Goal: Communication & Community: Answer question/provide support

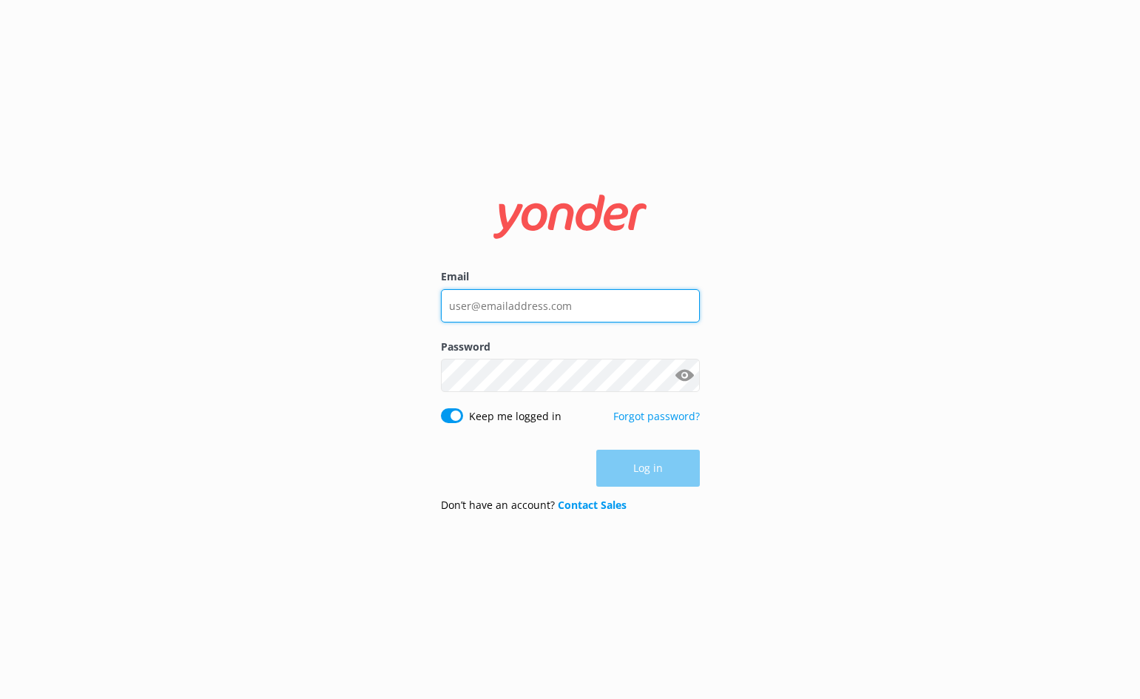
type input "renata@melbcruises.com.au"
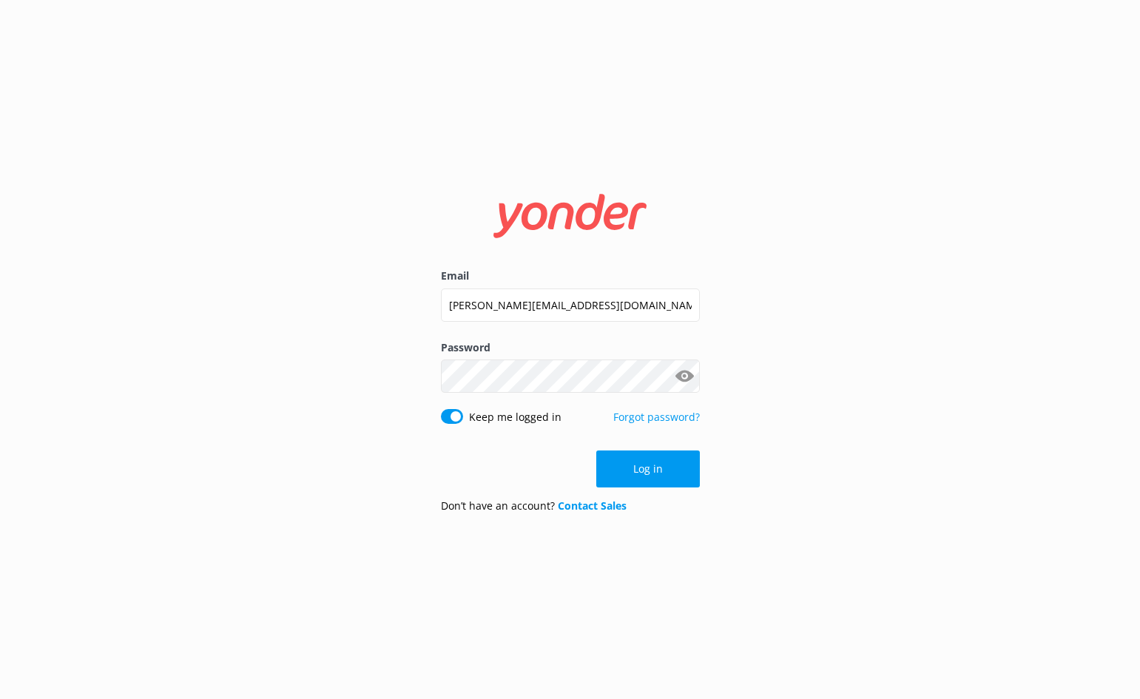
click at [663, 481] on div "Log in" at bounding box center [570, 468] width 259 height 37
click at [668, 469] on button "Log in" at bounding box center [648, 468] width 104 height 37
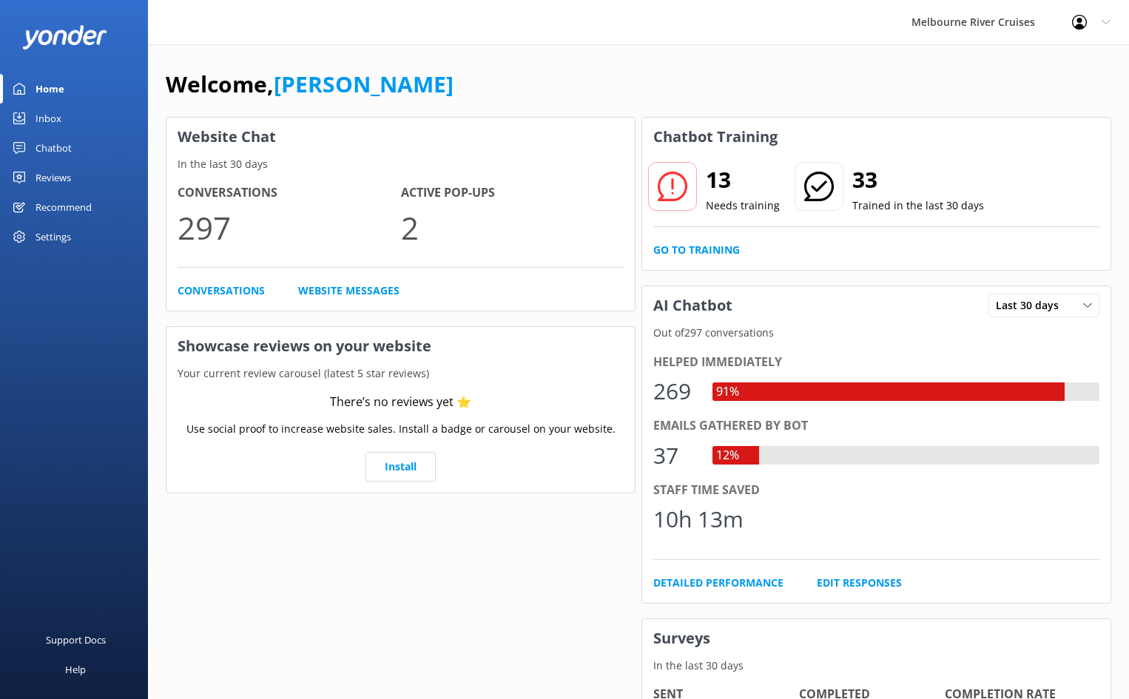
click at [54, 149] on div "Chatbot" at bounding box center [54, 148] width 36 height 30
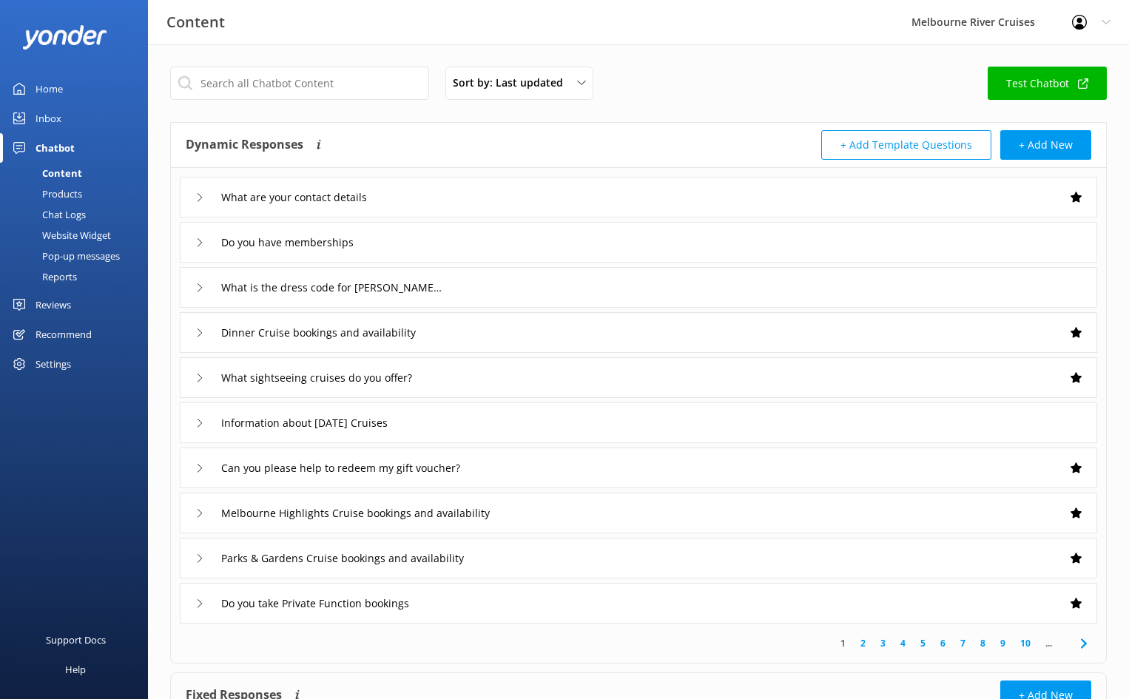
click at [59, 115] on div "Inbox" at bounding box center [49, 119] width 26 height 30
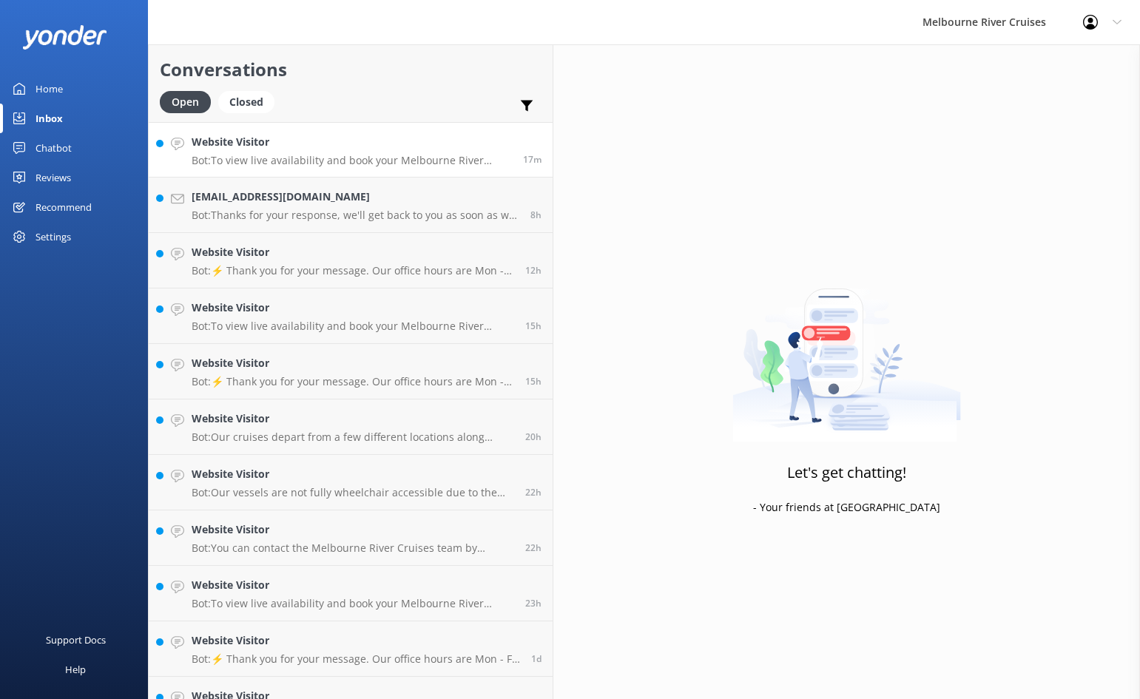
click at [267, 159] on p "Bot: To view live availability and book your Melbourne River Cruise experience,…" at bounding box center [352, 160] width 320 height 13
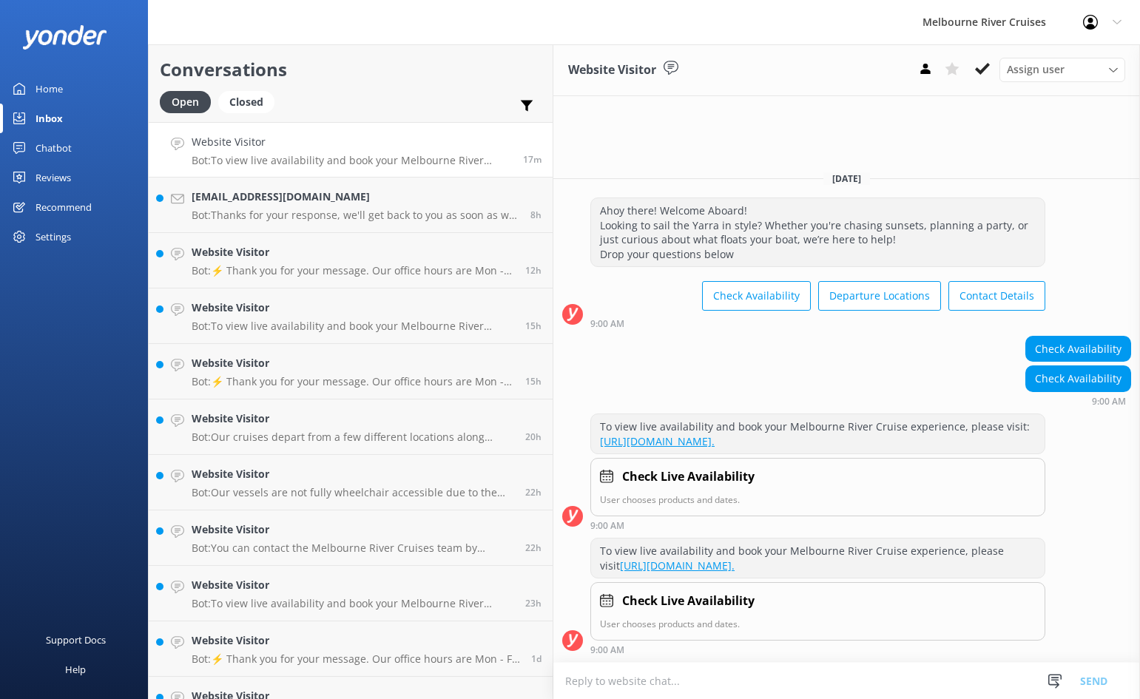
click at [297, 156] on p "Bot: To view live availability and book your Melbourne River Cruise experience,…" at bounding box center [352, 160] width 320 height 13
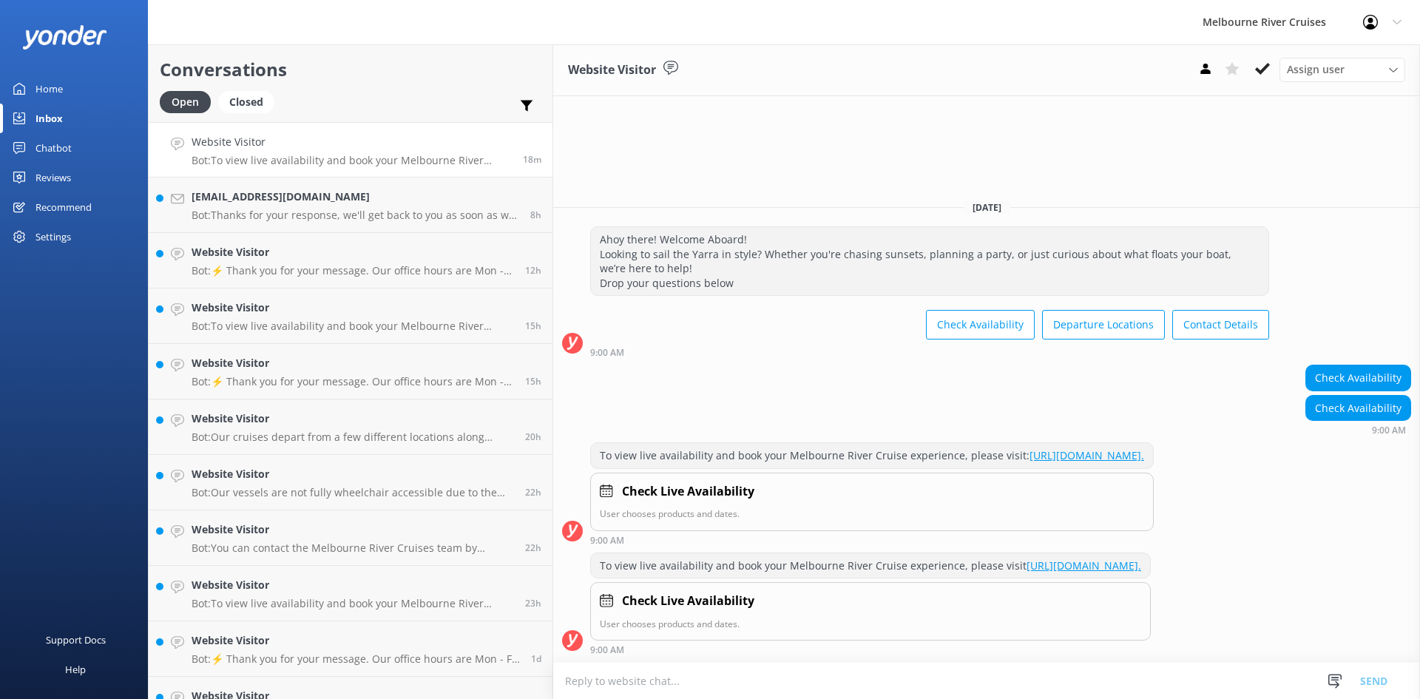
click at [311, 152] on div "Website Visitor Bot: To view live availability and book your Melbourne River Cr…" at bounding box center [352, 150] width 320 height 32
click at [1139, 71] on use at bounding box center [1262, 69] width 15 height 12
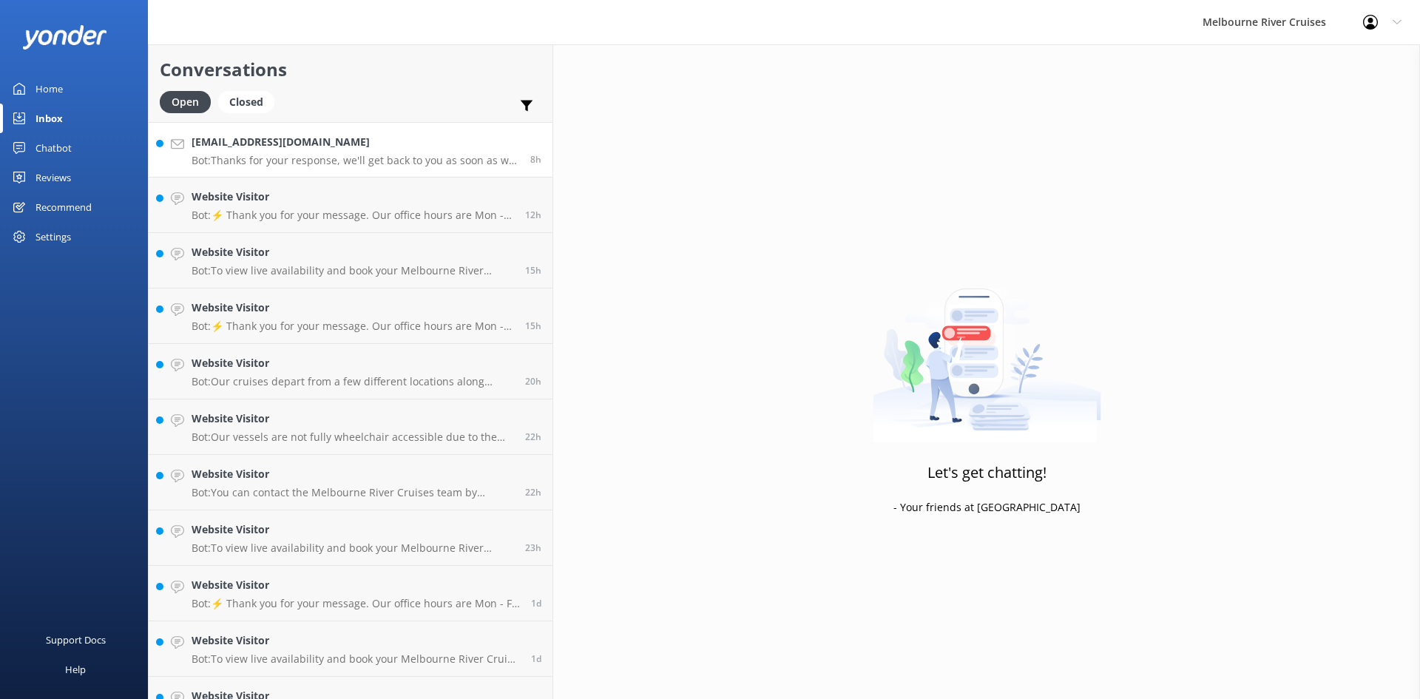
click at [283, 161] on p "Bot: Thanks for your response, we'll get back to you as soon as we can during o…" at bounding box center [356, 160] width 328 height 13
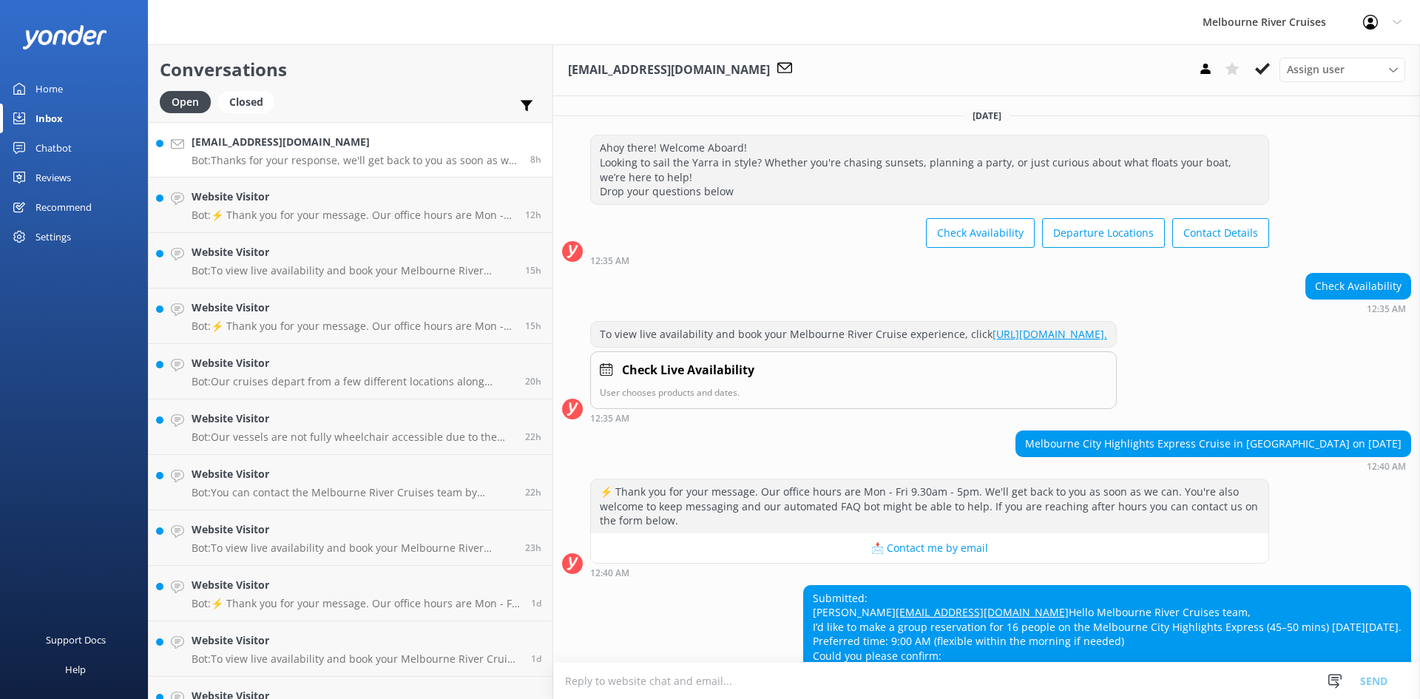
scroll to position [236, 0]
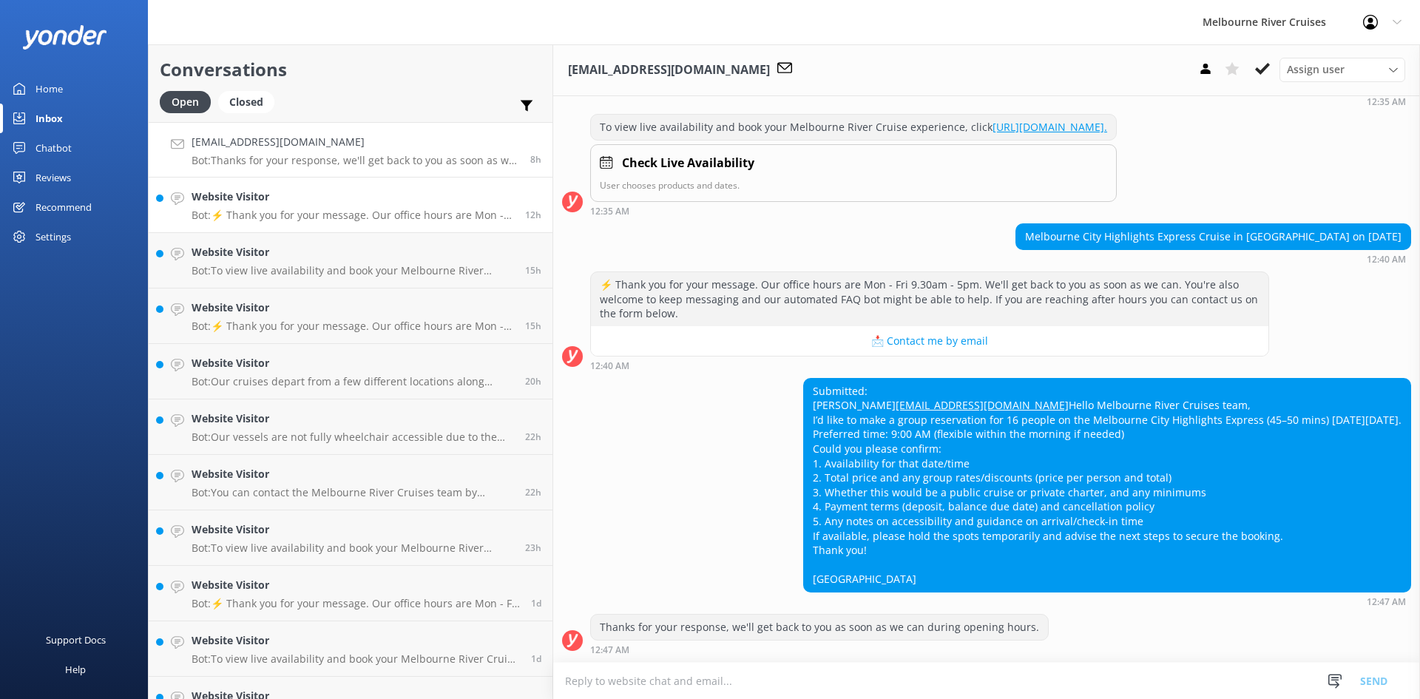
click at [221, 224] on link "Website Visitor Bot: ⚡ Thank you for your message. Our office hours are Mon - F…" at bounding box center [351, 205] width 404 height 55
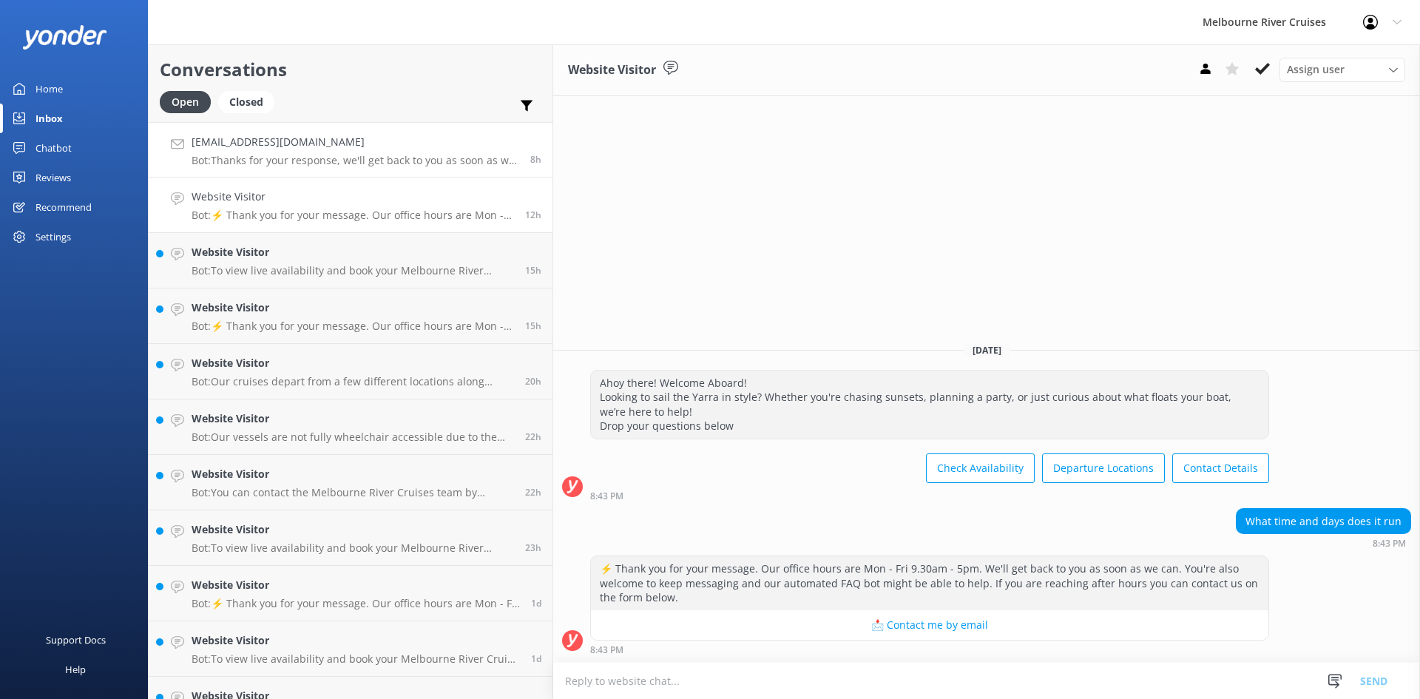
drag, startPoint x: 249, startPoint y: 161, endPoint x: 205, endPoint y: 155, distance: 44.0
click at [205, 155] on p "Bot: Thanks for your response, we'll get back to you as soon as we can during o…" at bounding box center [356, 160] width 328 height 13
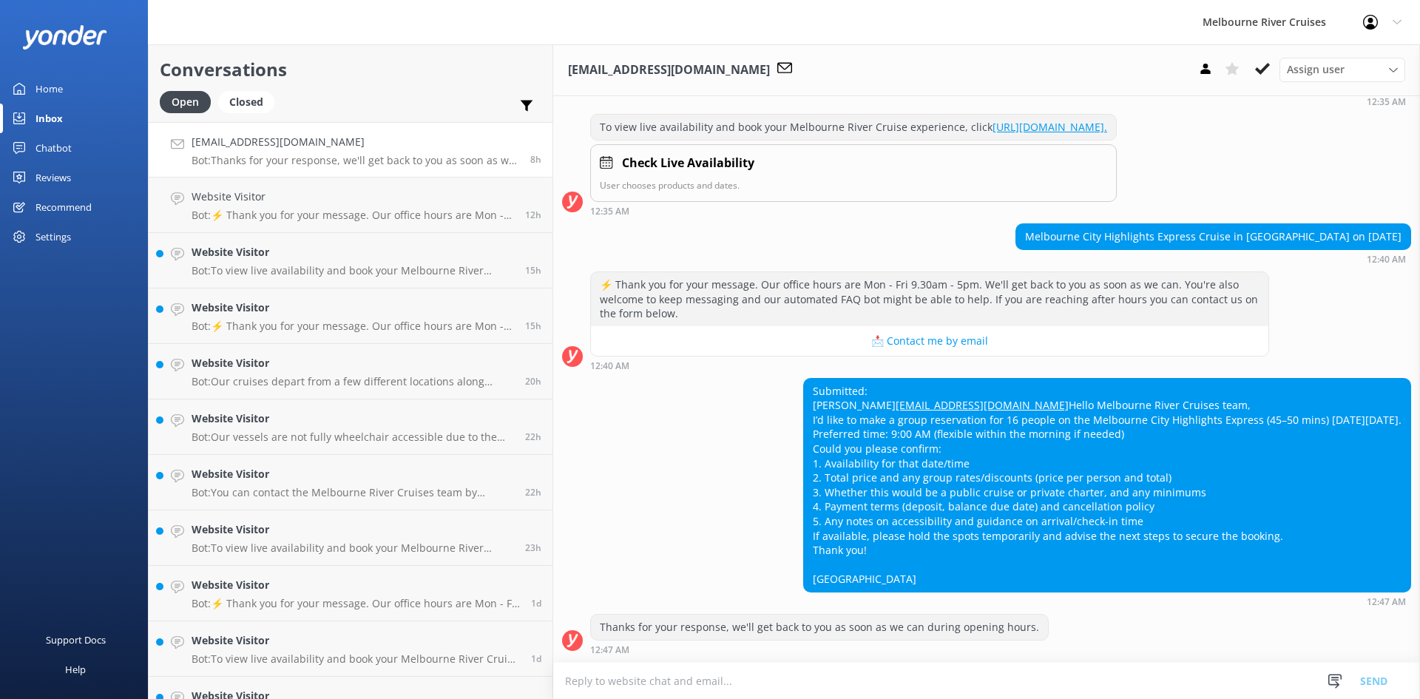
scroll to position [236, 0]
click at [297, 194] on h4 "Website Visitor" at bounding box center [353, 197] width 322 height 16
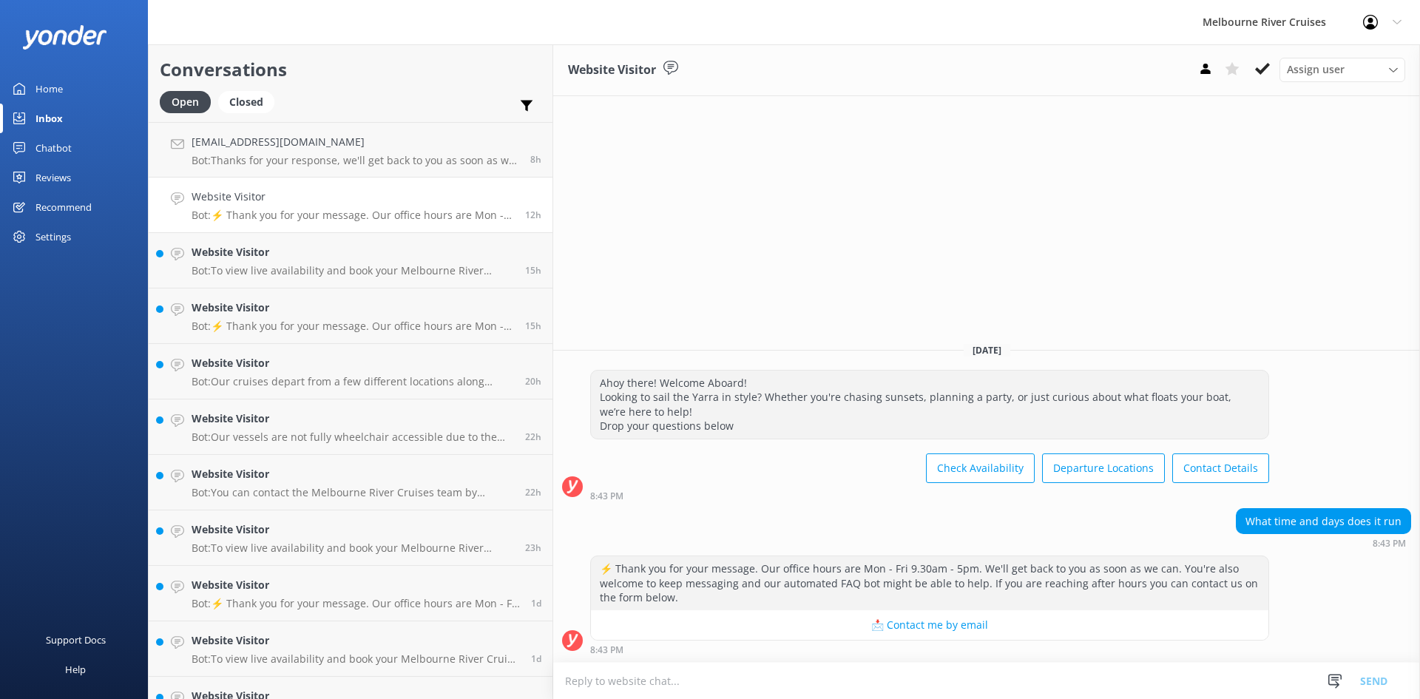
click at [310, 200] on h4 "Website Visitor" at bounding box center [353, 197] width 322 height 16
click at [1139, 71] on use at bounding box center [1262, 69] width 15 height 12
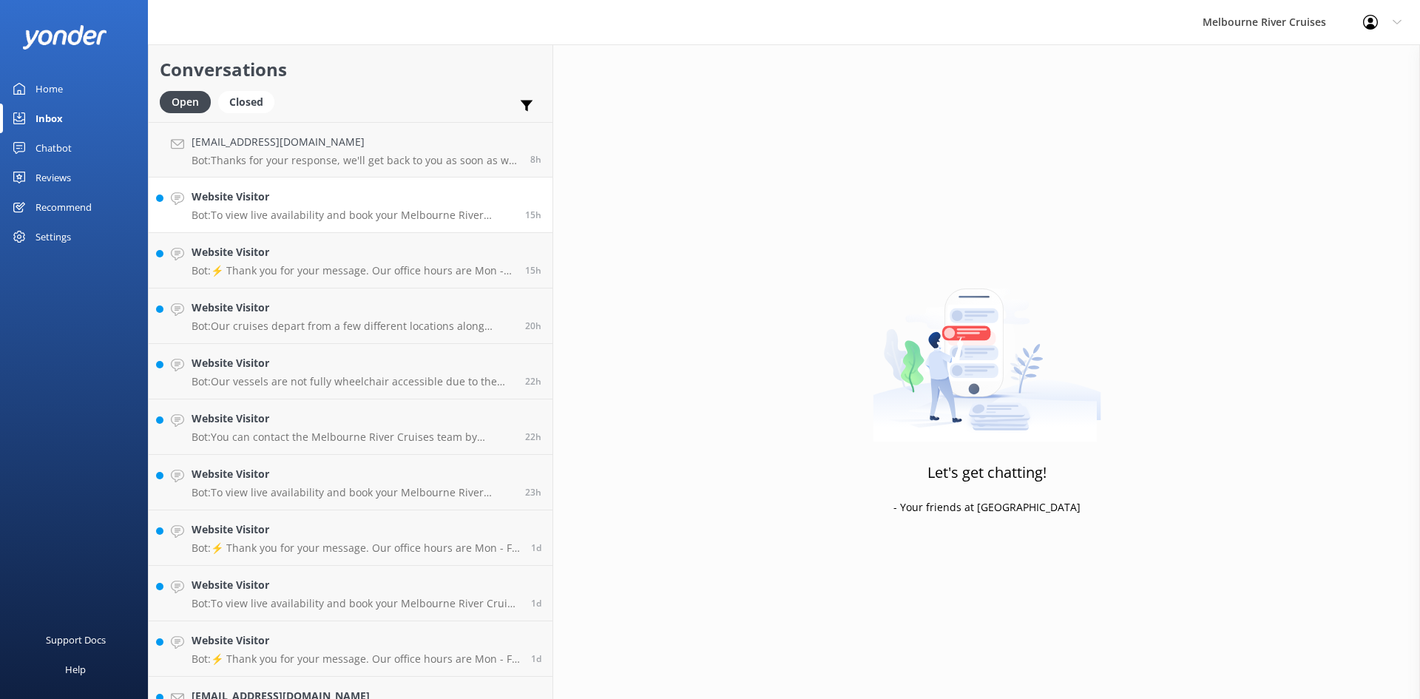
click at [271, 208] on div "Website Visitor Bot: To view live availability and book your Melbourne River Cr…" at bounding box center [353, 205] width 322 height 33
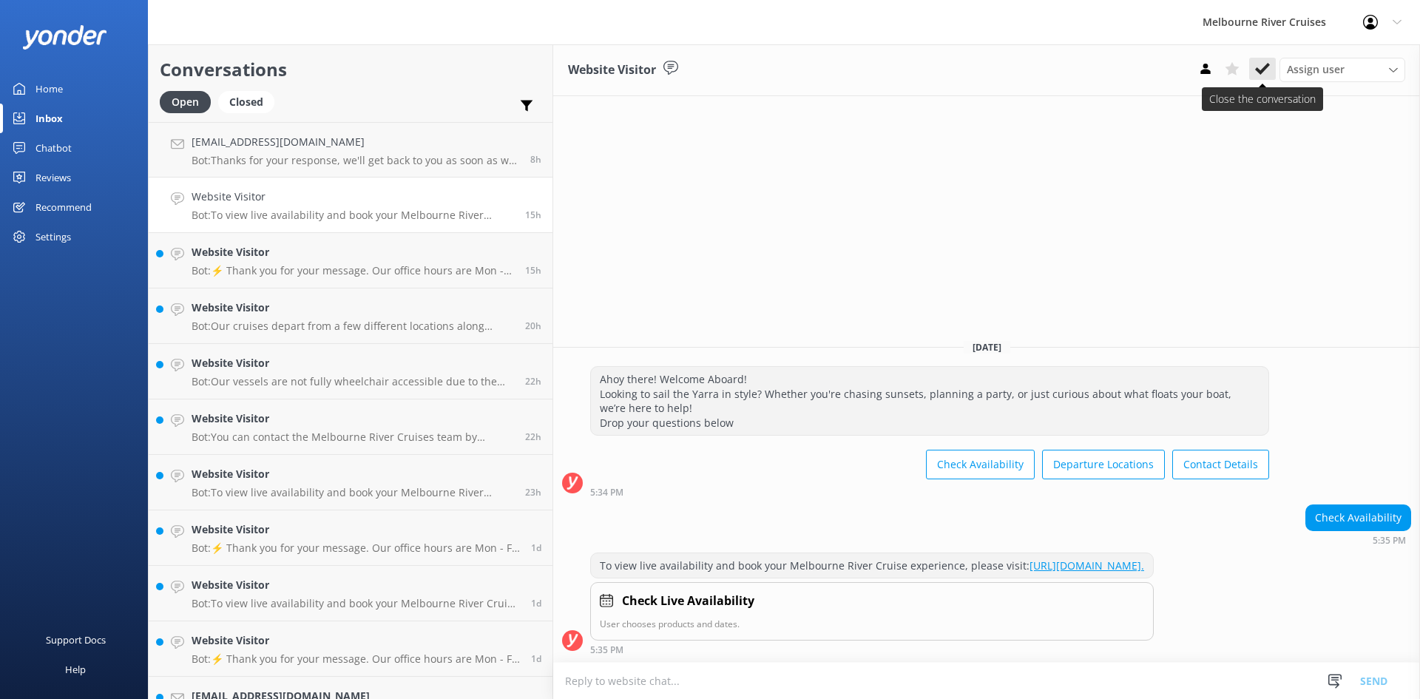
click at [1139, 74] on icon at bounding box center [1262, 68] width 15 height 15
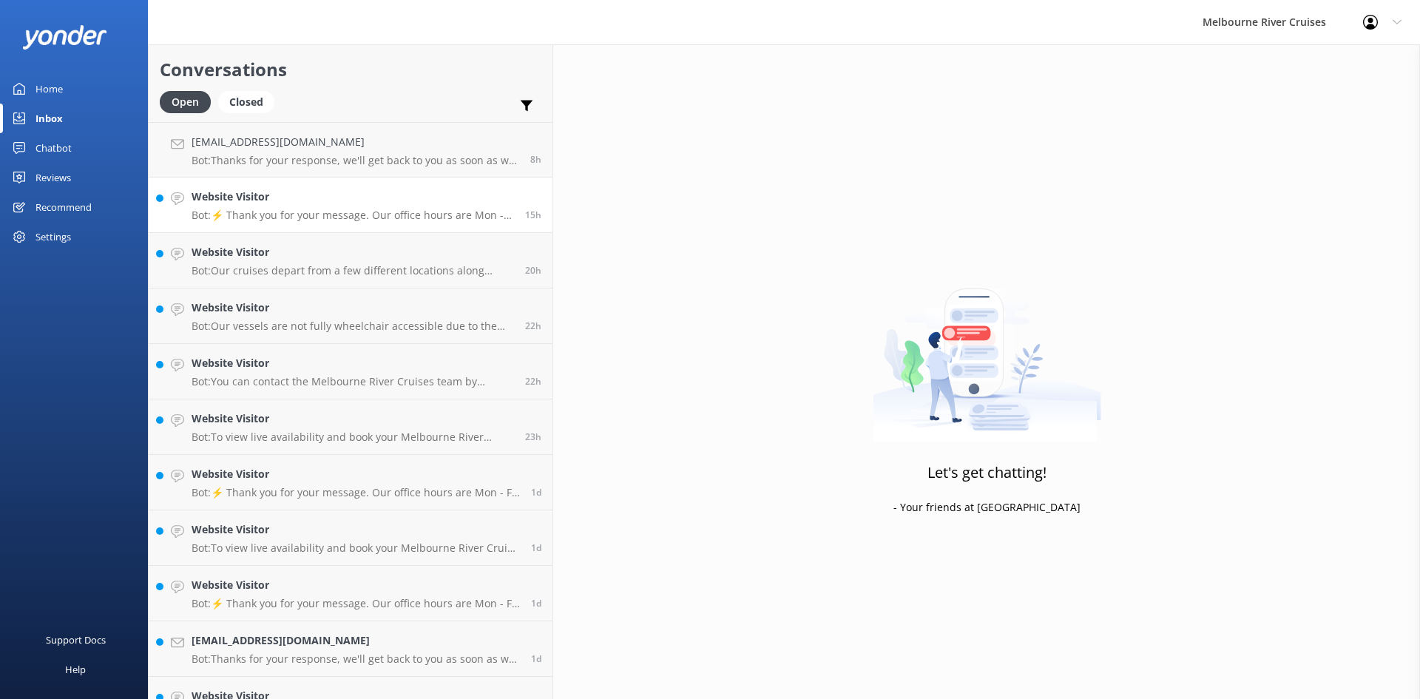
click at [283, 203] on h4 "Website Visitor" at bounding box center [353, 197] width 322 height 16
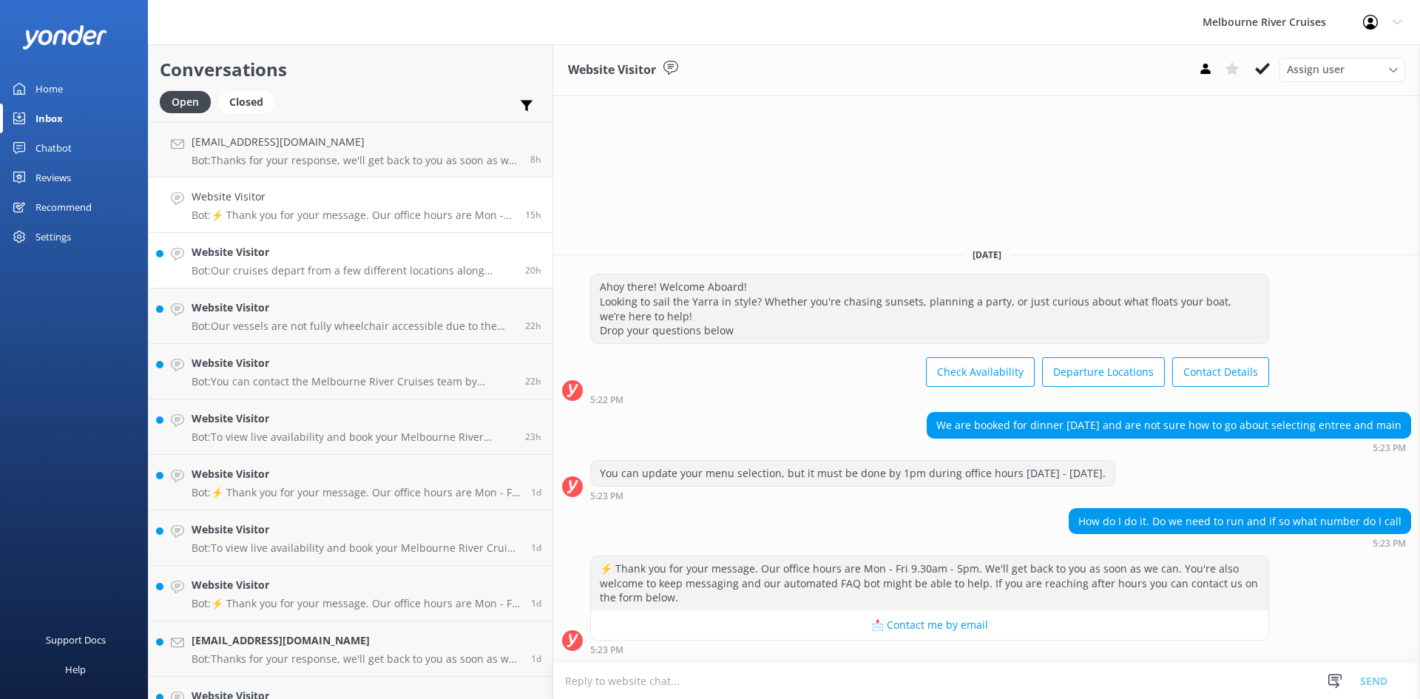
click at [268, 257] on h4 "Website Visitor" at bounding box center [353, 252] width 322 height 16
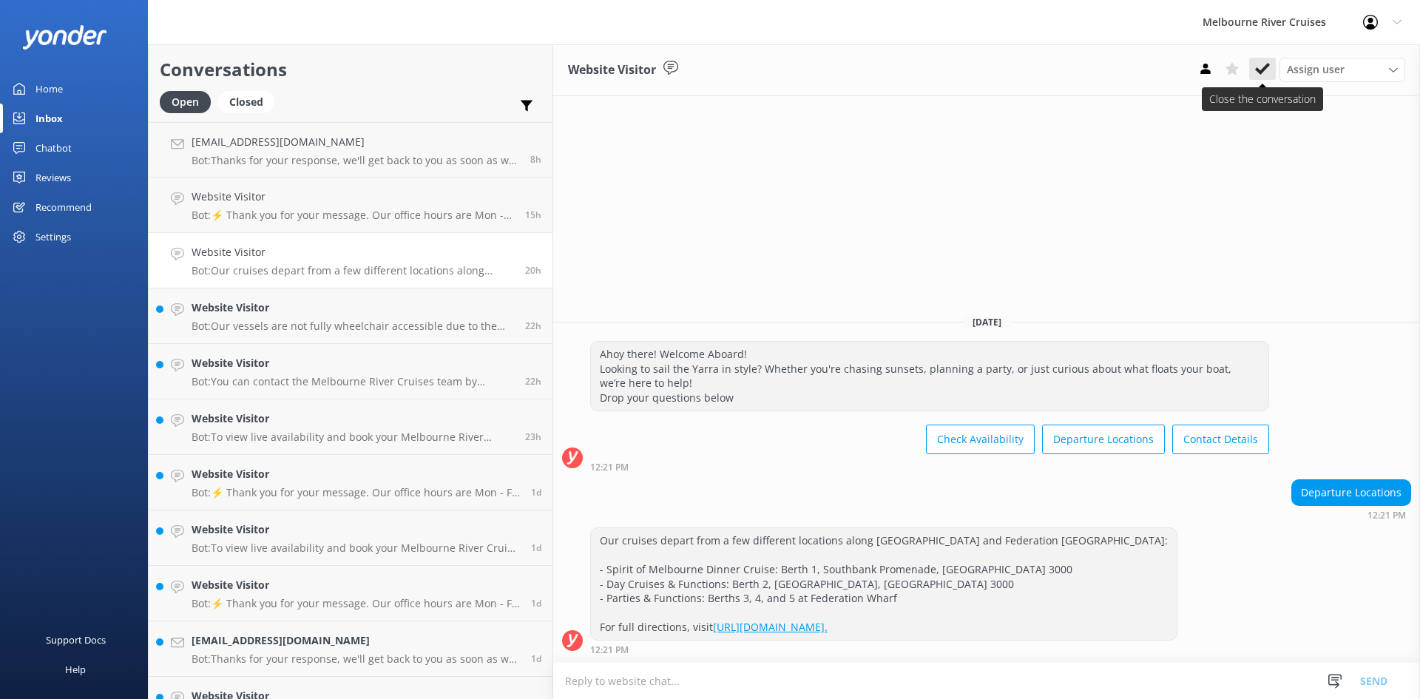
click at [1139, 71] on use at bounding box center [1262, 69] width 15 height 12
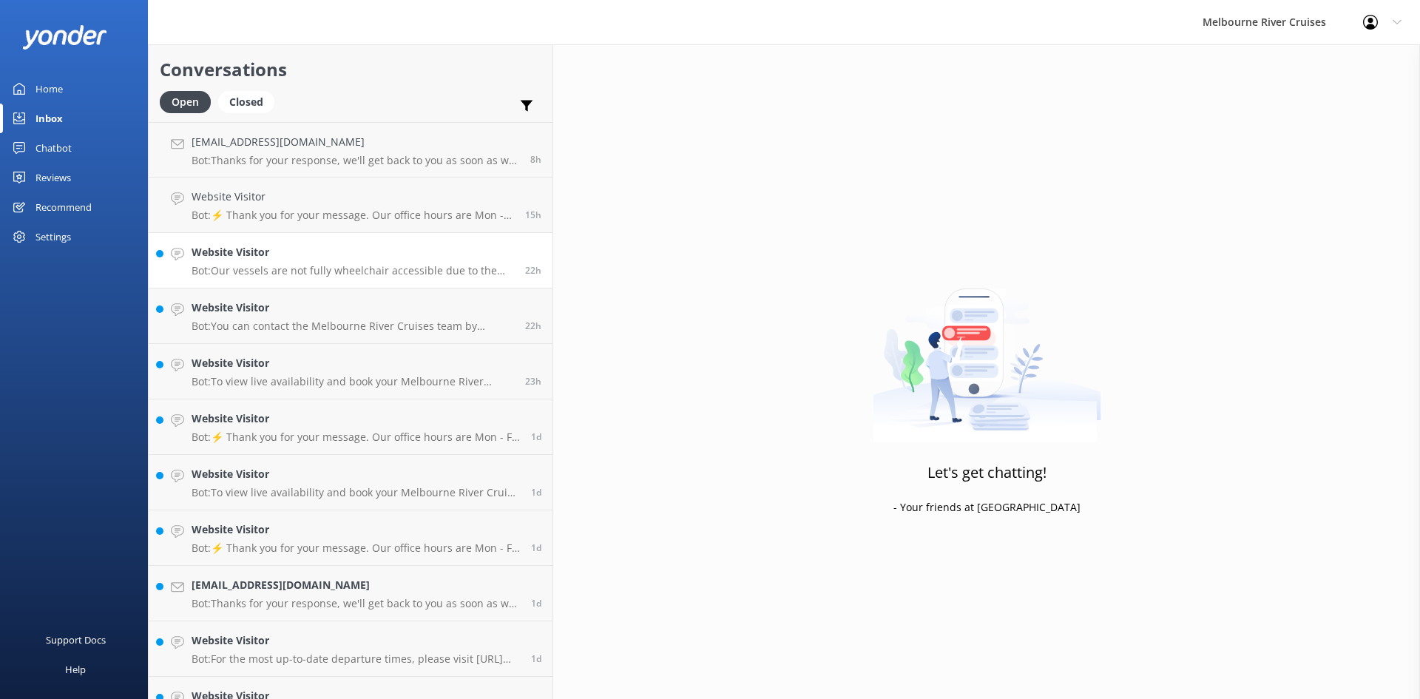
click at [251, 259] on h4 "Website Visitor" at bounding box center [353, 252] width 322 height 16
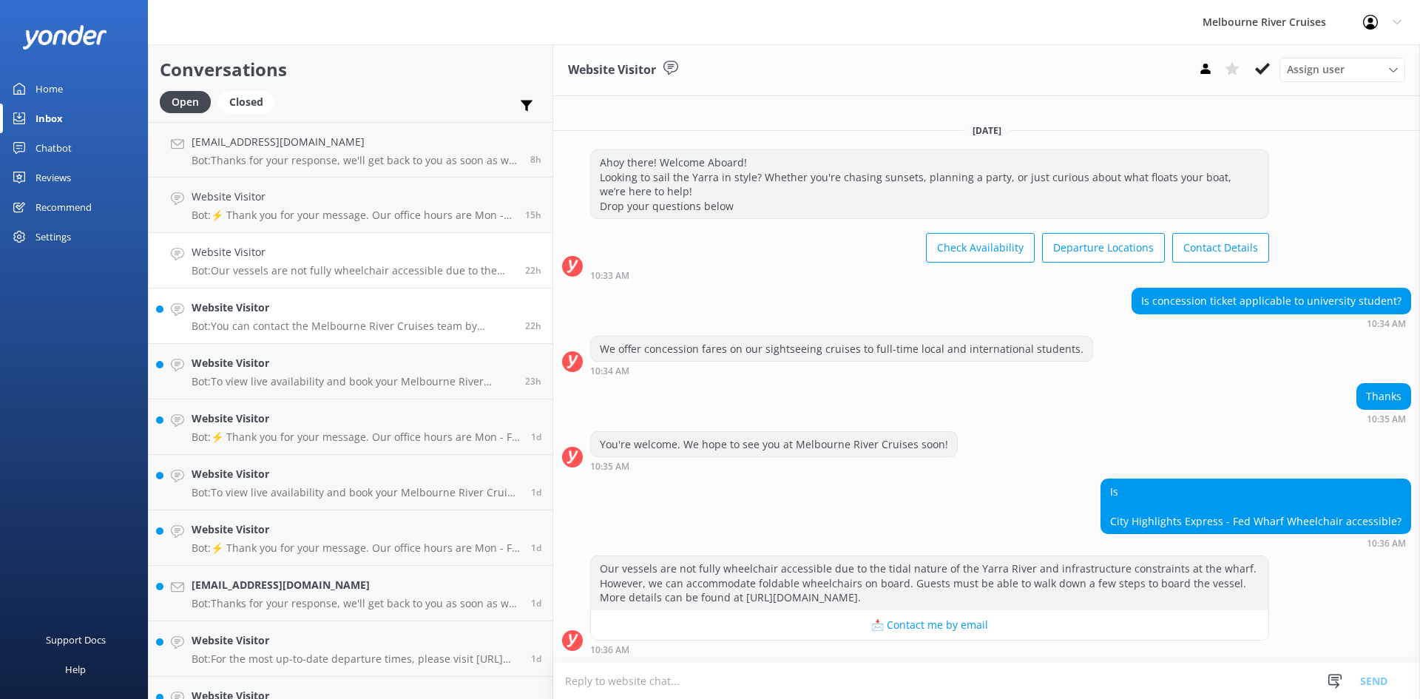
click at [257, 311] on h4 "Website Visitor" at bounding box center [353, 308] width 322 height 16
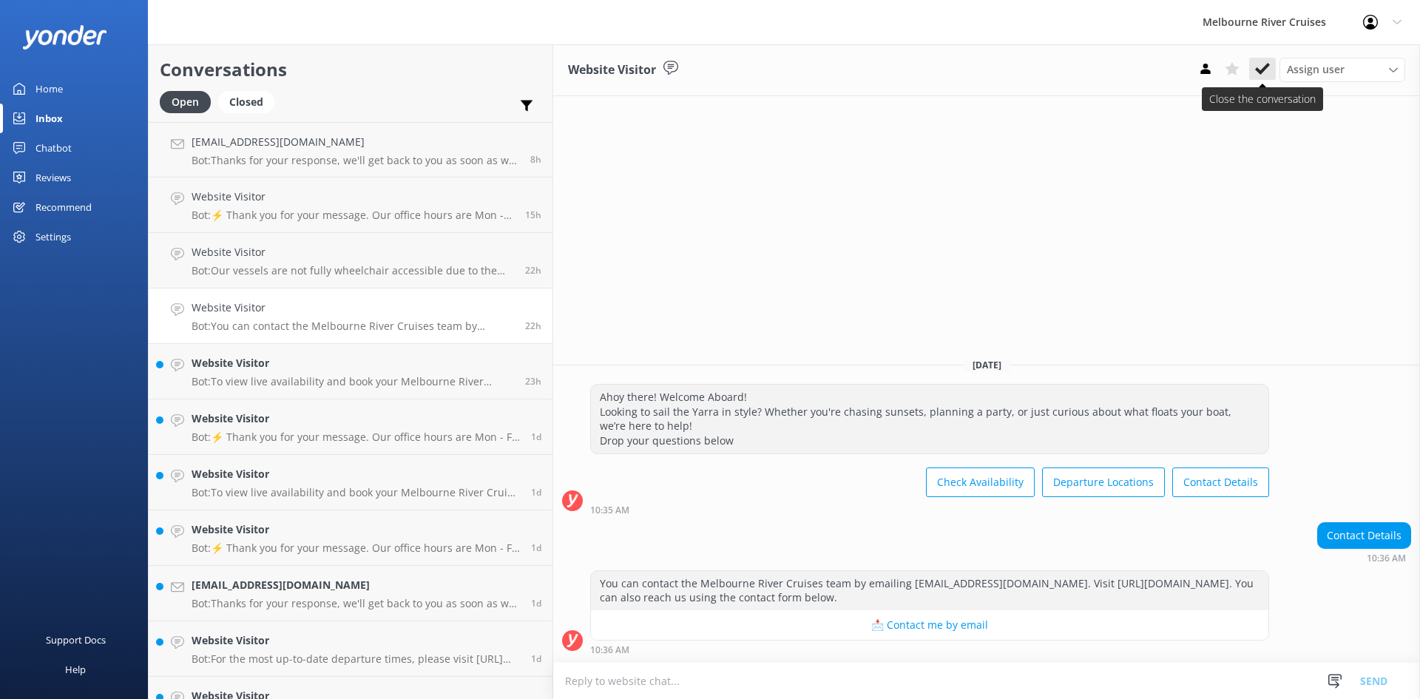
click at [1139, 67] on use at bounding box center [1262, 69] width 15 height 12
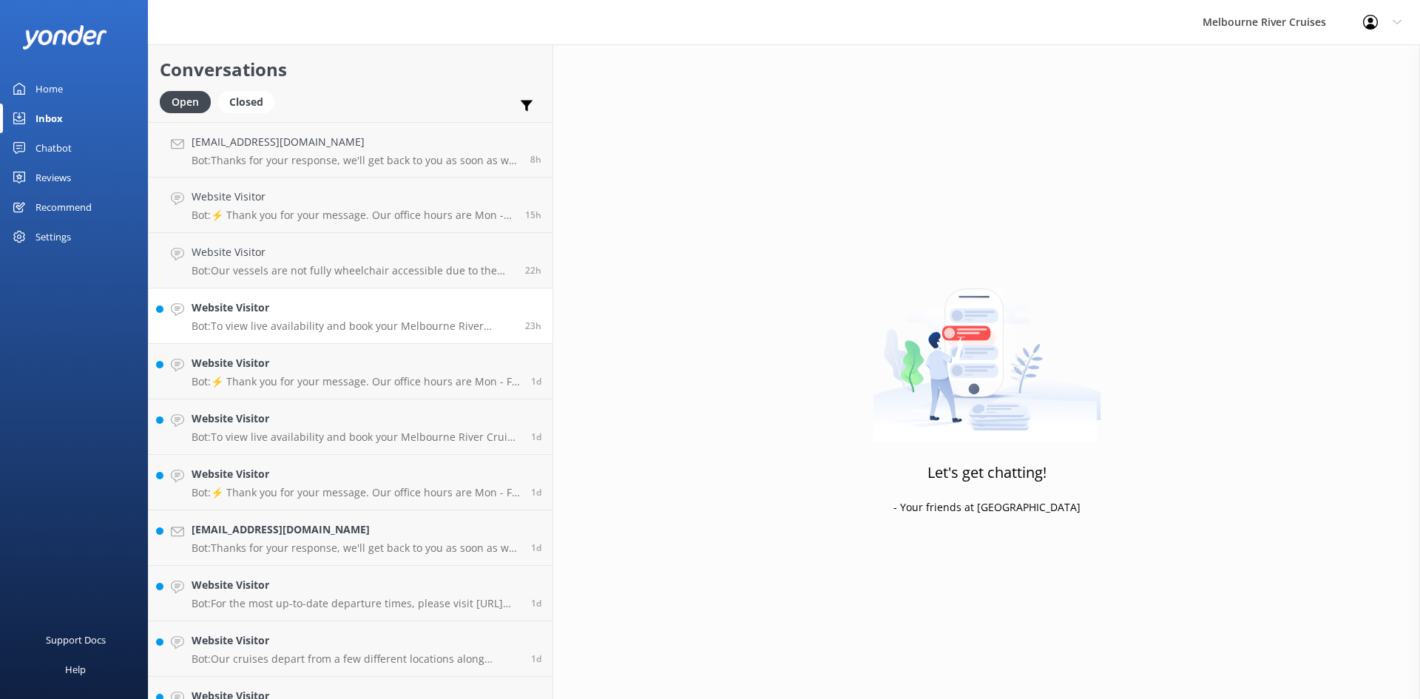
click at [262, 315] on h4 "Website Visitor" at bounding box center [353, 308] width 322 height 16
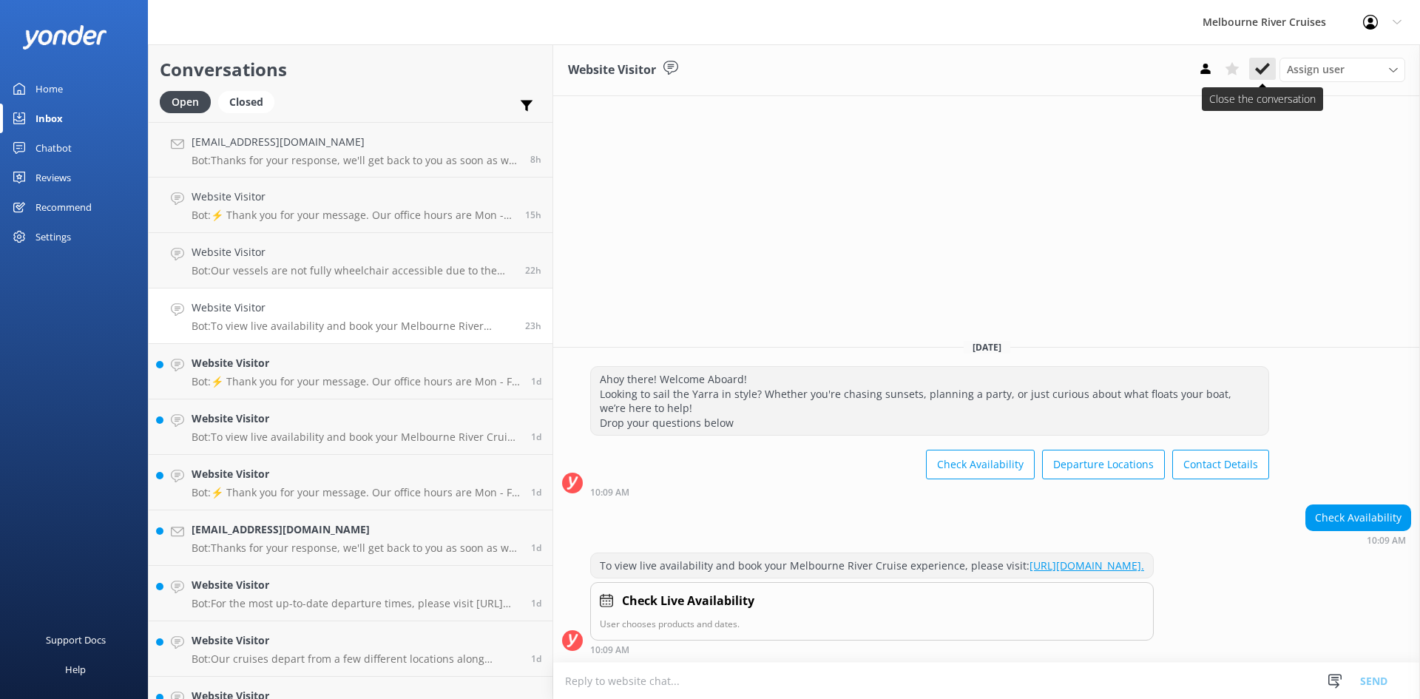
click at [1139, 70] on use at bounding box center [1262, 69] width 15 height 12
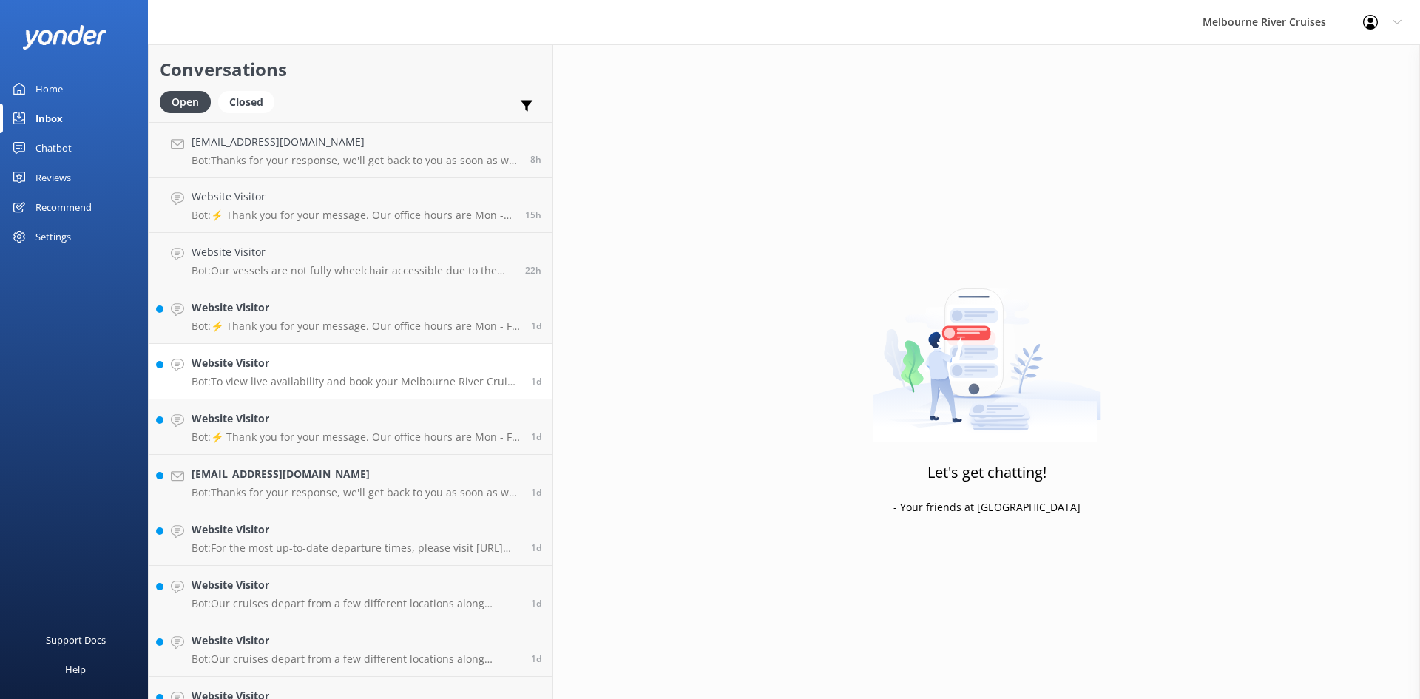
click at [282, 344] on link "Website Visitor Bot: To view live availability and book your Melbourne River Cr…" at bounding box center [351, 371] width 404 height 55
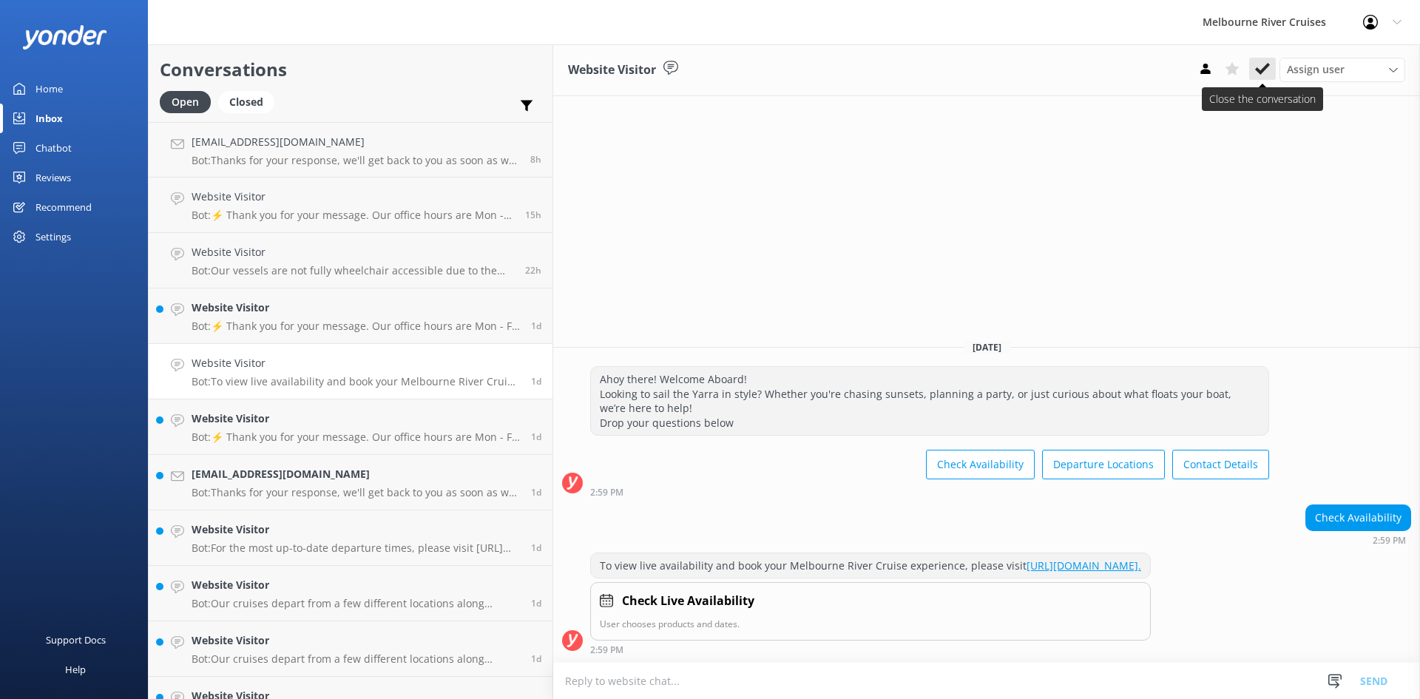
click at [1139, 72] on icon at bounding box center [1262, 68] width 15 height 15
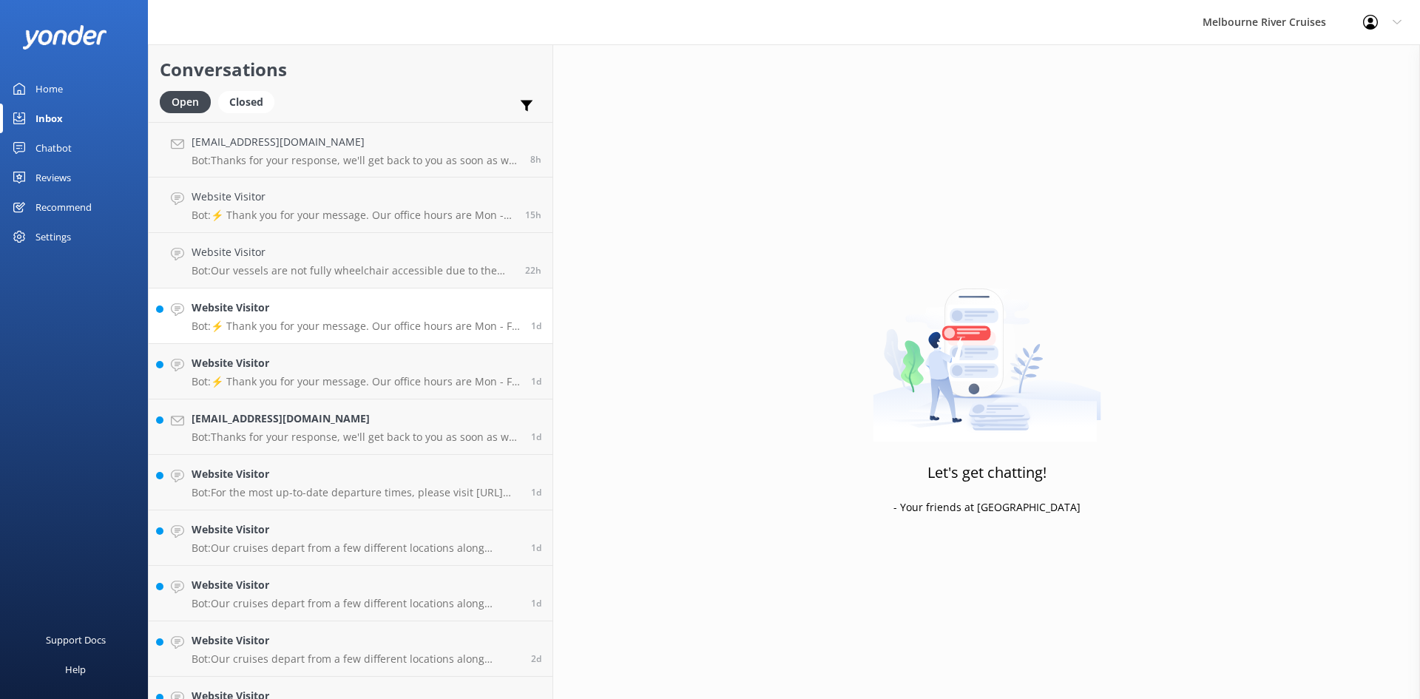
click at [246, 322] on p "Bot: ⚡ Thank you for your message. Our office hours are Mon - Fri 9.30am - 5pm.…" at bounding box center [356, 326] width 328 height 13
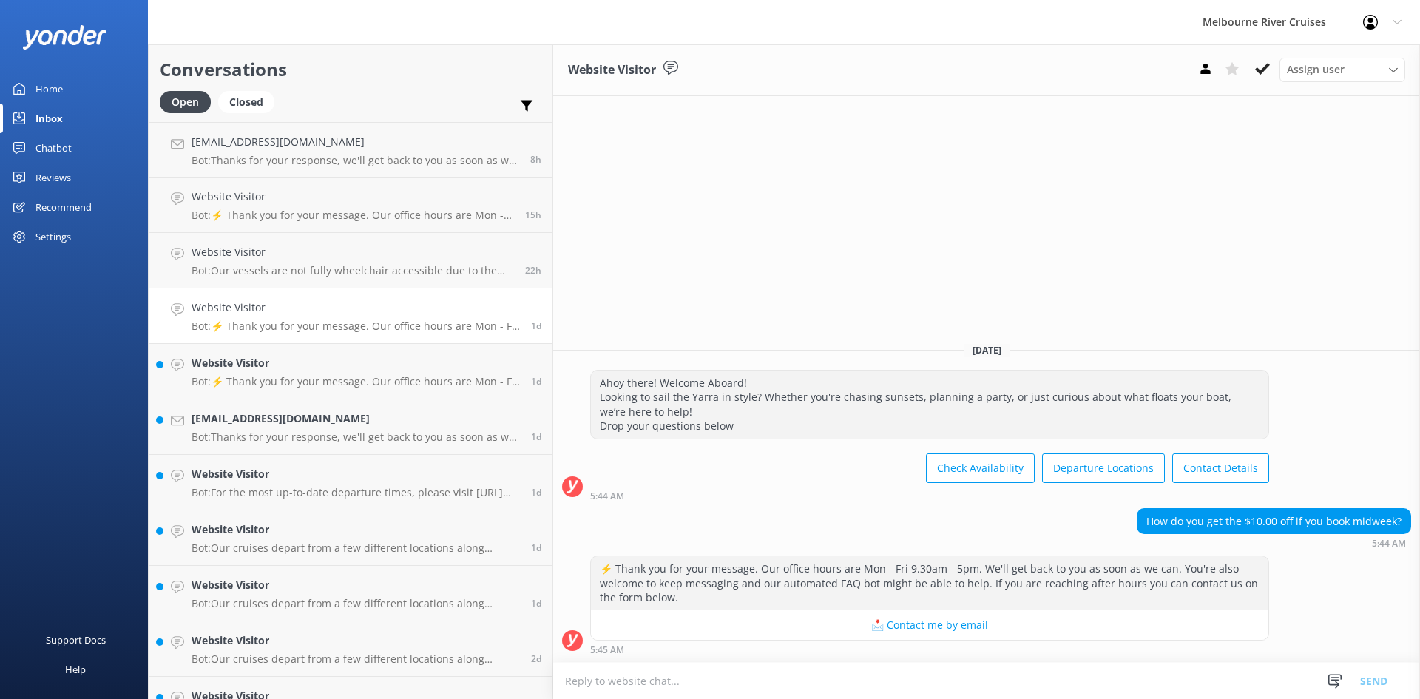
scroll to position [311, 0]
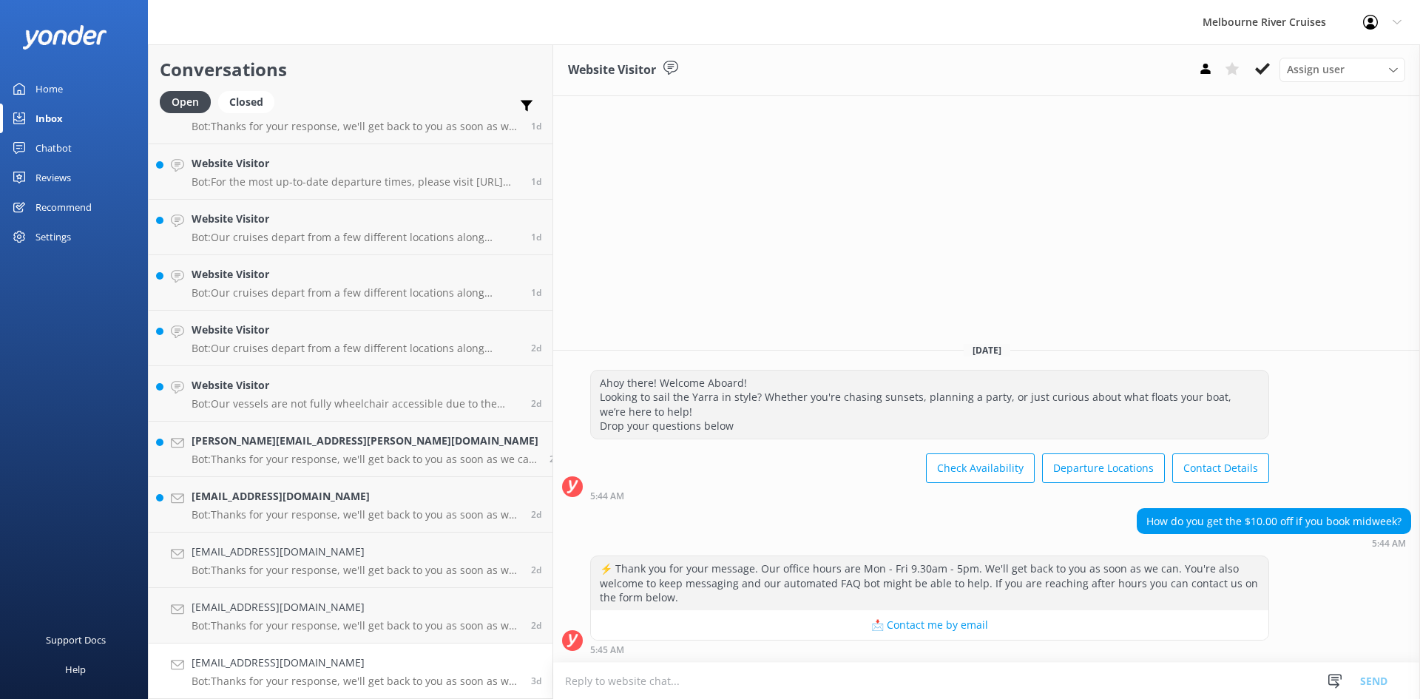
click at [242, 659] on h4 "[EMAIL_ADDRESS][DOMAIN_NAME]" at bounding box center [356, 663] width 328 height 16
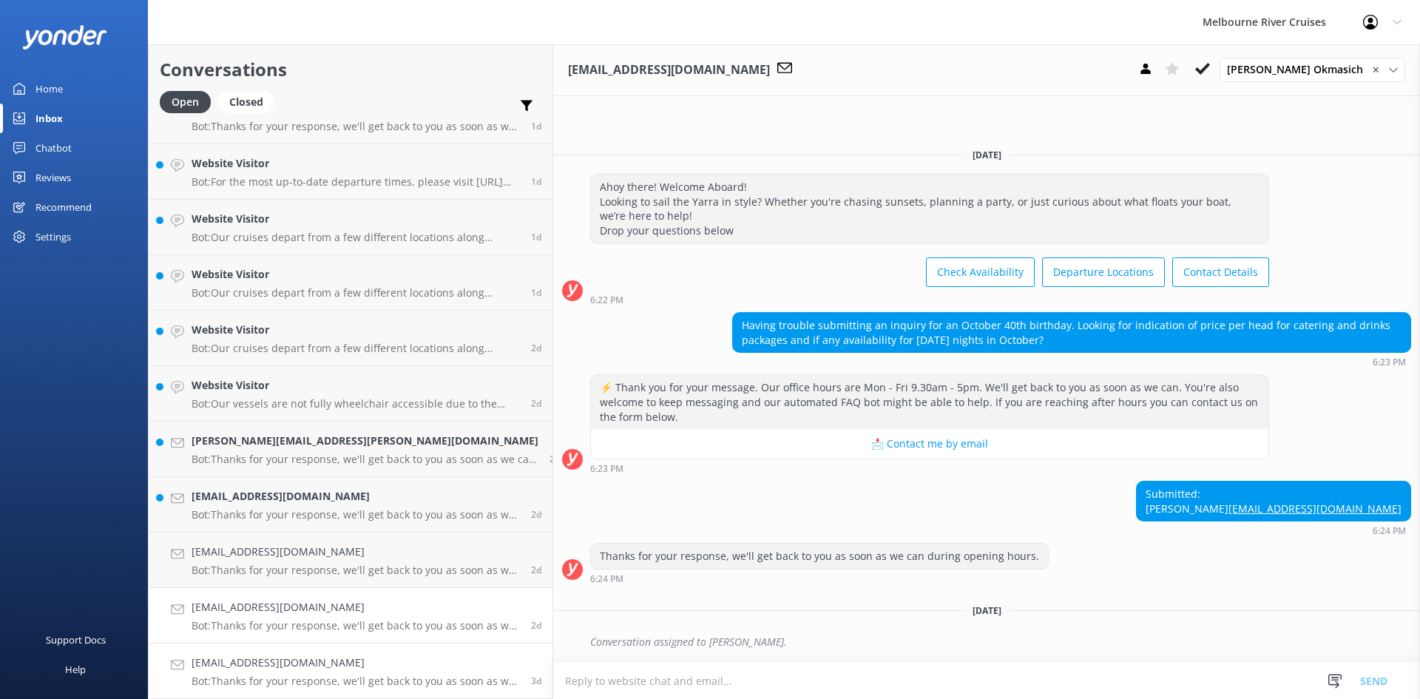
click at [283, 629] on p "Bot: Thanks for your response, we'll get back to you as soon as we can during o…" at bounding box center [356, 625] width 328 height 13
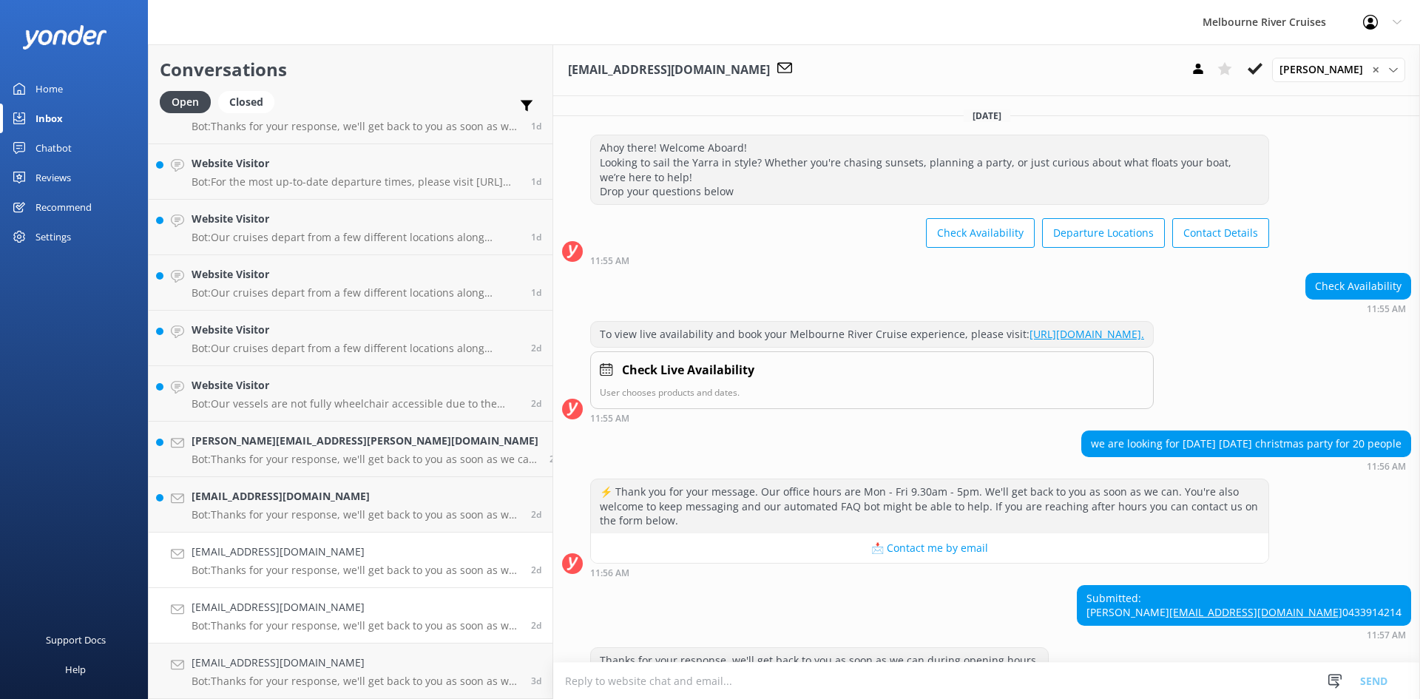
scroll to position [80, 0]
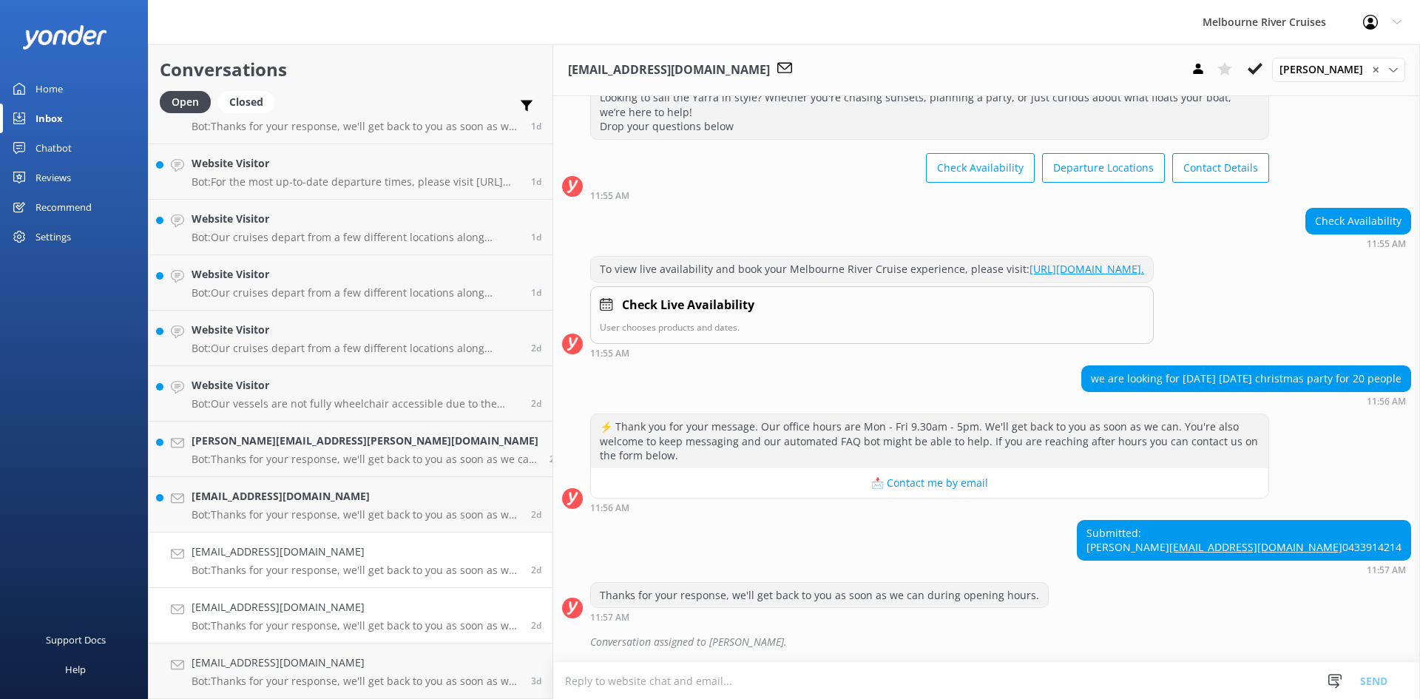
click at [289, 564] on p "Bot: Thanks for your response, we'll get back to you as soon as we can during o…" at bounding box center [356, 570] width 328 height 13
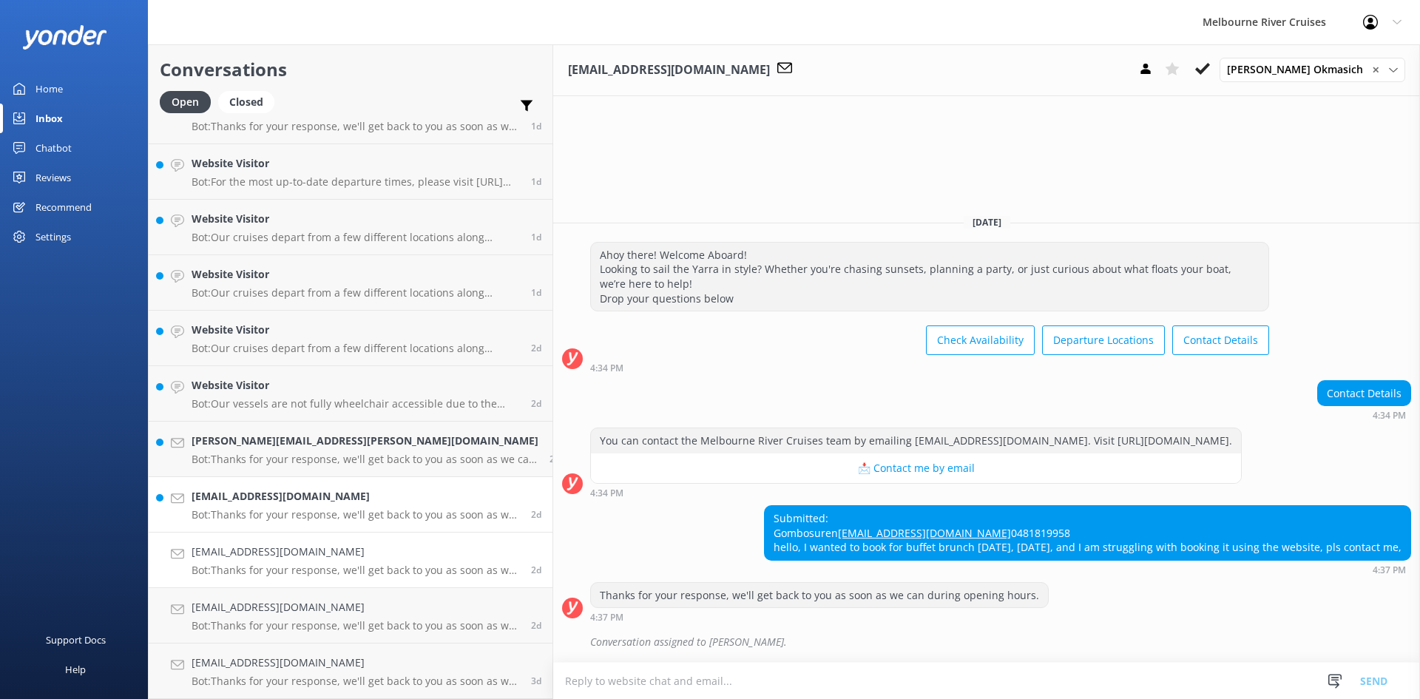
click at [286, 510] on p "Bot: Thanks for your response, we'll get back to you as soon as we can during o…" at bounding box center [356, 514] width 328 height 13
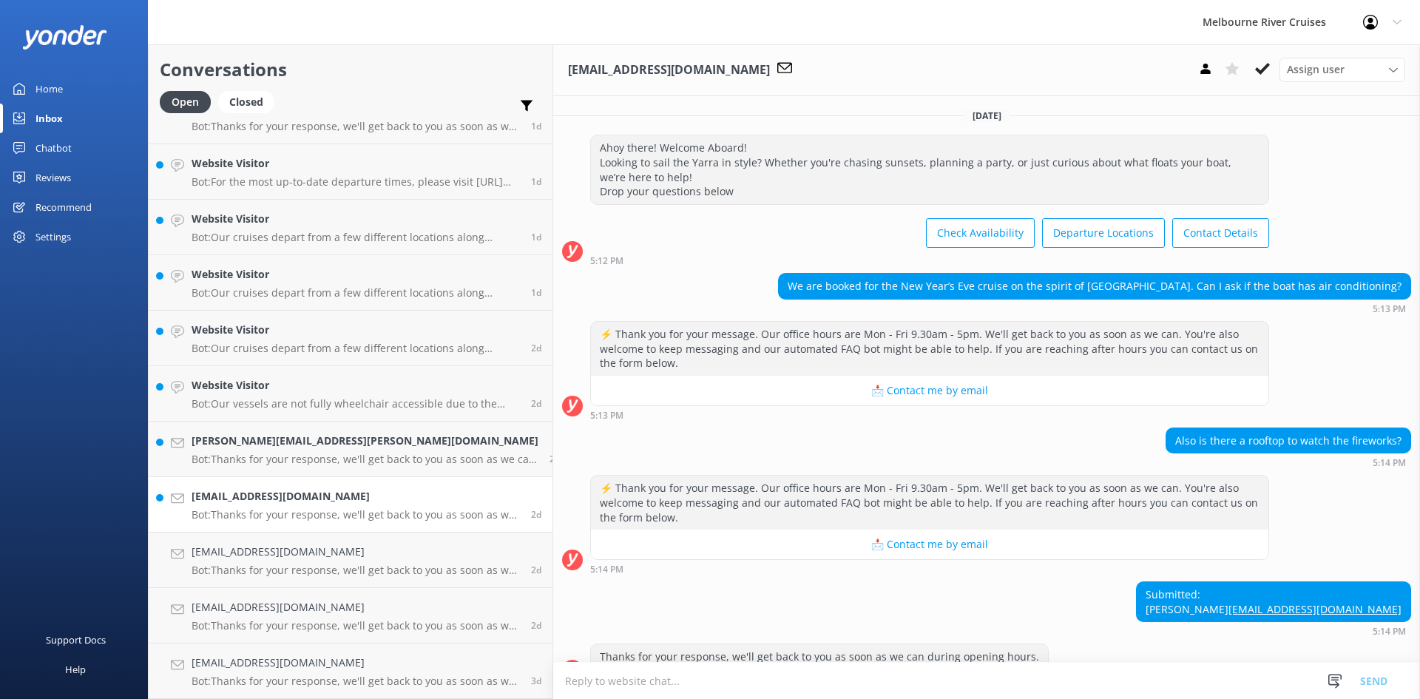
scroll to position [1, 0]
click at [261, 447] on h4 "[PERSON_NAME][EMAIL_ADDRESS][PERSON_NAME][DOMAIN_NAME]" at bounding box center [365, 441] width 347 height 16
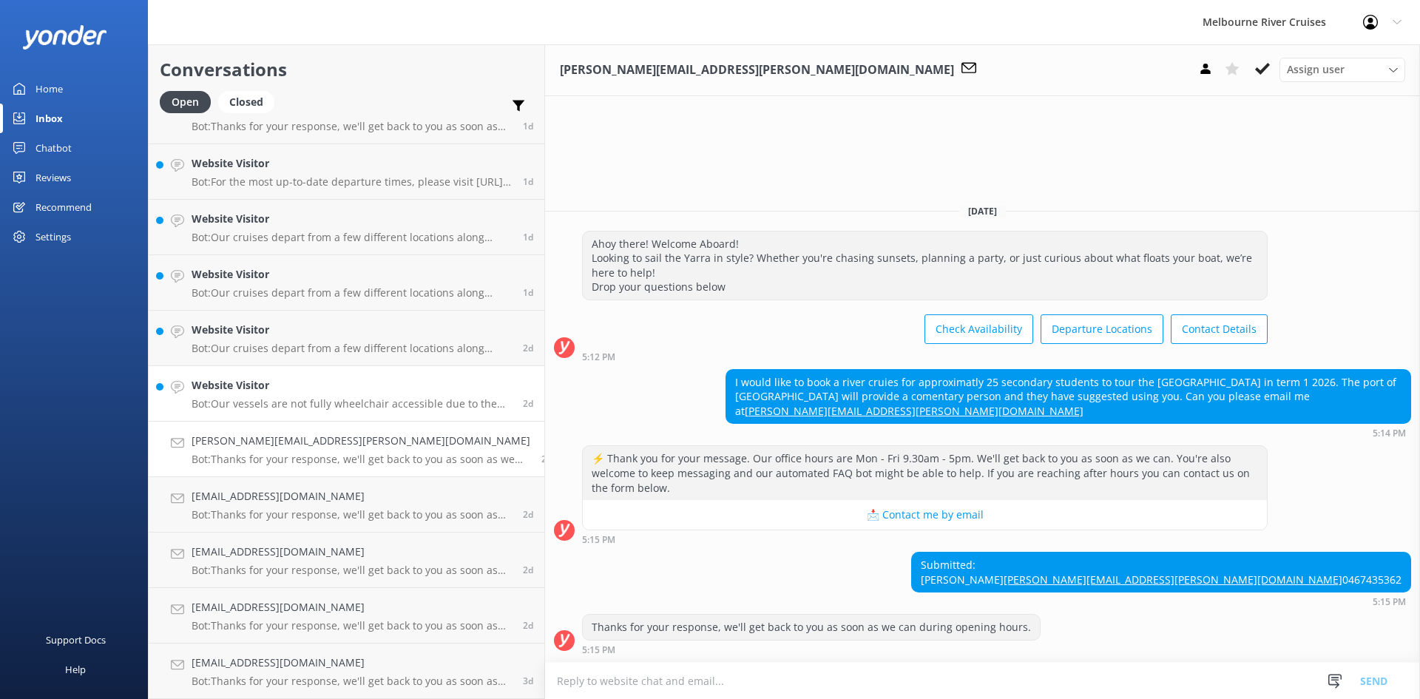
click at [269, 401] on p "Bot: Our vessels are not fully wheelchair accessible due to the tidal nature of…" at bounding box center [352, 403] width 320 height 13
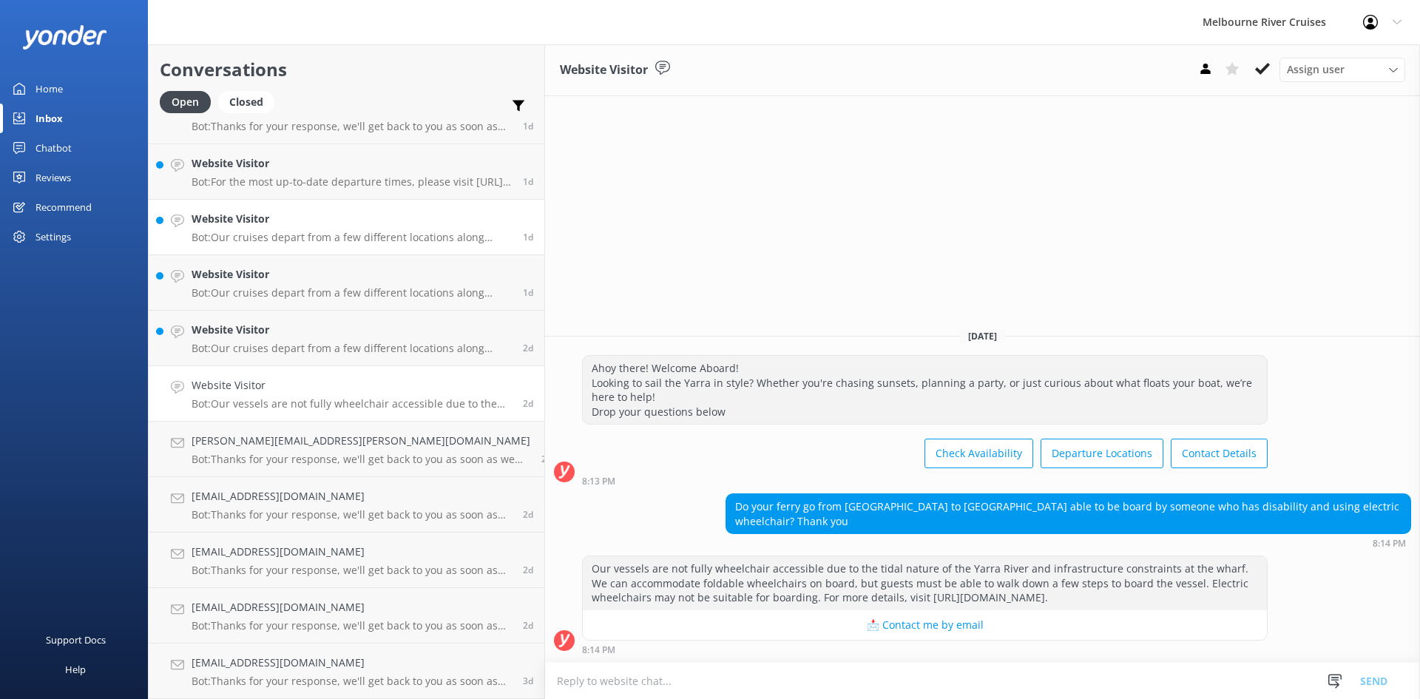
click at [305, 237] on p "Bot: Our cruises depart from a few different locations along Southbank and Fede…" at bounding box center [352, 237] width 320 height 13
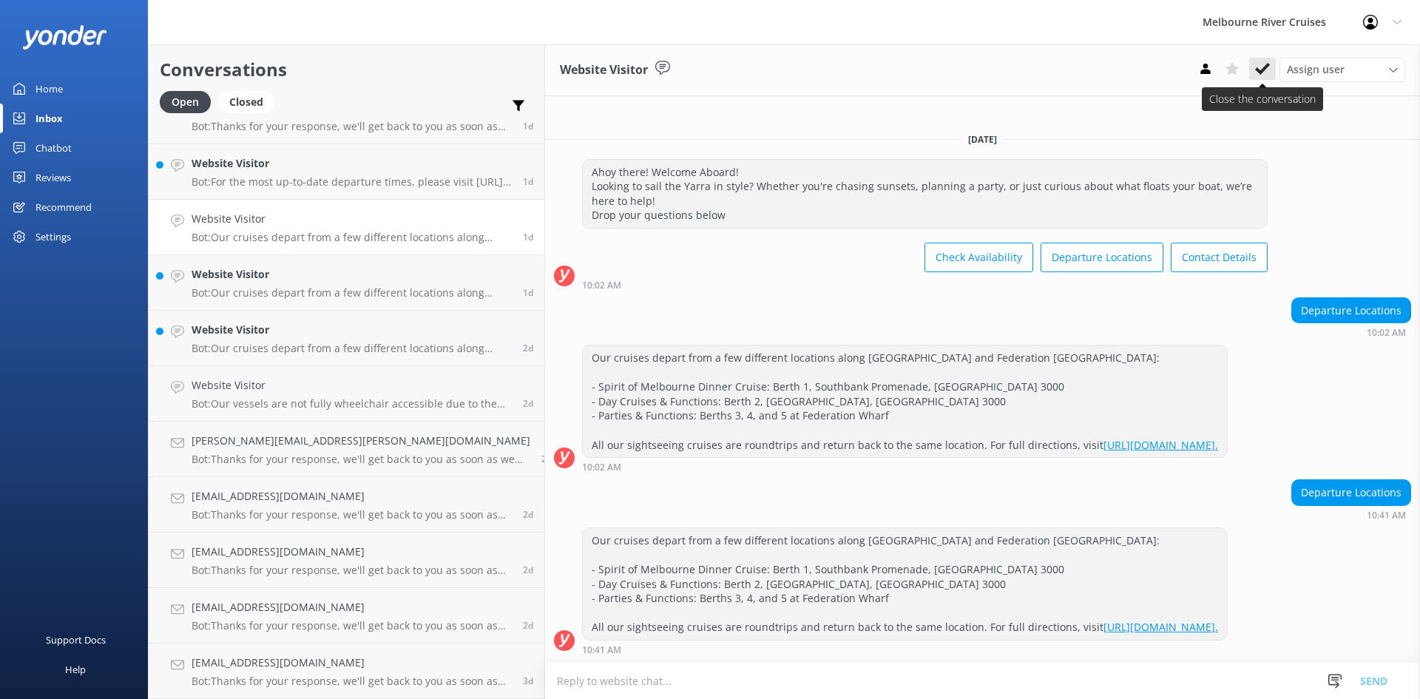
click at [1139, 70] on use at bounding box center [1262, 69] width 15 height 12
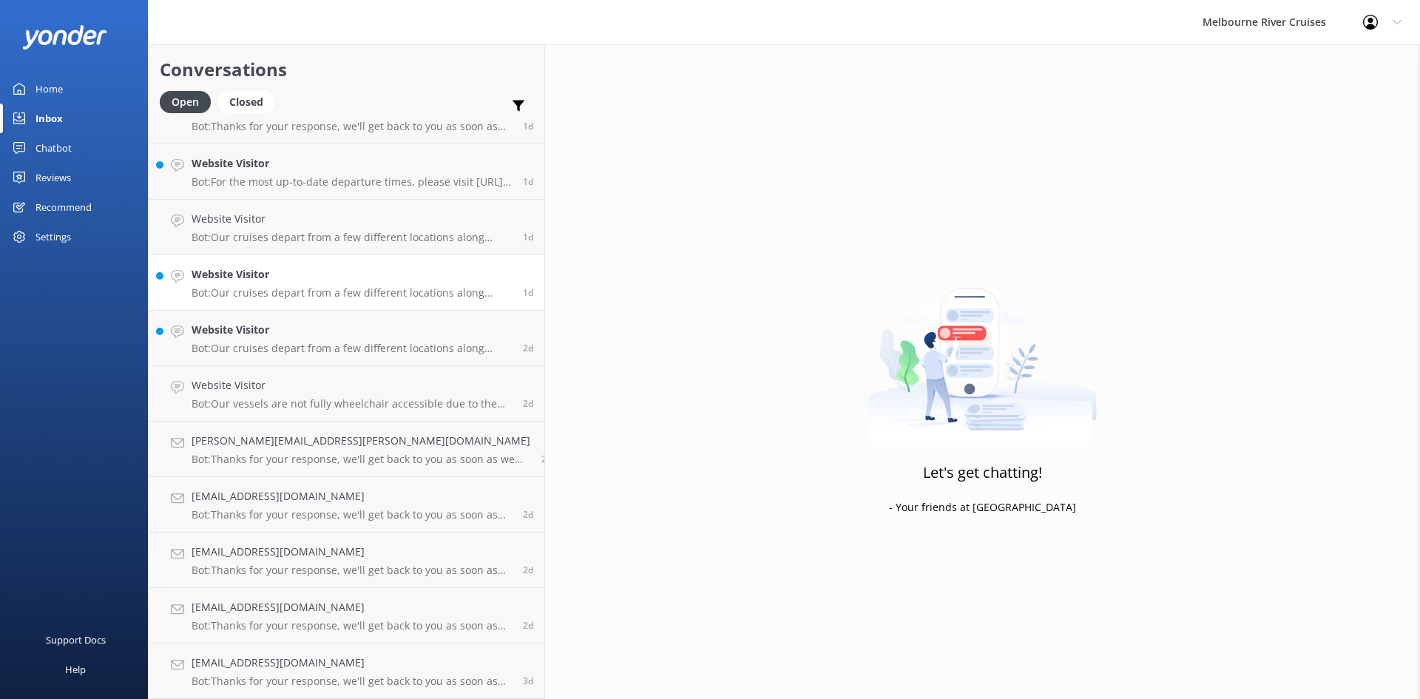
scroll to position [255, 0]
click at [237, 283] on h4 "Website Visitor" at bounding box center [352, 274] width 320 height 16
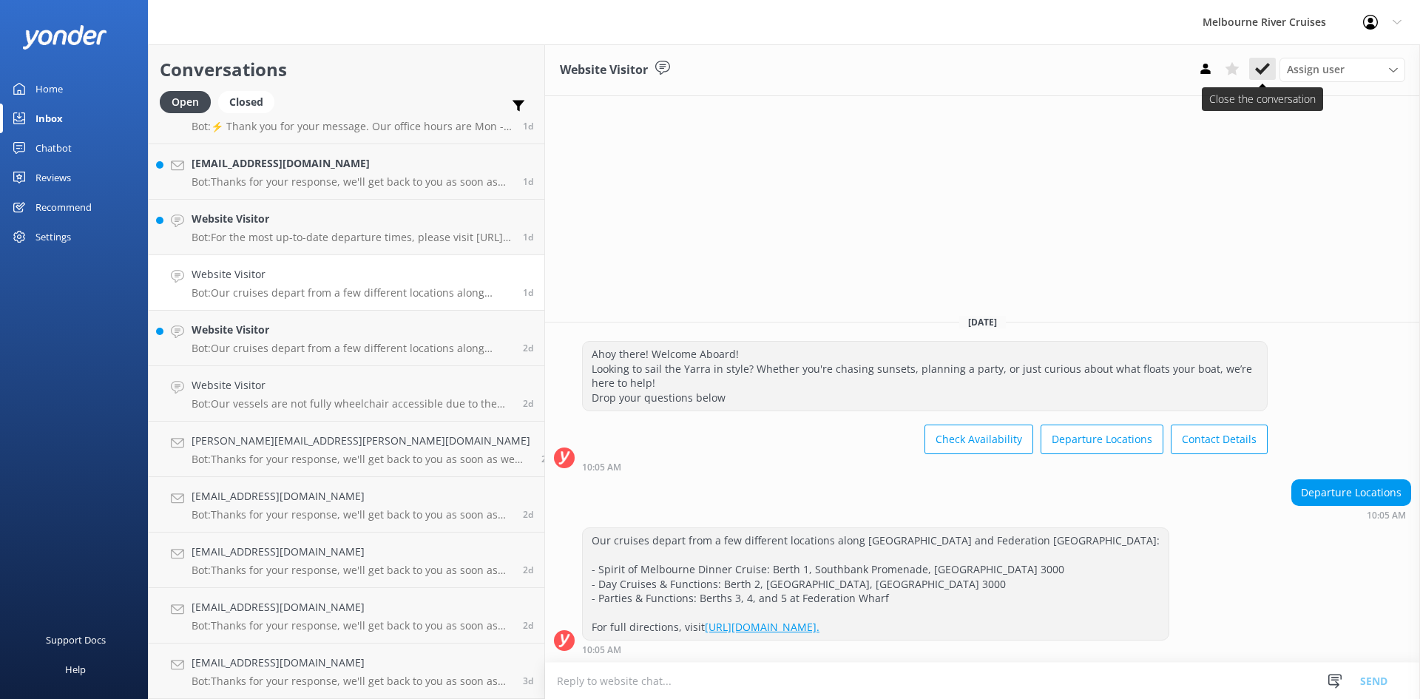
click at [1139, 69] on icon at bounding box center [1262, 68] width 15 height 15
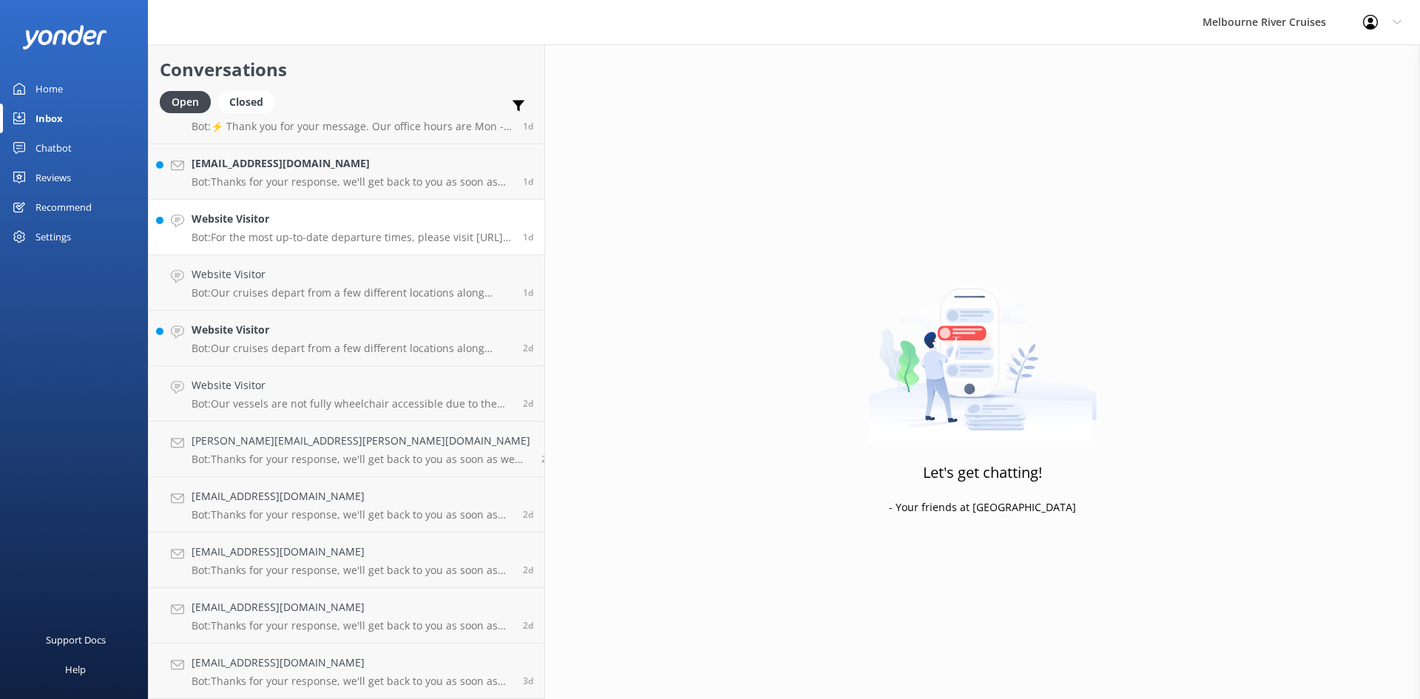
scroll to position [200, 0]
click at [240, 286] on p "Bot: For the most up-to-date departure times, please visit https://www.melbcrui…" at bounding box center [352, 292] width 320 height 13
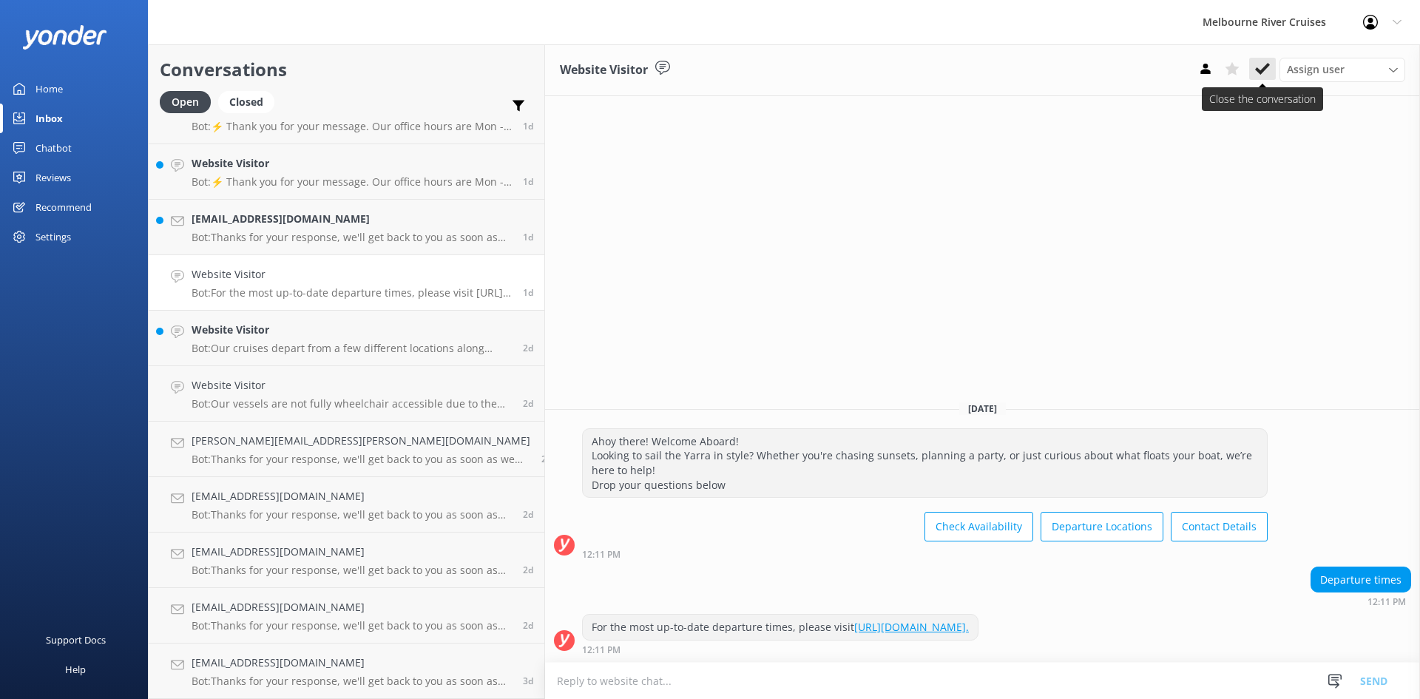
click at [1139, 73] on use at bounding box center [1262, 69] width 15 height 12
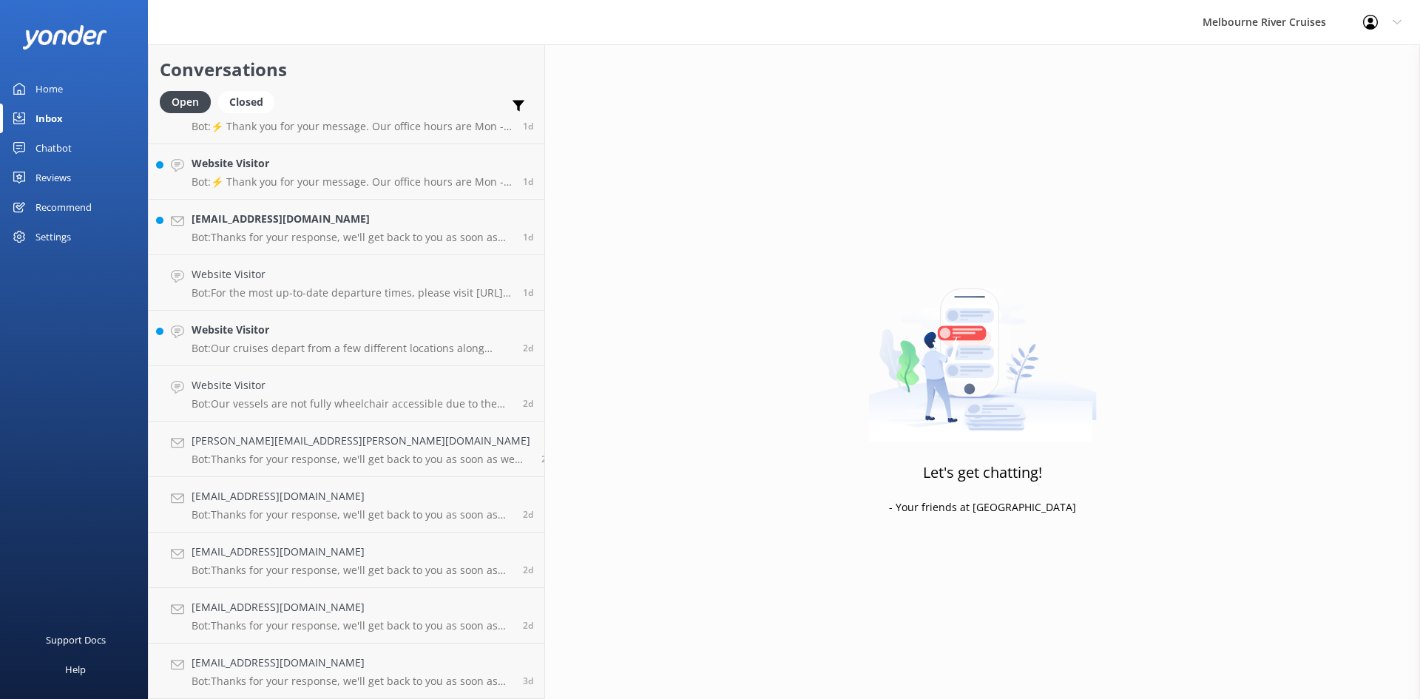
scroll to position [144, 0]
click at [281, 225] on h4 "Website Visitor" at bounding box center [352, 219] width 320 height 16
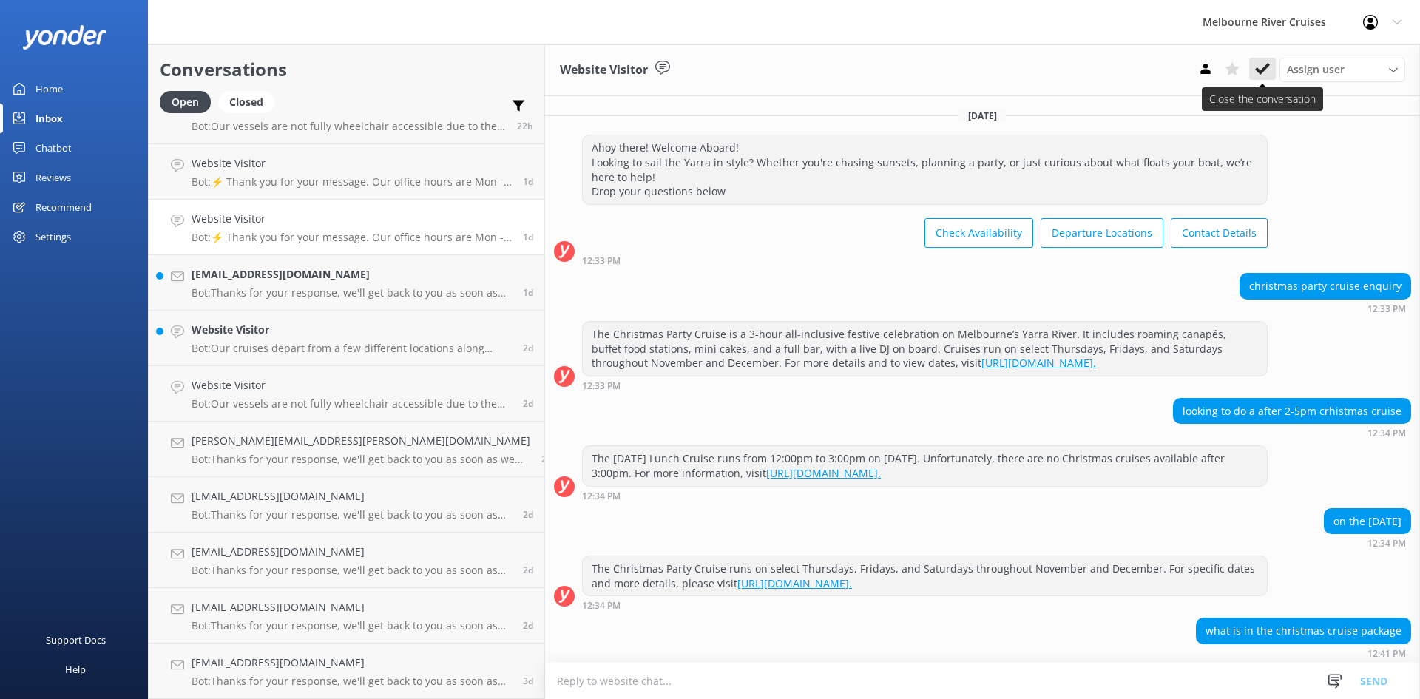
click at [1139, 70] on use at bounding box center [1262, 69] width 15 height 12
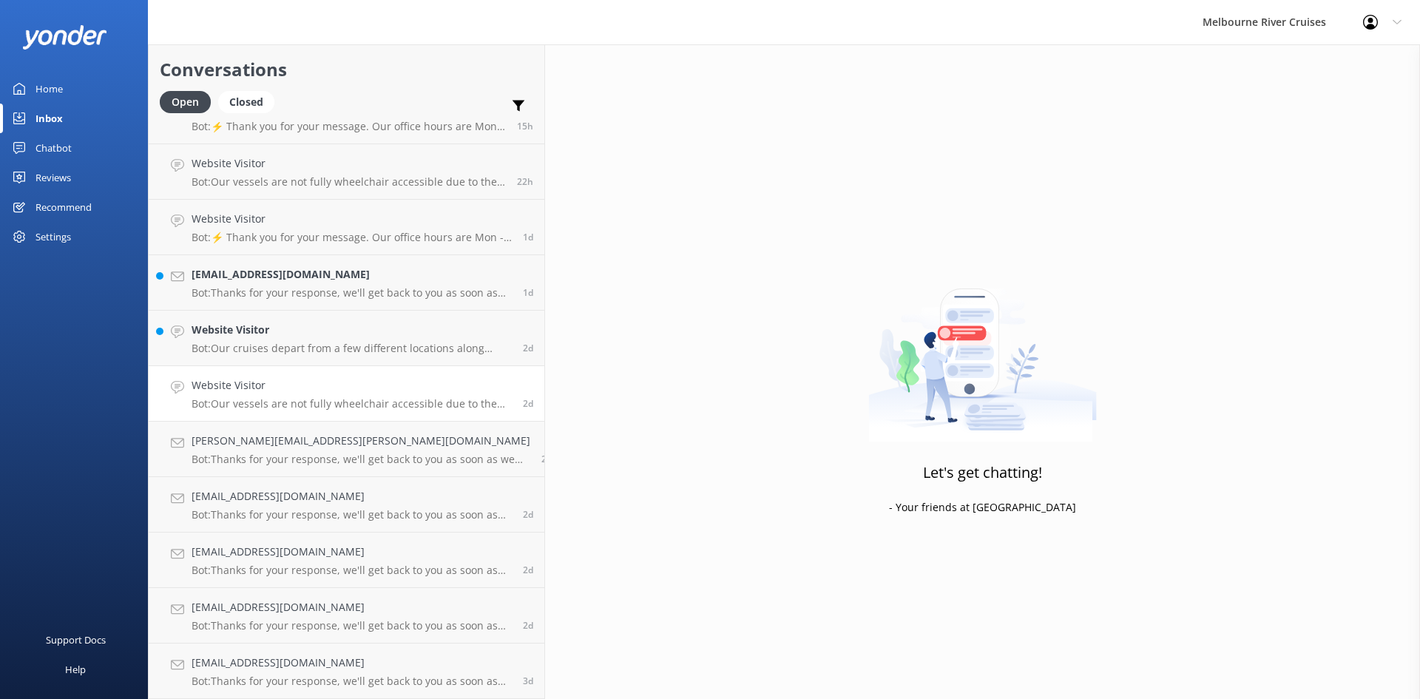
scroll to position [89, 0]
click at [274, 402] on p "Bot: Our vessels are not fully wheelchair accessible due to the tidal nature of…" at bounding box center [352, 403] width 320 height 13
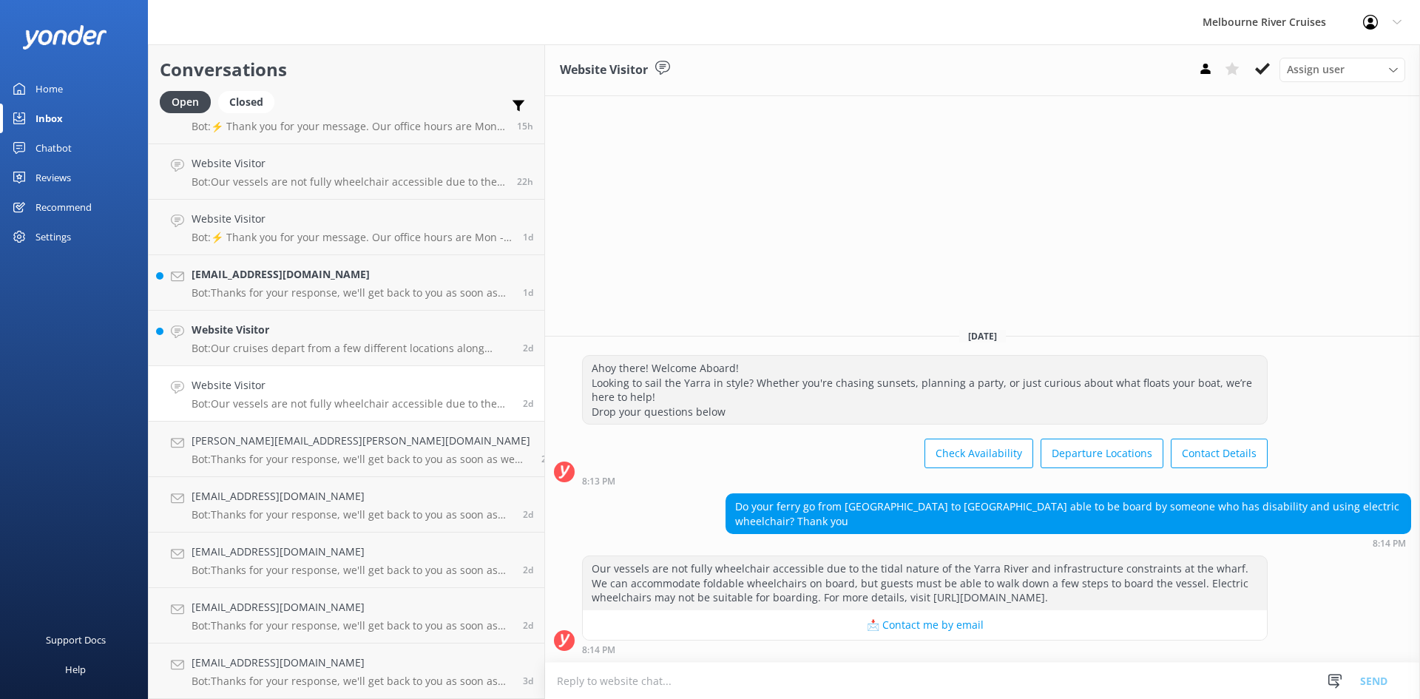
click at [246, 398] on p "Bot: Our vessels are not fully wheelchair accessible due to the tidal nature of…" at bounding box center [352, 403] width 320 height 13
click at [257, 337] on h4 "Website Visitor" at bounding box center [352, 330] width 320 height 16
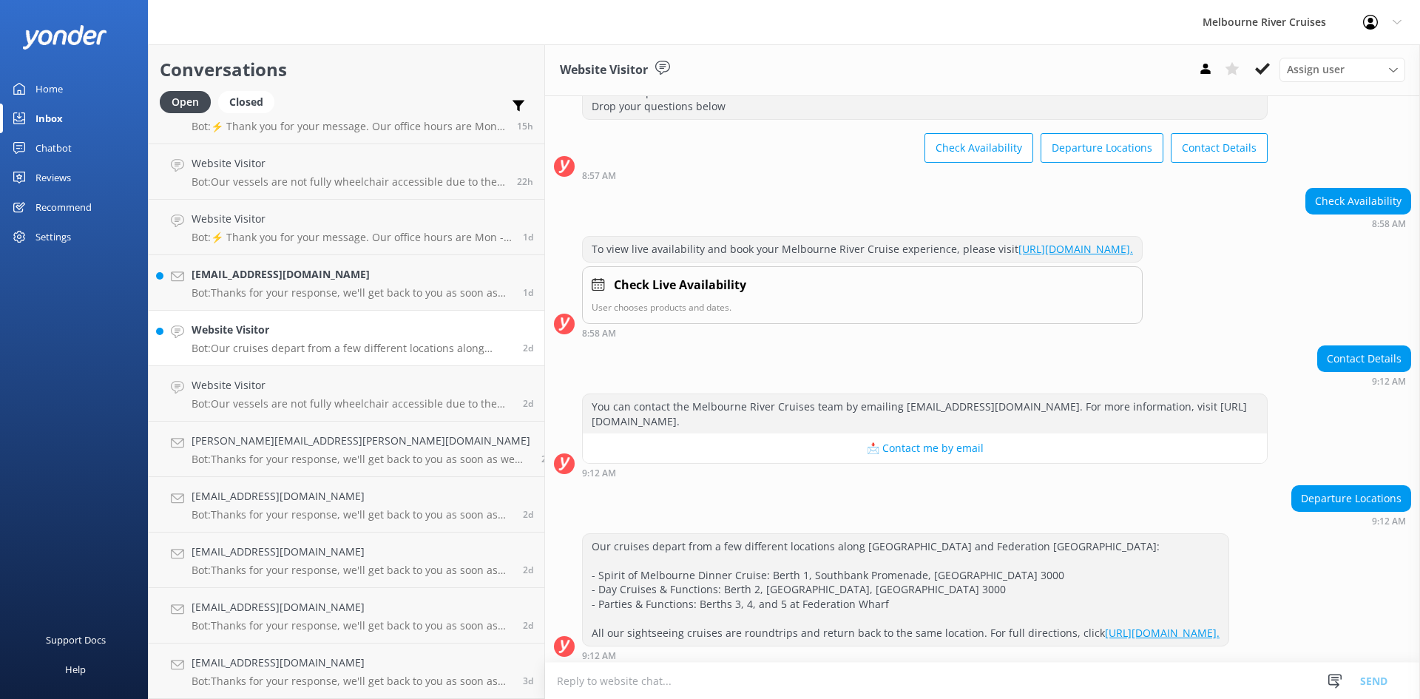
scroll to position [91, 0]
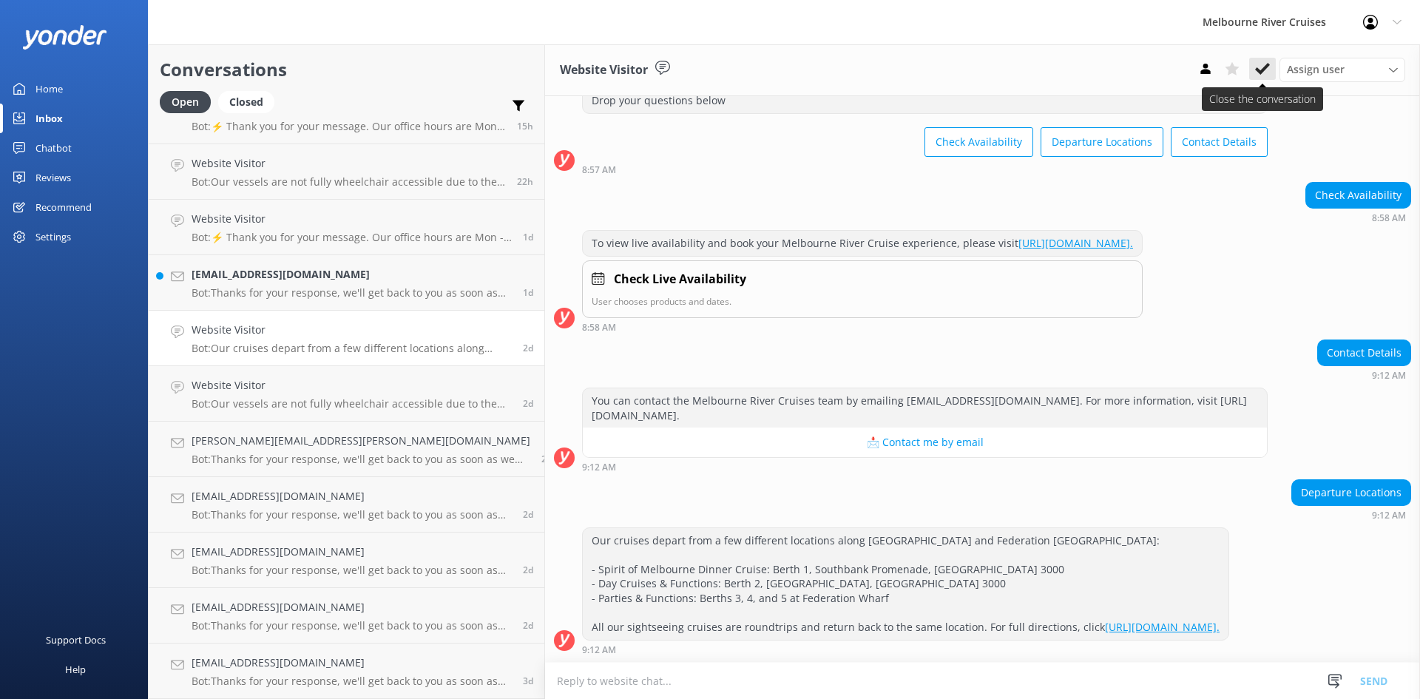
click at [1139, 73] on icon at bounding box center [1262, 68] width 15 height 15
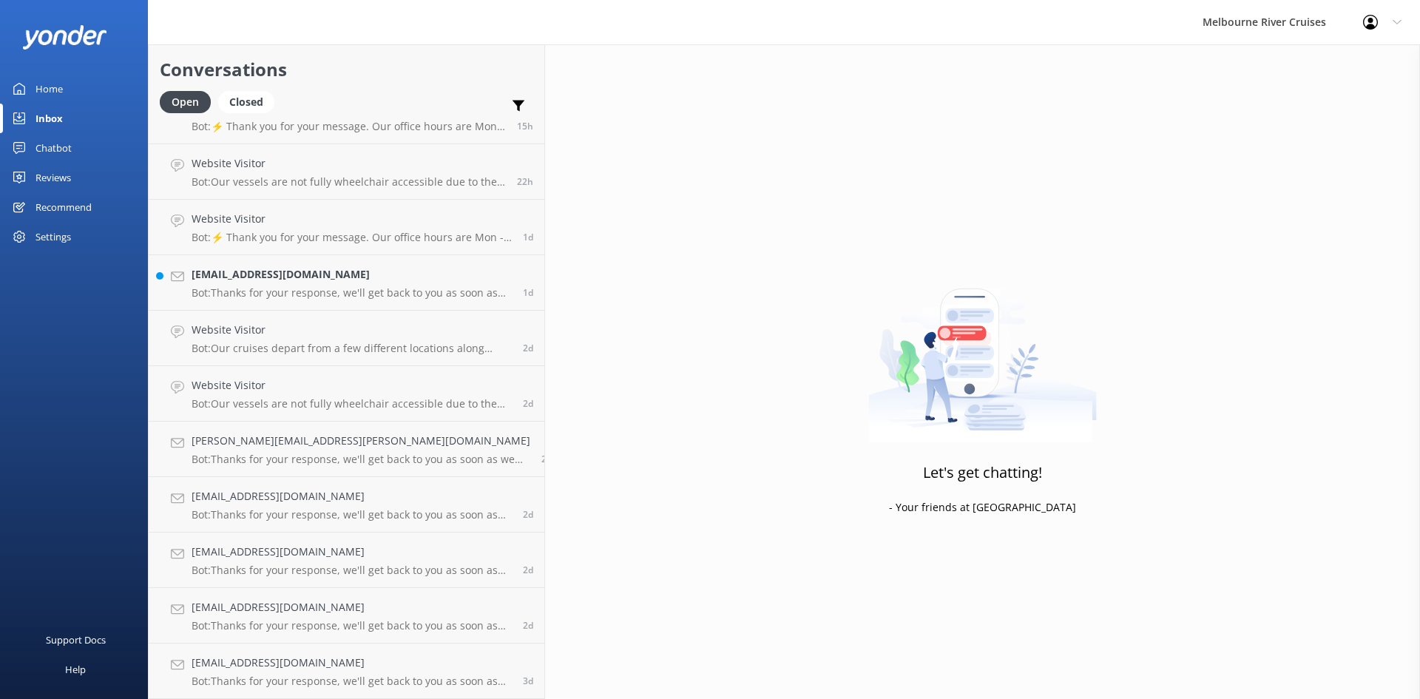
scroll to position [33, 0]
click at [252, 338] on h4 "[EMAIL_ADDRESS][DOMAIN_NAME]" at bounding box center [352, 330] width 320 height 16
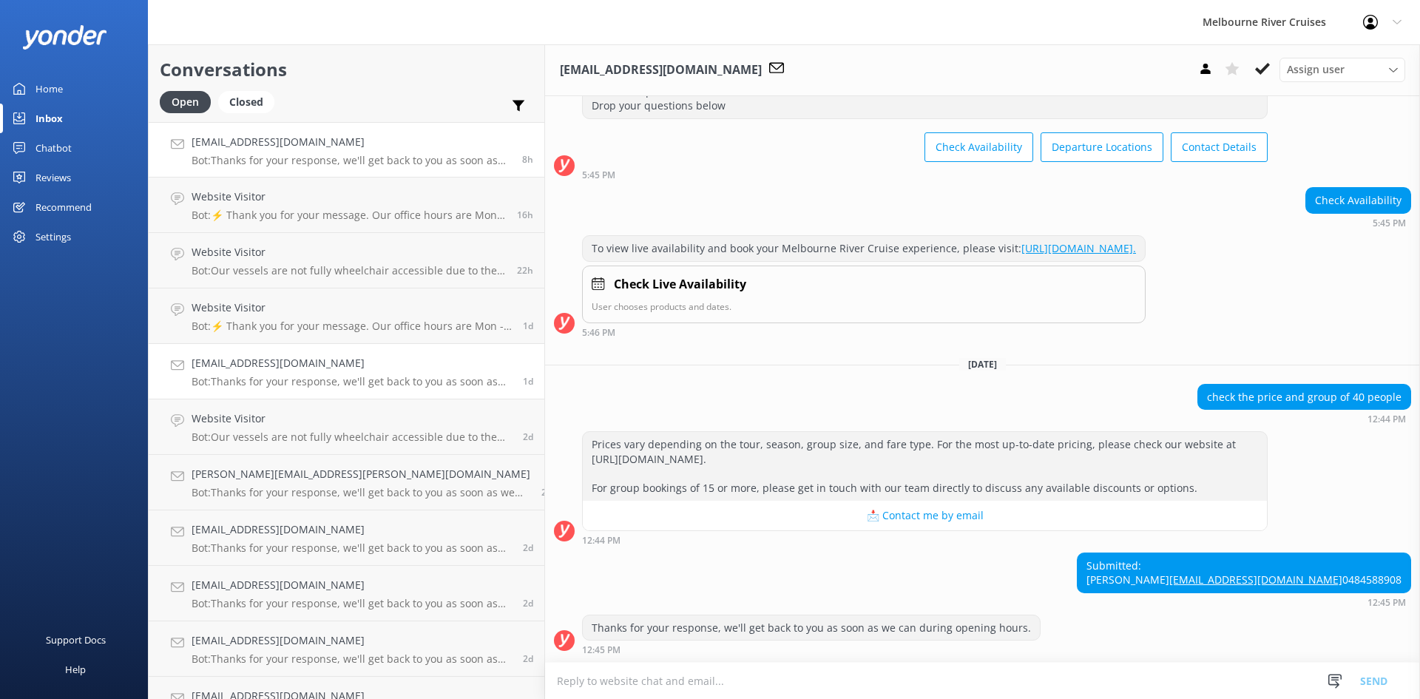
click at [251, 145] on h4 "[EMAIL_ADDRESS][DOMAIN_NAME]" at bounding box center [352, 142] width 320 height 16
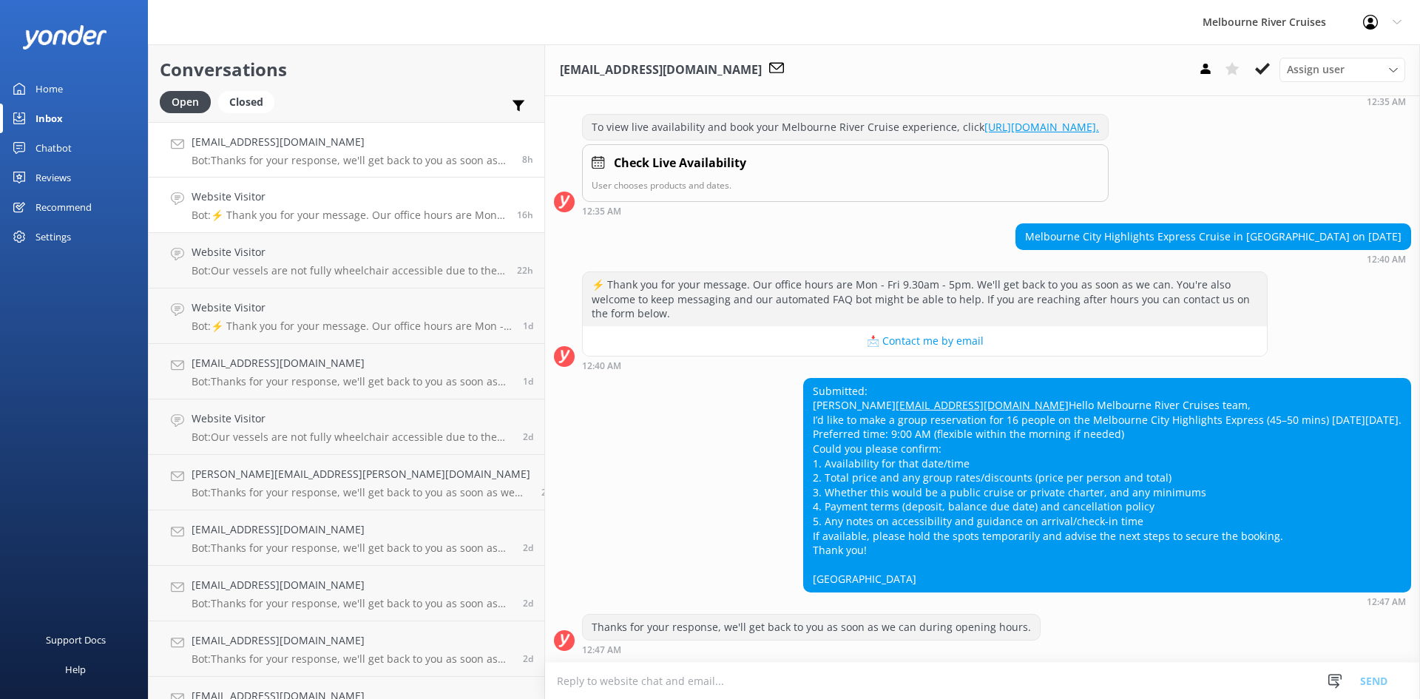
scroll to position [236, 0]
click at [271, 200] on h4 "Website Visitor" at bounding box center [349, 197] width 314 height 16
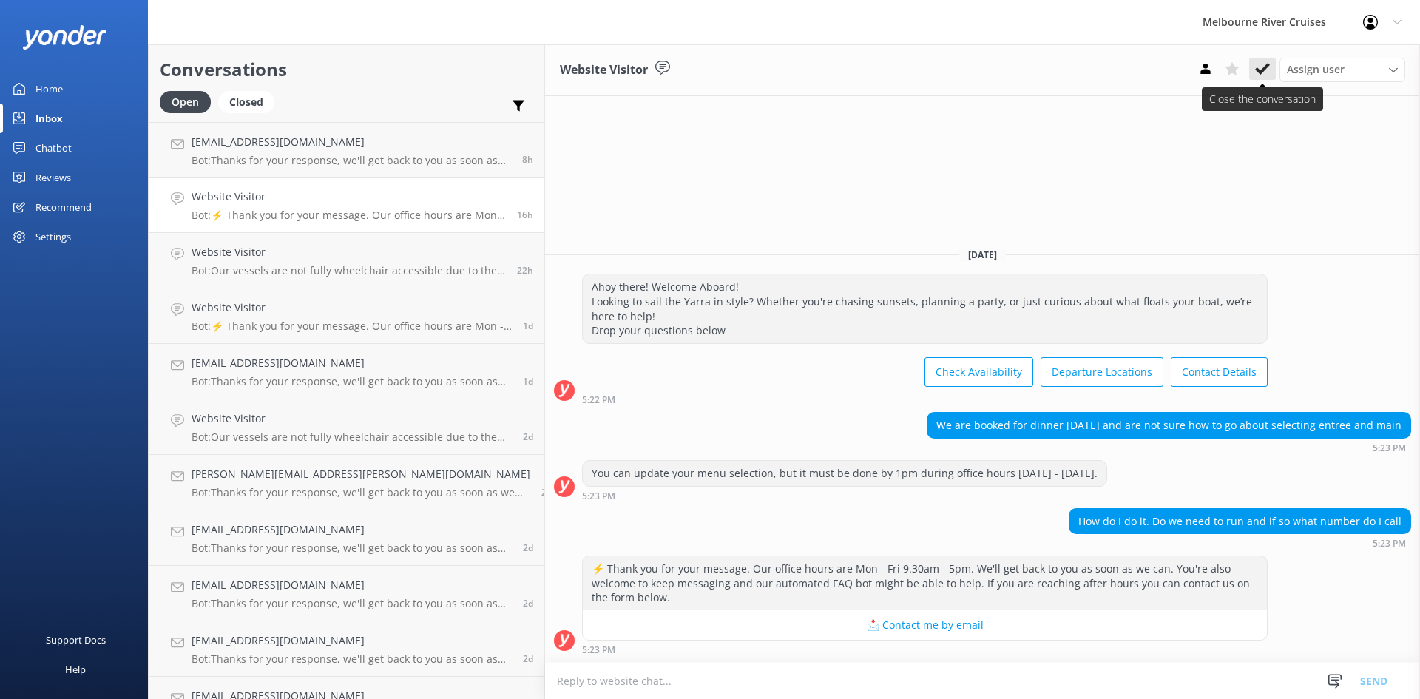
click at [1139, 68] on button at bounding box center [1262, 69] width 27 height 22
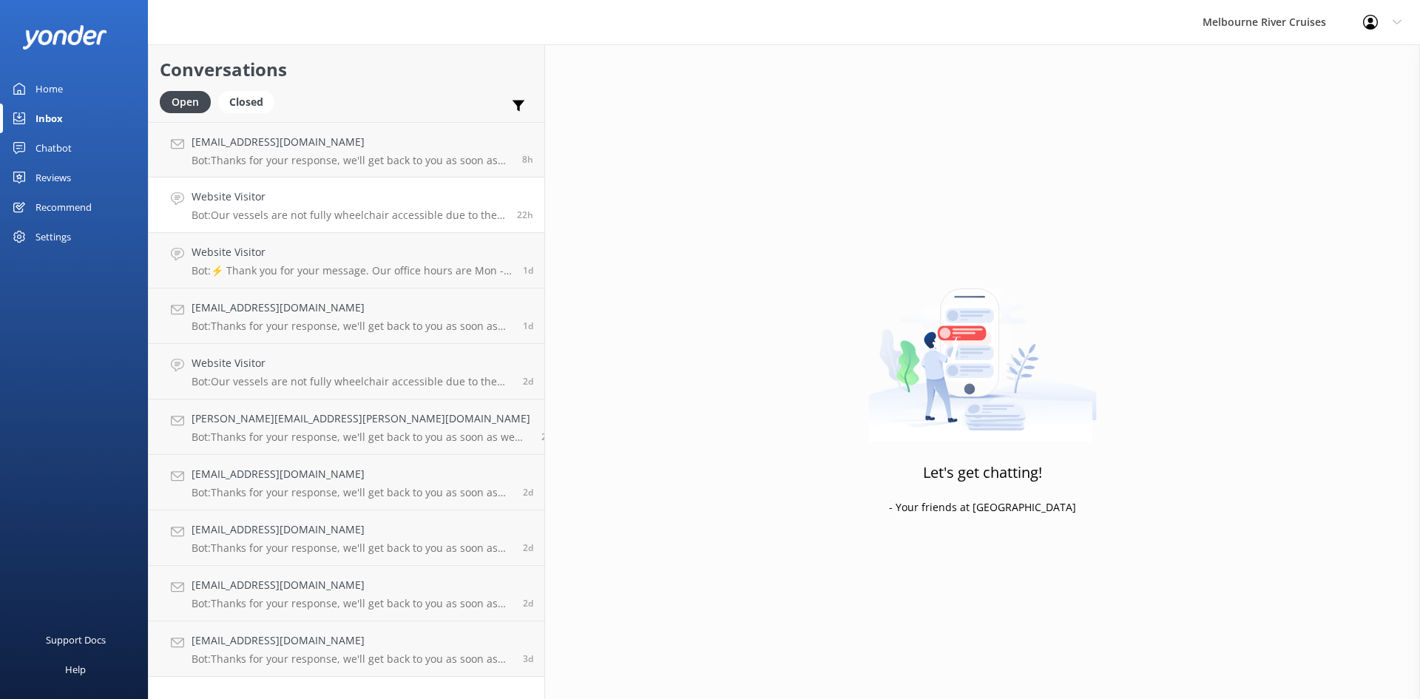
click at [278, 208] on div "Website Visitor Bot: Our vessels are not fully wheelchair accessible due to the…" at bounding box center [349, 205] width 314 height 33
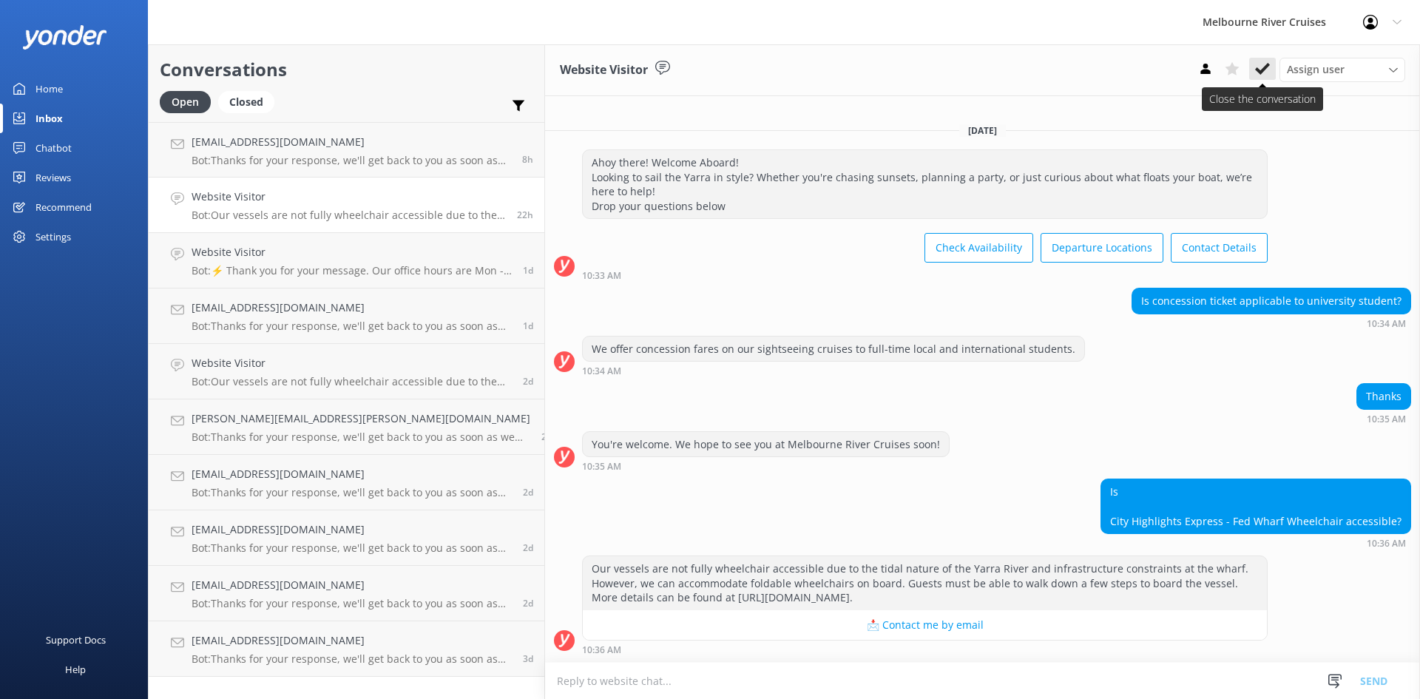
click at [1139, 72] on use at bounding box center [1262, 69] width 15 height 12
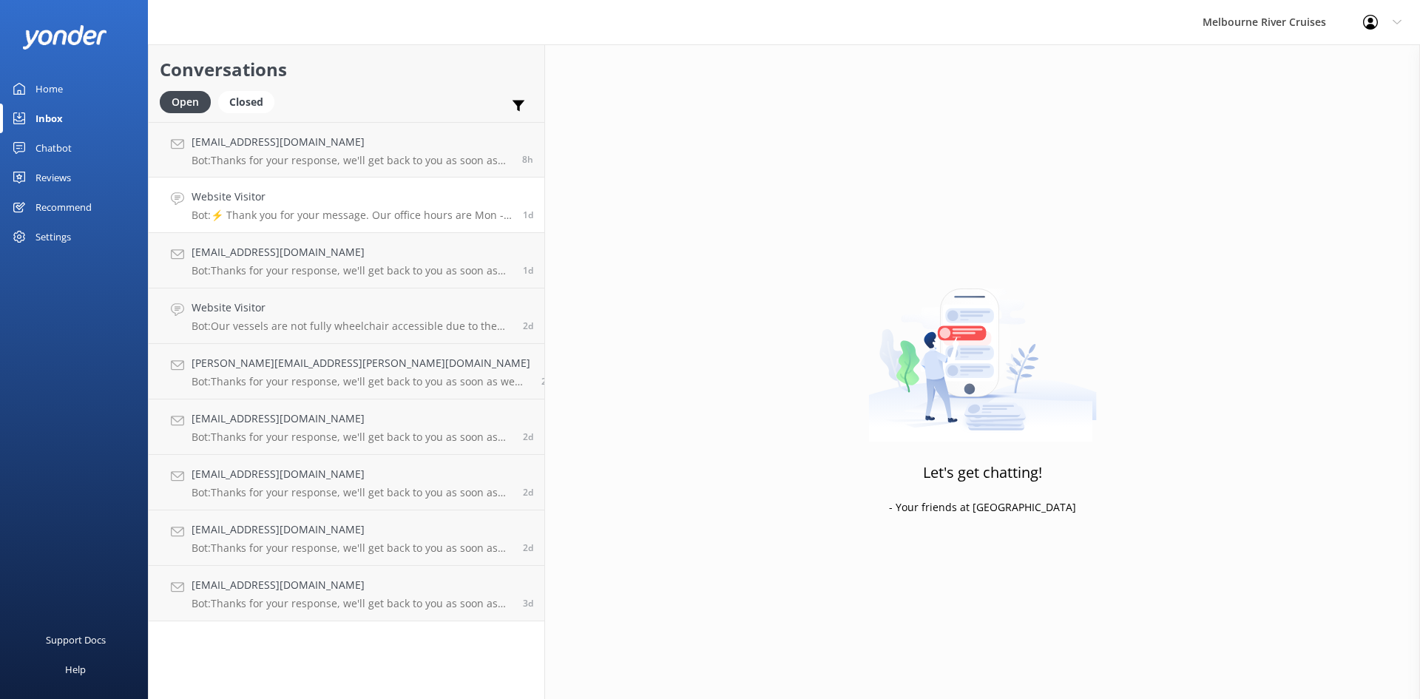
click at [279, 196] on h4 "Website Visitor" at bounding box center [352, 197] width 320 height 16
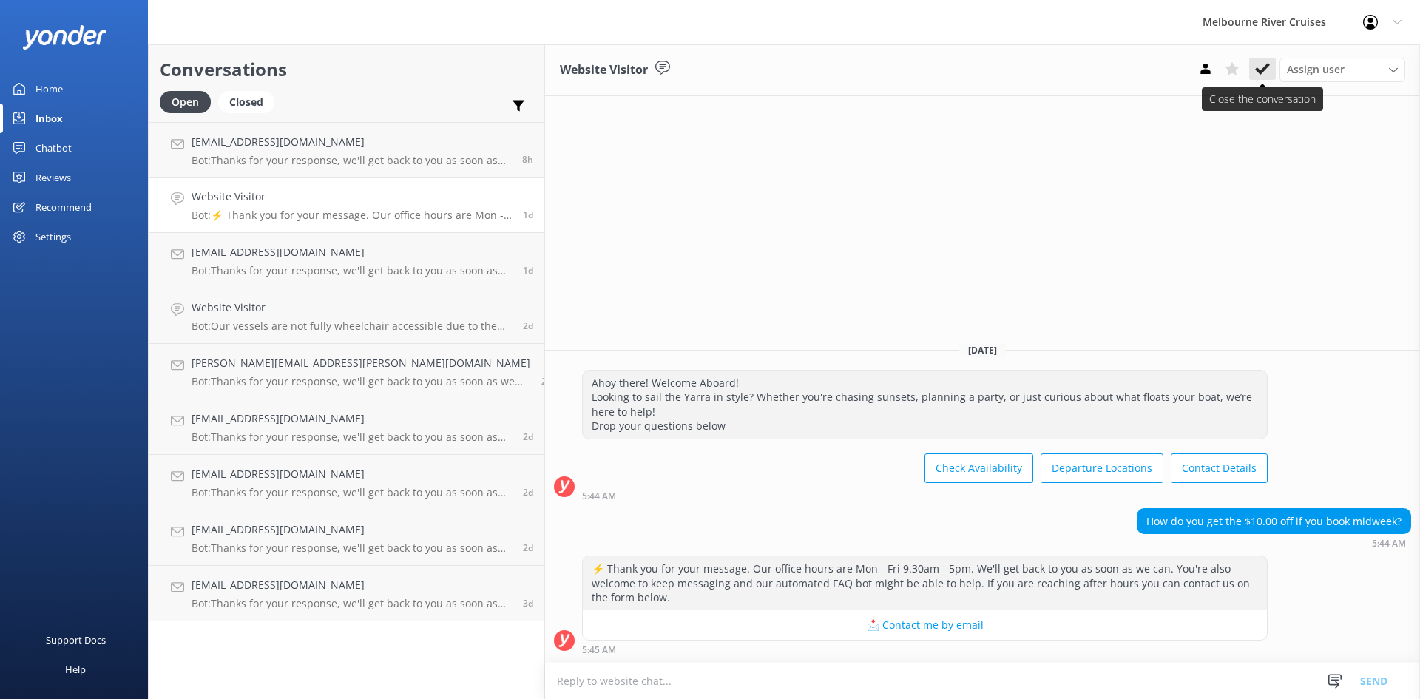
click at [1139, 73] on use at bounding box center [1262, 69] width 15 height 12
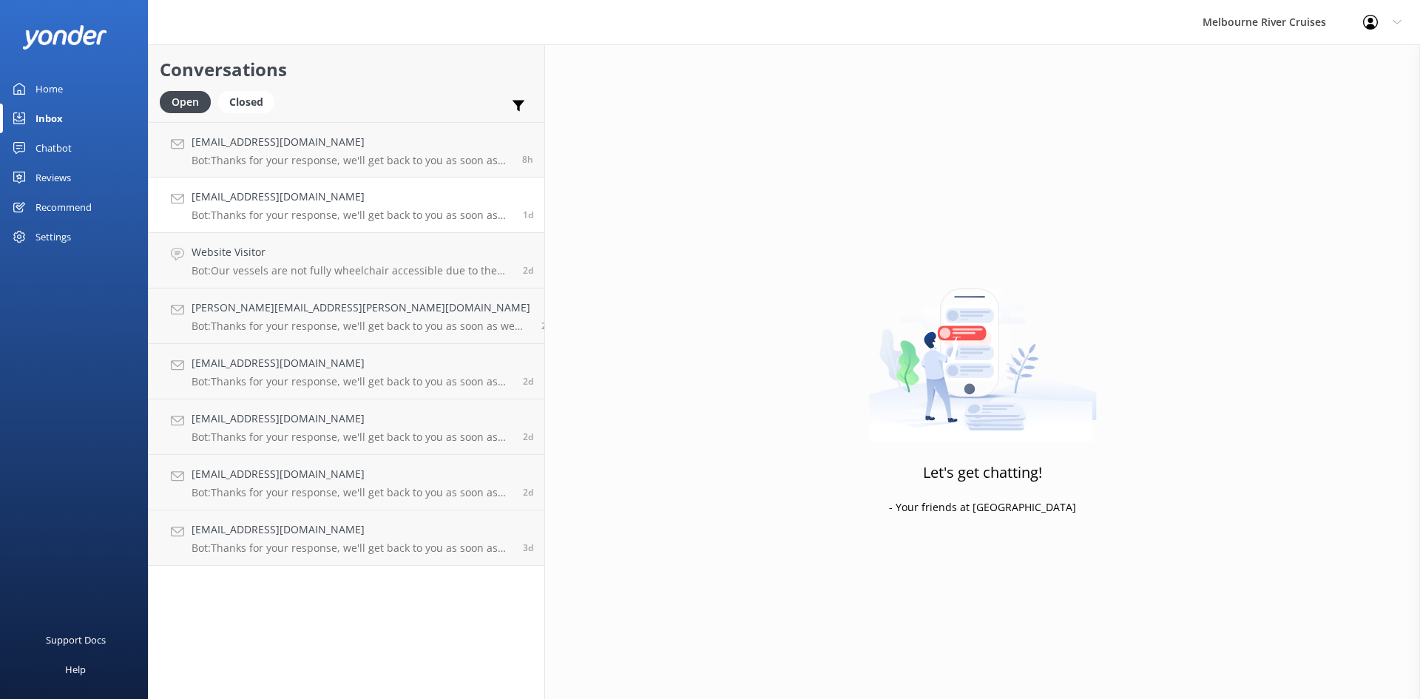
click at [240, 211] on p "Bot: Thanks for your response, we'll get back to you as soon as we can during o…" at bounding box center [352, 215] width 320 height 13
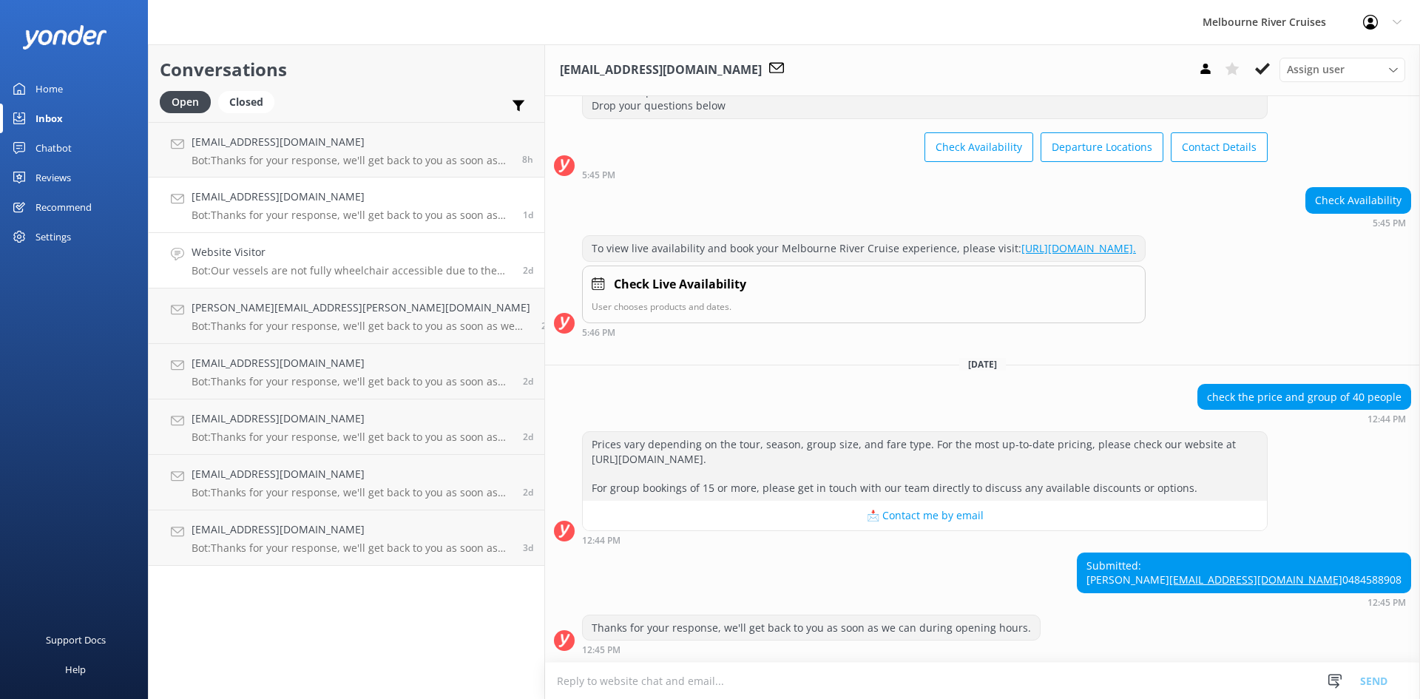
scroll to position [115, 0]
click at [240, 256] on h4 "Website Visitor" at bounding box center [352, 252] width 320 height 16
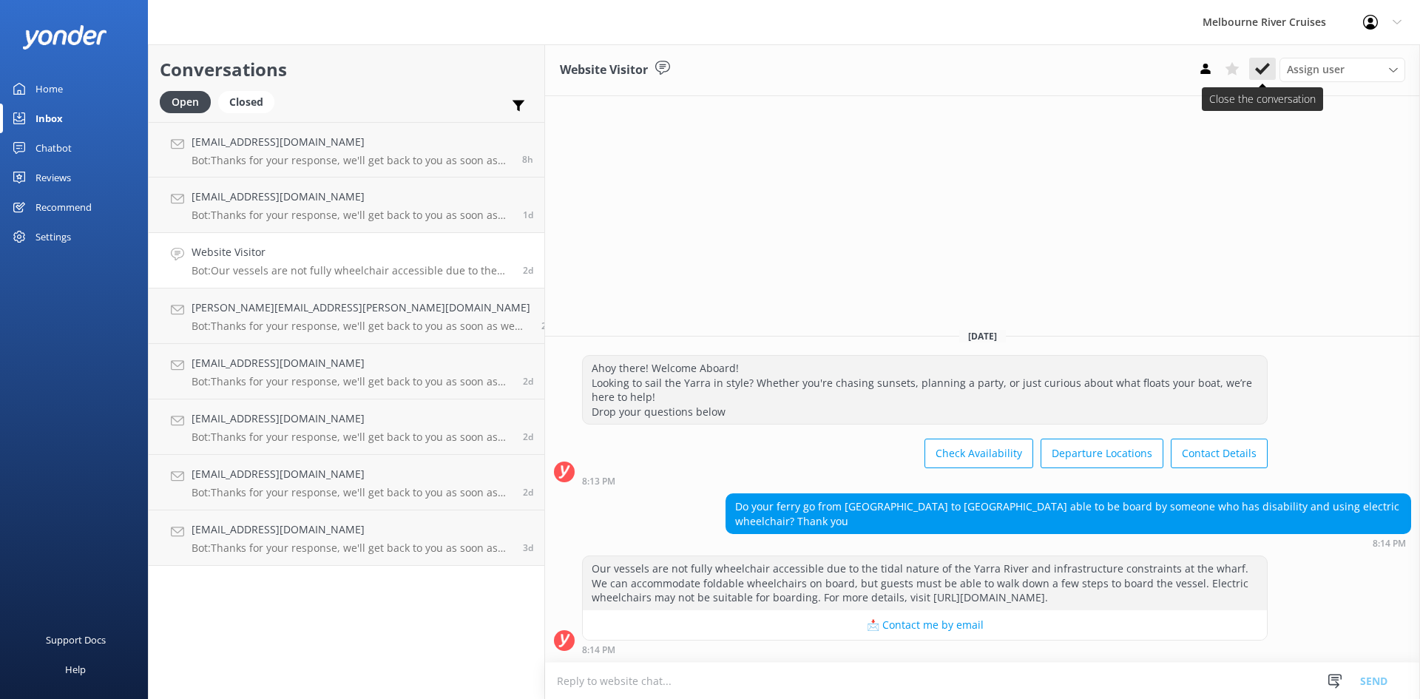
click at [1139, 69] on icon at bounding box center [1262, 68] width 15 height 15
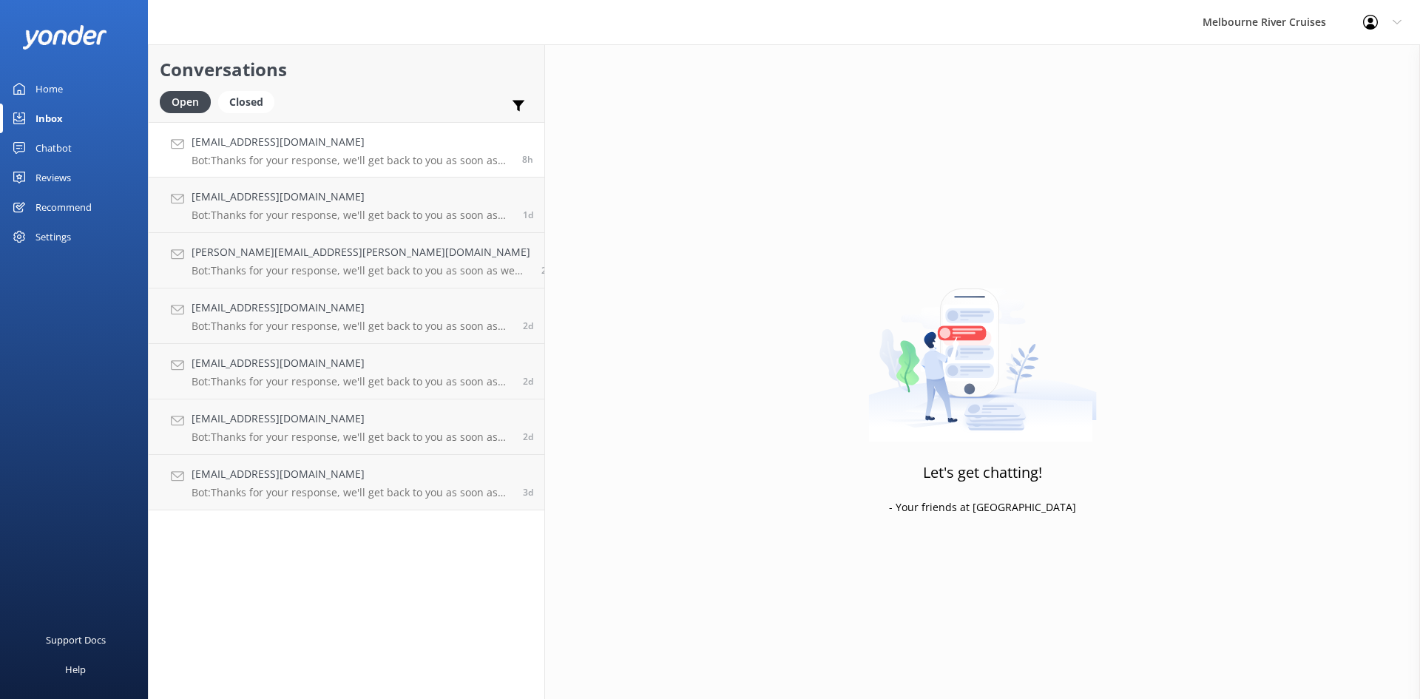
click at [243, 147] on h4 "[EMAIL_ADDRESS][DOMAIN_NAME]" at bounding box center [352, 142] width 320 height 16
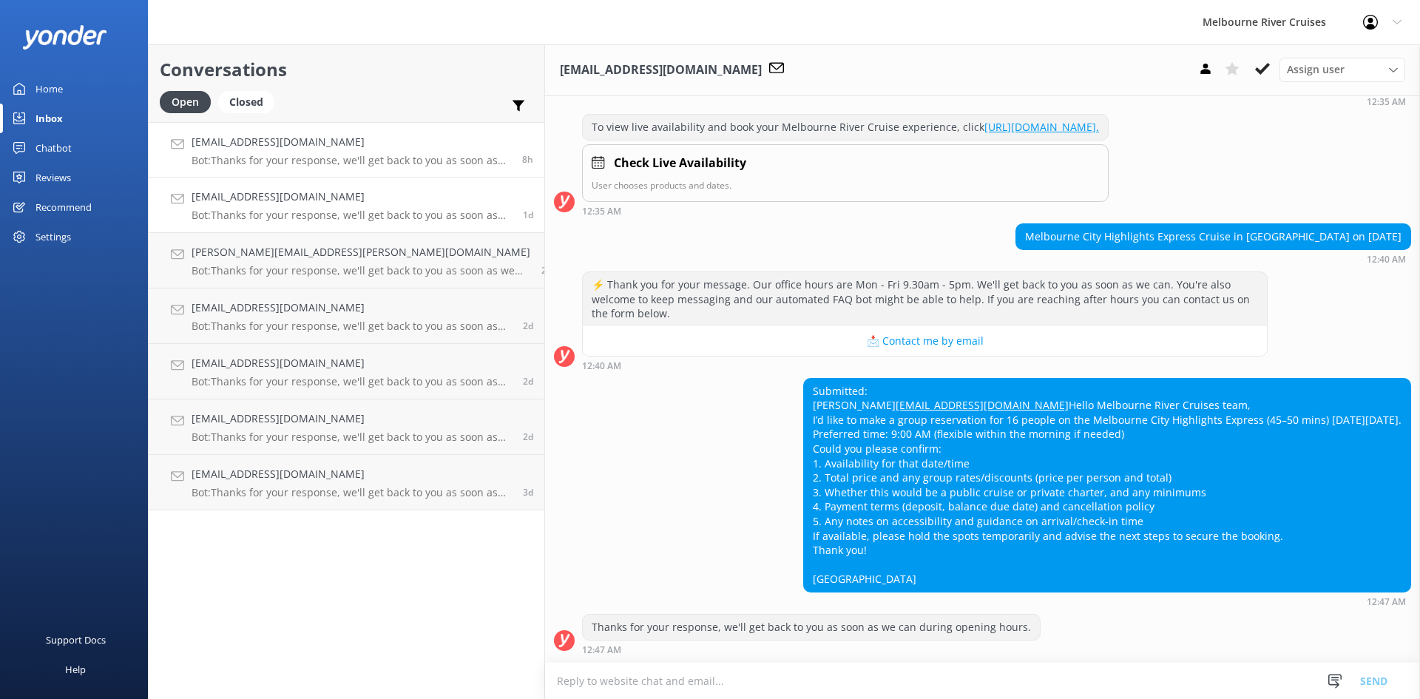
click at [254, 199] on h4 "[EMAIL_ADDRESS][DOMAIN_NAME]" at bounding box center [352, 197] width 320 height 16
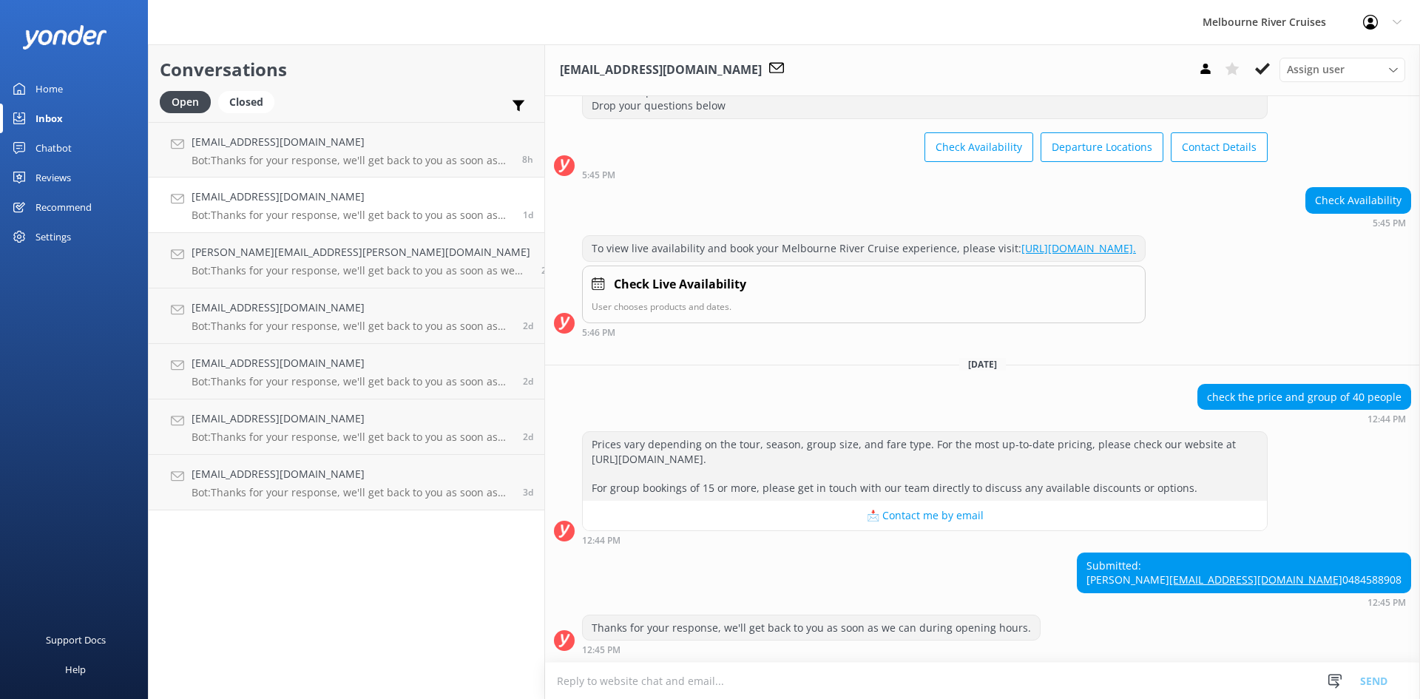
scroll to position [115, 0]
click at [251, 252] on h4 "[PERSON_NAME][EMAIL_ADDRESS][PERSON_NAME][DOMAIN_NAME]" at bounding box center [361, 252] width 339 height 16
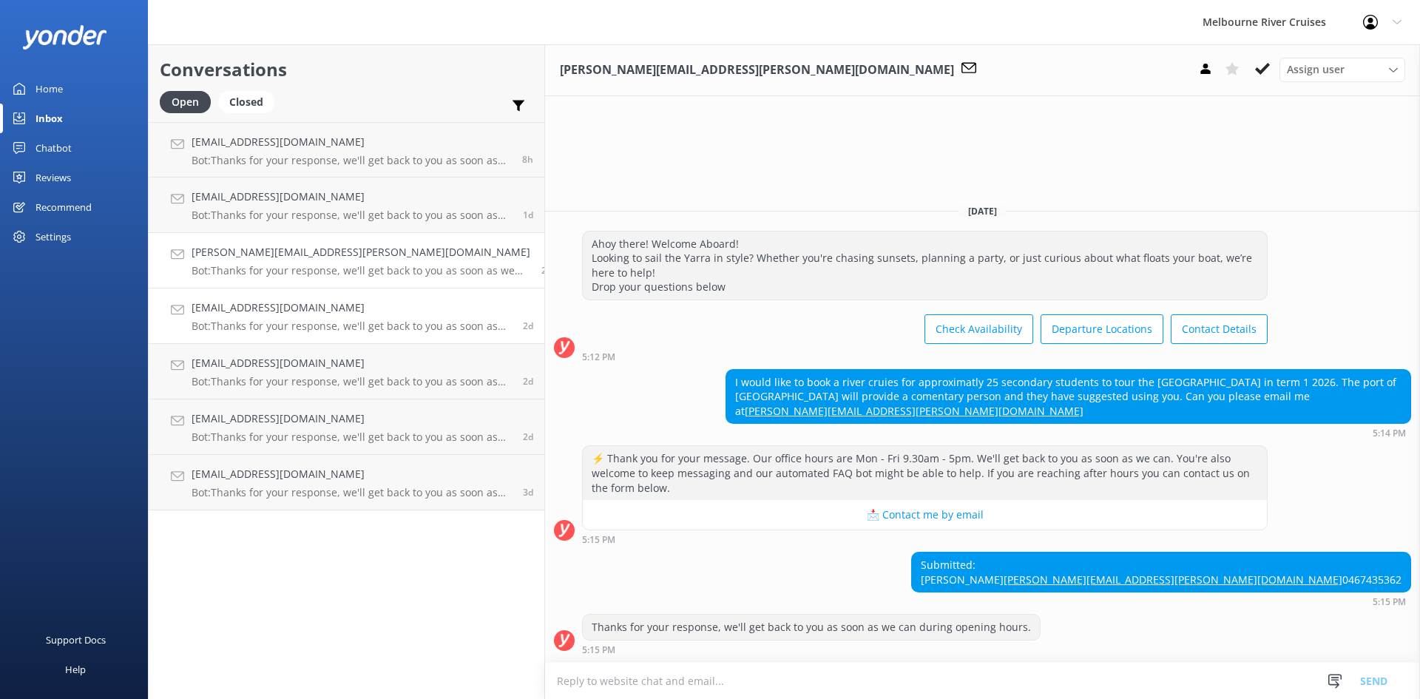
click at [303, 313] on h4 "[EMAIL_ADDRESS][DOMAIN_NAME]" at bounding box center [352, 308] width 320 height 16
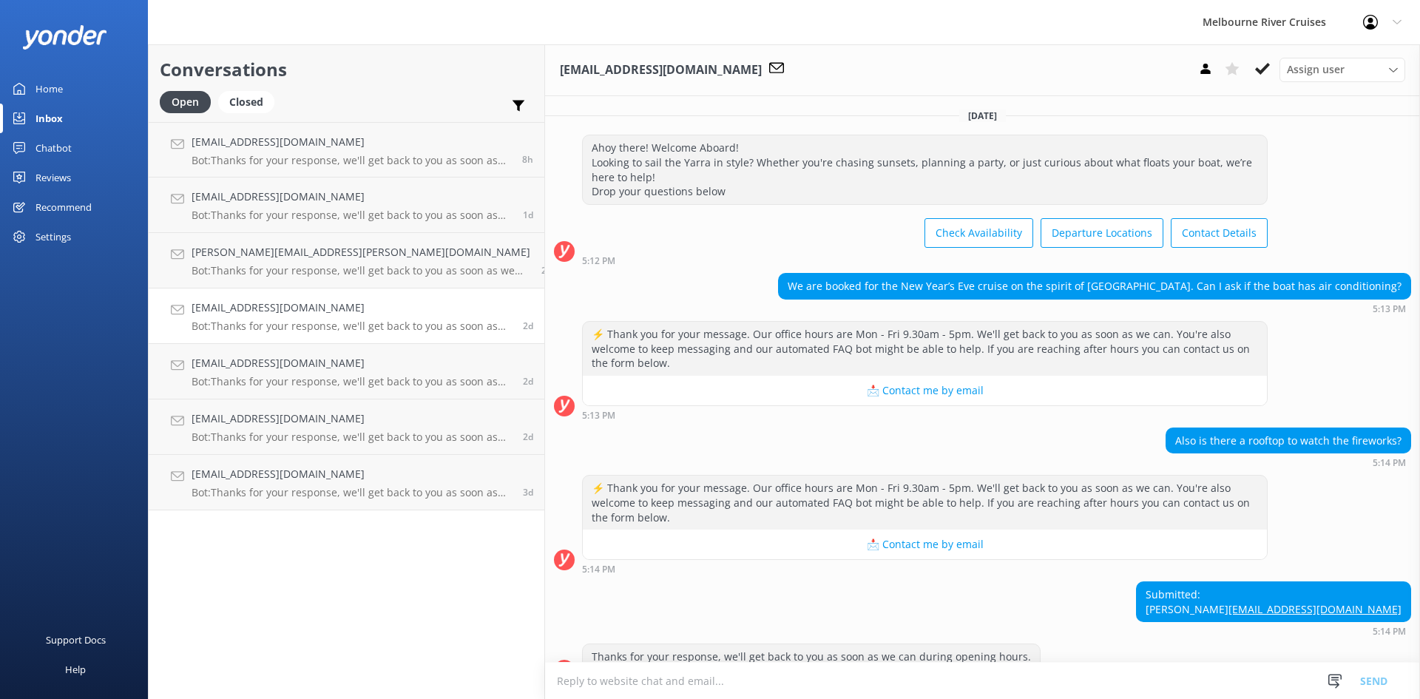
scroll to position [1, 0]
click at [253, 492] on p "Bot: Thanks for your response, we'll get back to you as soon as we can during o…" at bounding box center [352, 492] width 320 height 13
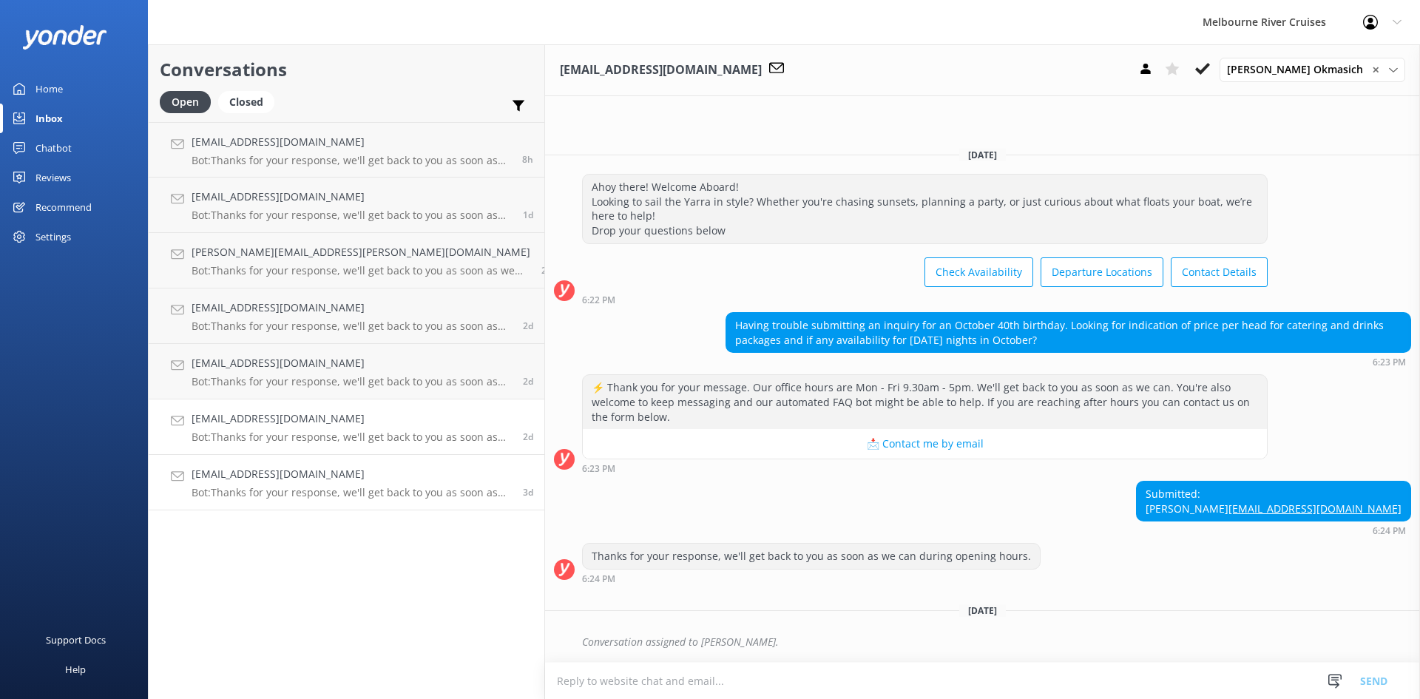
click at [266, 429] on div "[EMAIL_ADDRESS][DOMAIN_NAME] Bot: Thanks for your response, we'll get back to y…" at bounding box center [352, 426] width 320 height 33
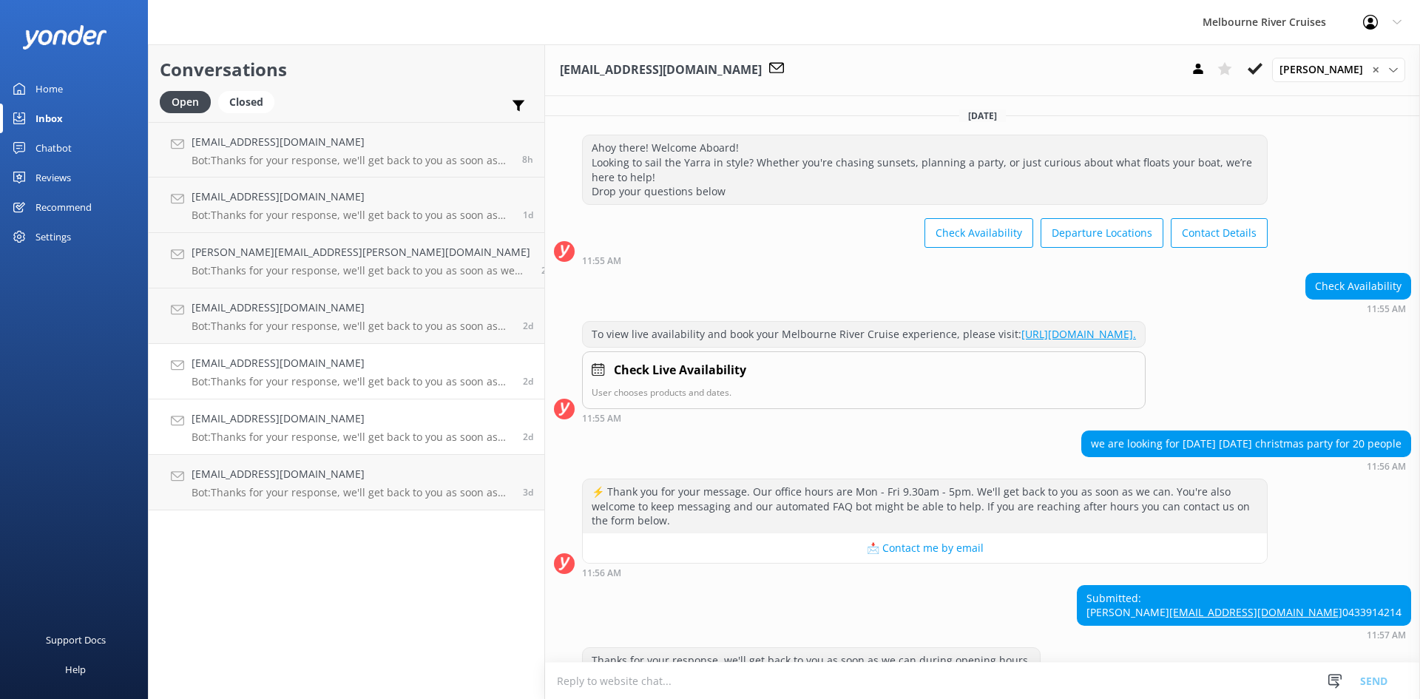
scroll to position [80, 0]
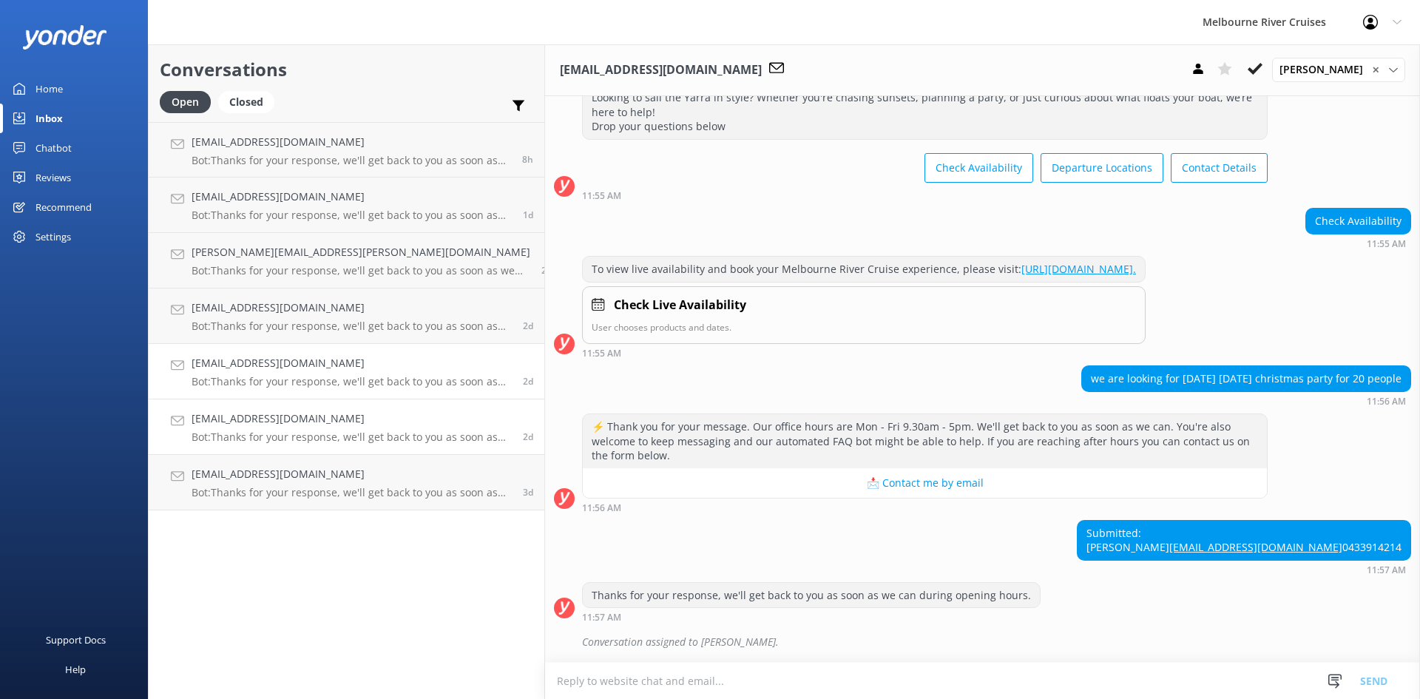
click at [288, 359] on h4 "[EMAIL_ADDRESS][DOMAIN_NAME]" at bounding box center [352, 363] width 320 height 16
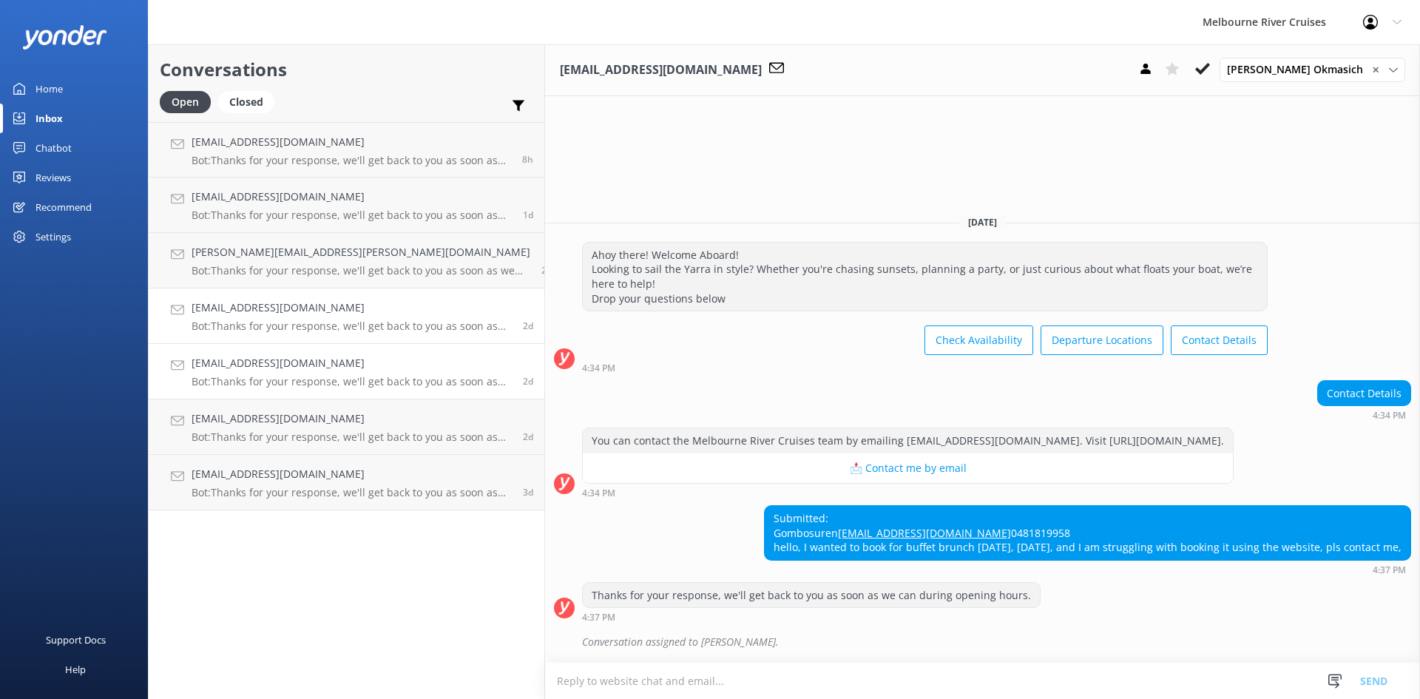
click at [285, 298] on link "[EMAIL_ADDRESS][DOMAIN_NAME] Bot: Thanks for your response, we'll get back to y…" at bounding box center [347, 315] width 396 height 55
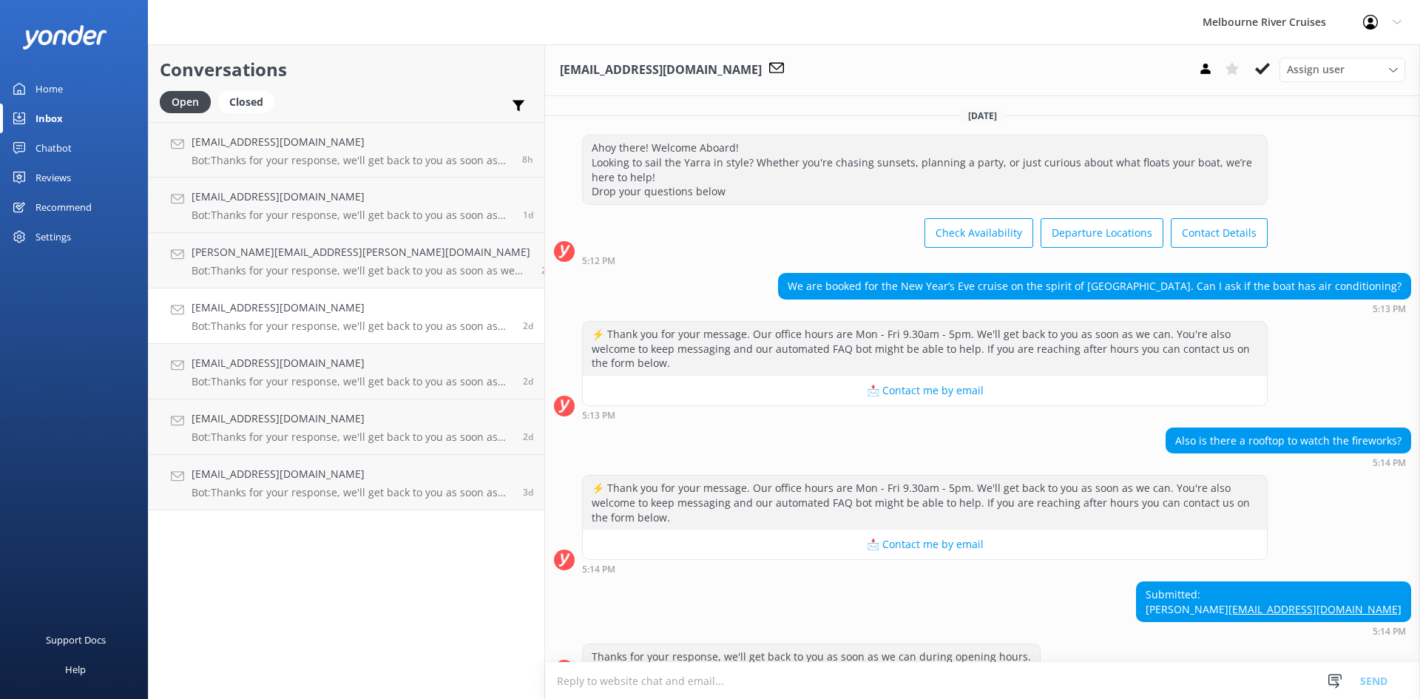
scroll to position [1, 0]
click at [1391, 72] on icon at bounding box center [1393, 70] width 9 height 9
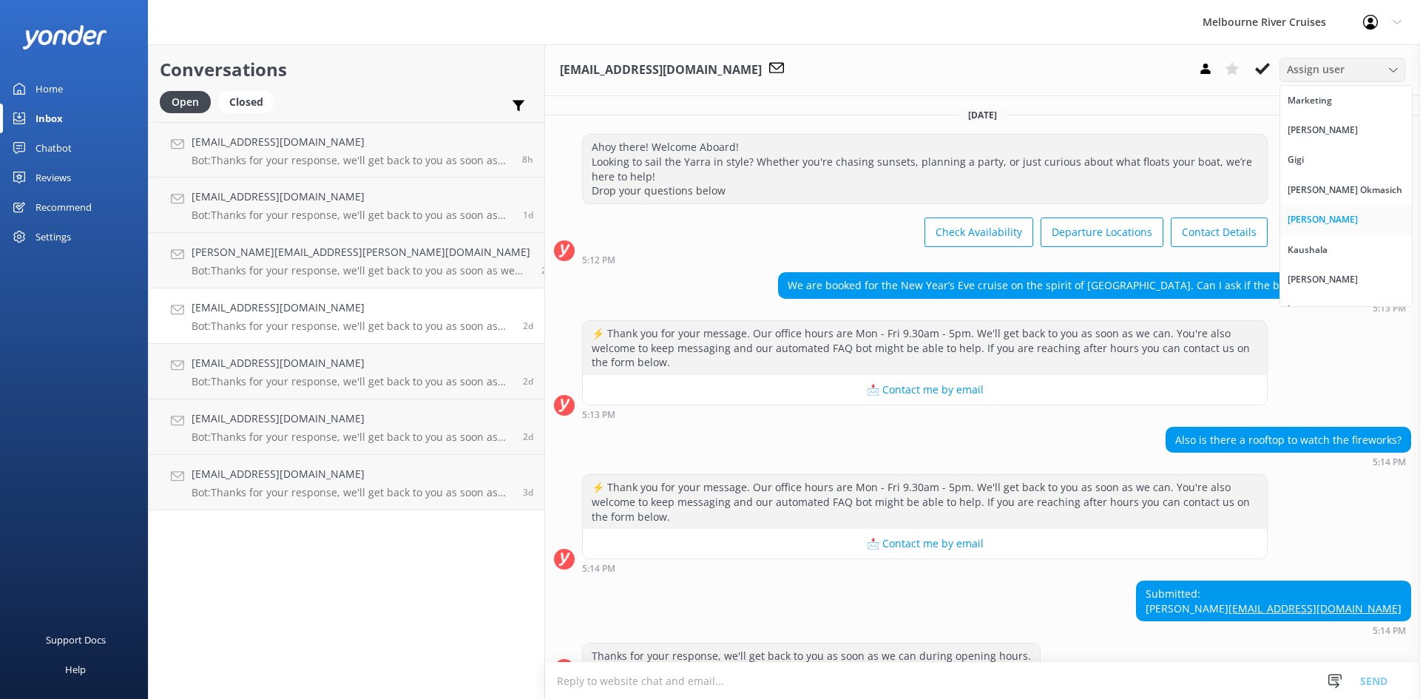
click at [1346, 218] on div "[PERSON_NAME]" at bounding box center [1323, 219] width 70 height 15
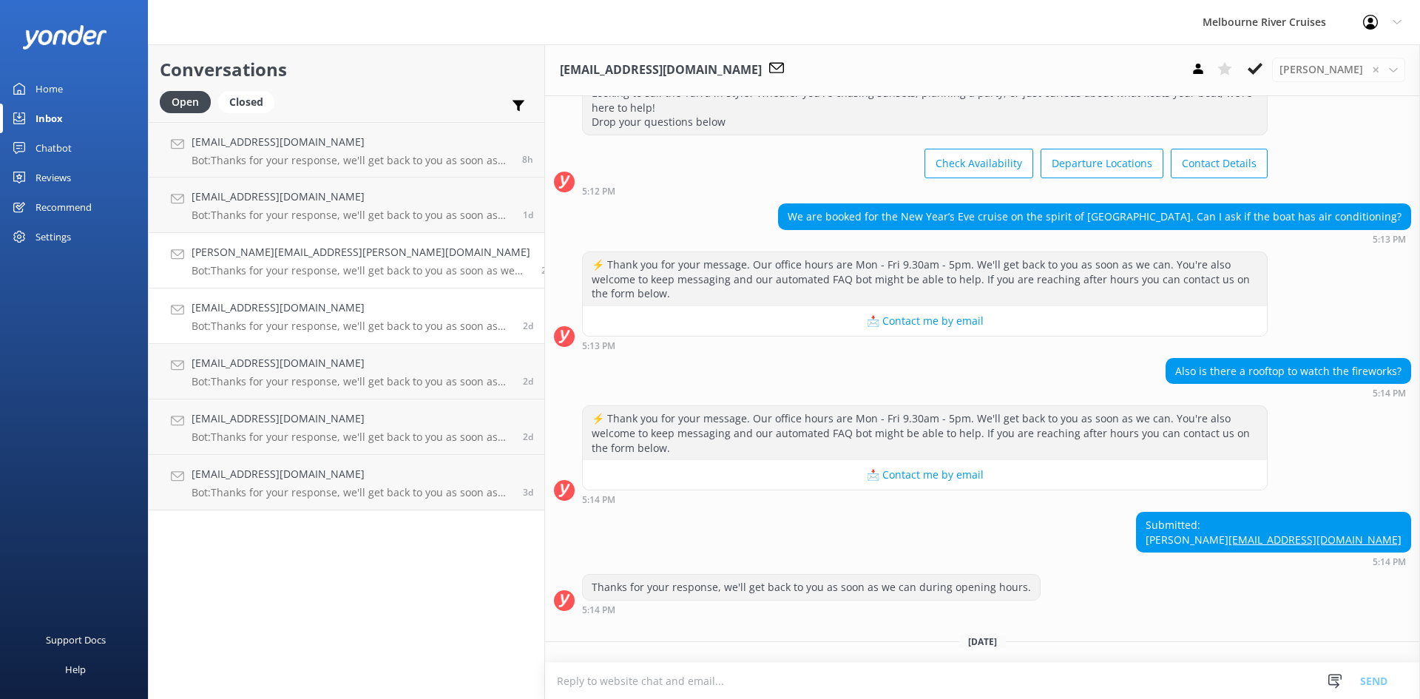
scroll to position [72, 0]
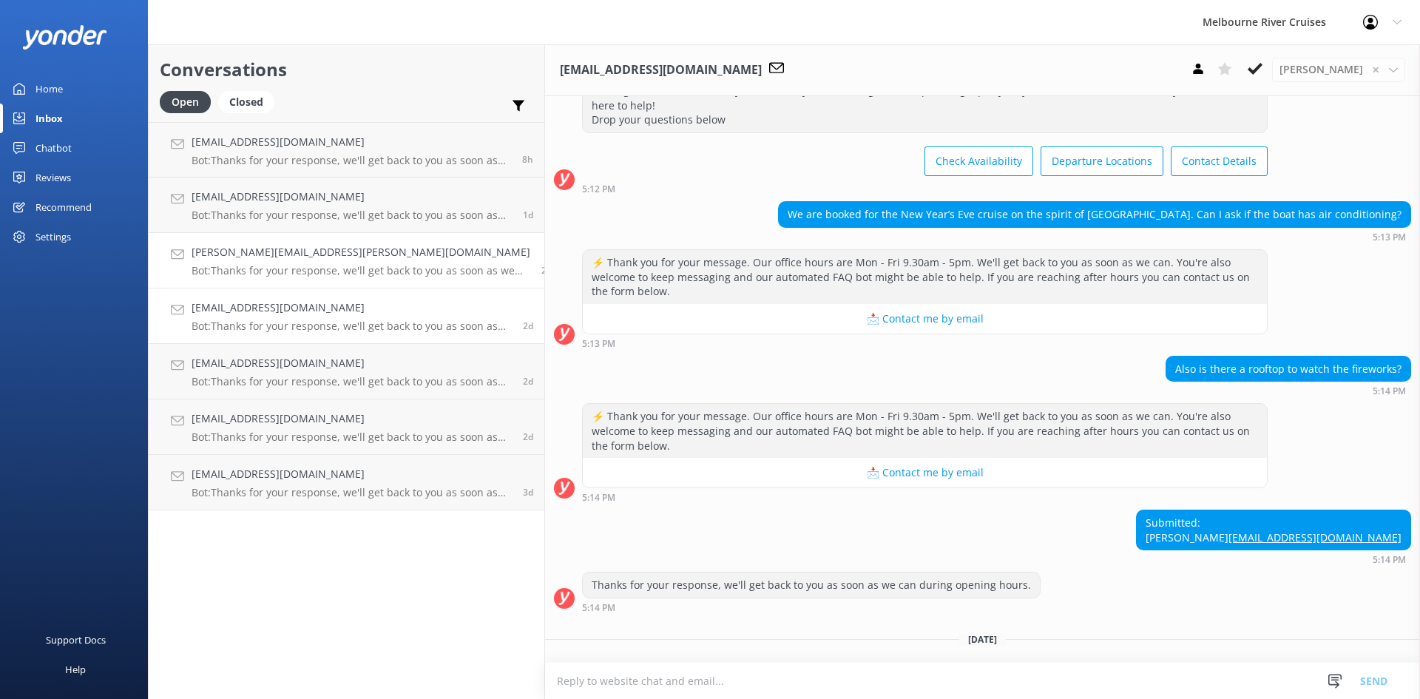
click at [258, 255] on h4 "[PERSON_NAME][EMAIL_ADDRESS][PERSON_NAME][DOMAIN_NAME]" at bounding box center [361, 252] width 339 height 16
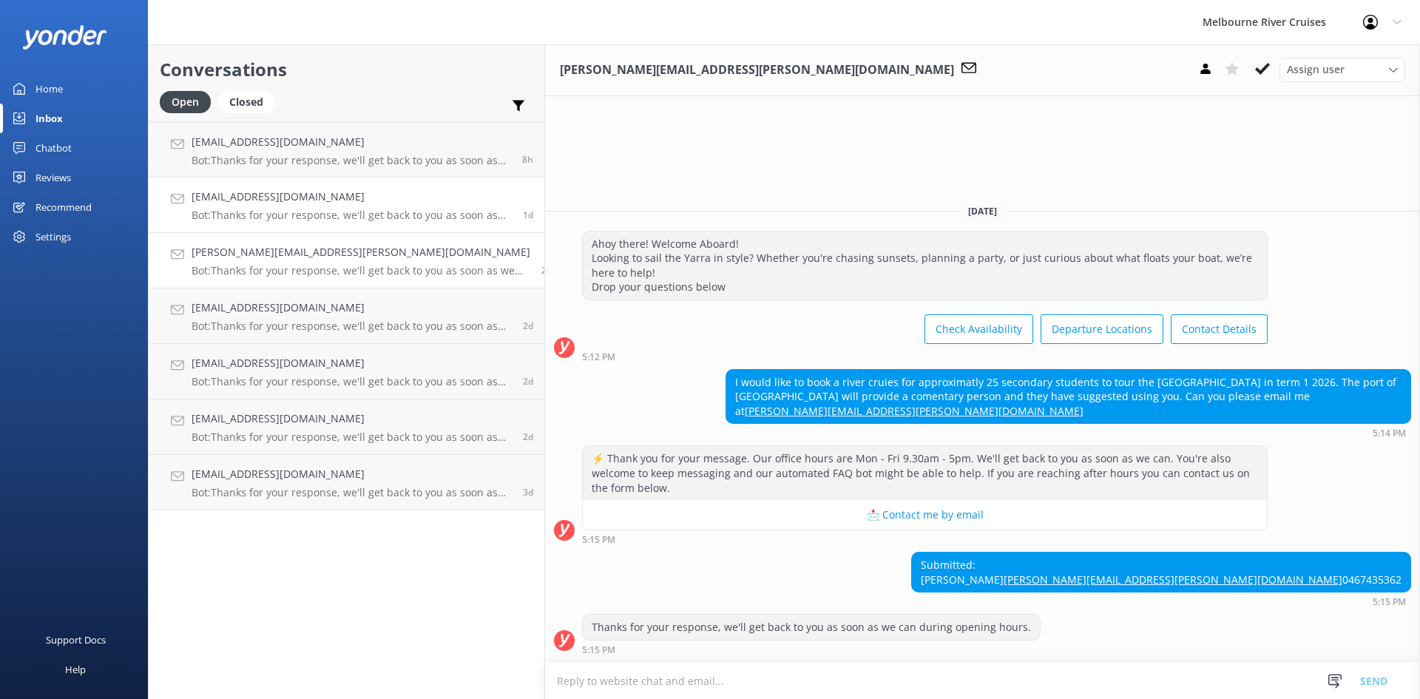
click at [288, 186] on link "[EMAIL_ADDRESS][DOMAIN_NAME] Bot: Thanks for your response, we'll get back to y…" at bounding box center [347, 205] width 396 height 55
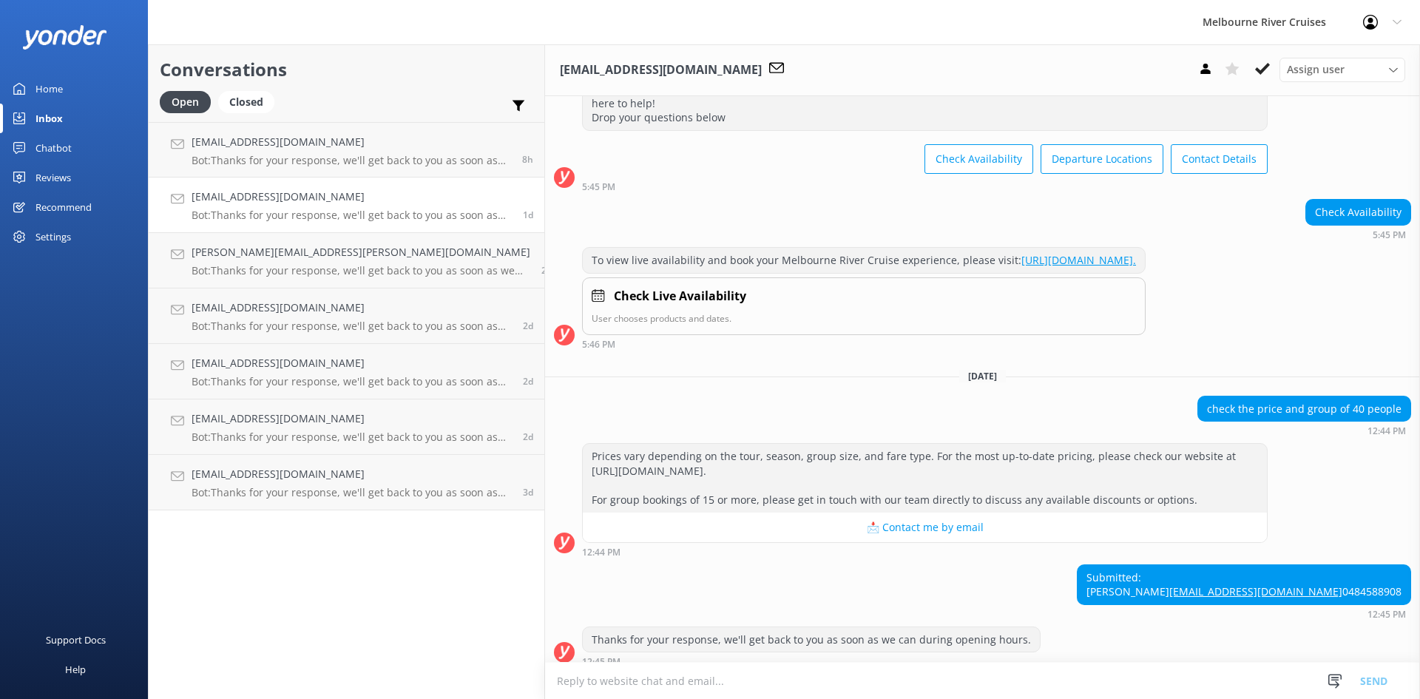
scroll to position [115, 0]
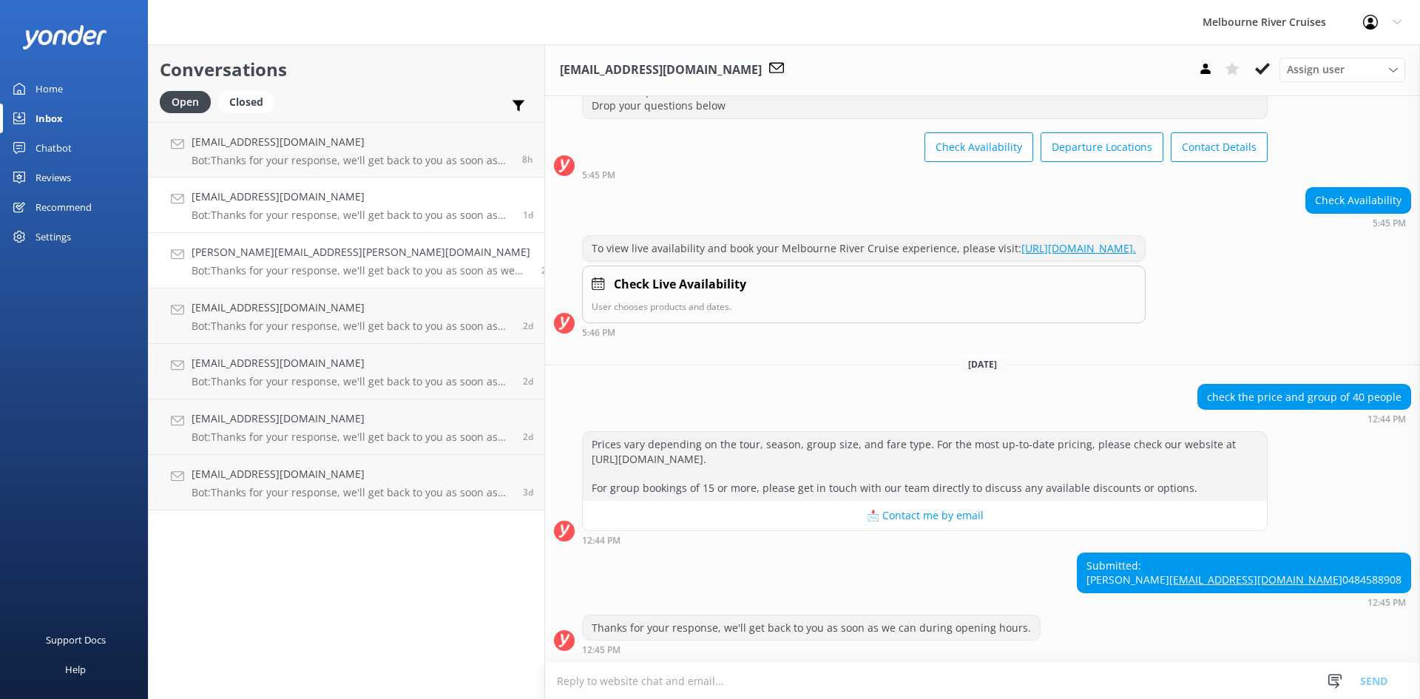
click at [263, 251] on h4 "[PERSON_NAME][EMAIL_ADDRESS][PERSON_NAME][DOMAIN_NAME]" at bounding box center [361, 252] width 339 height 16
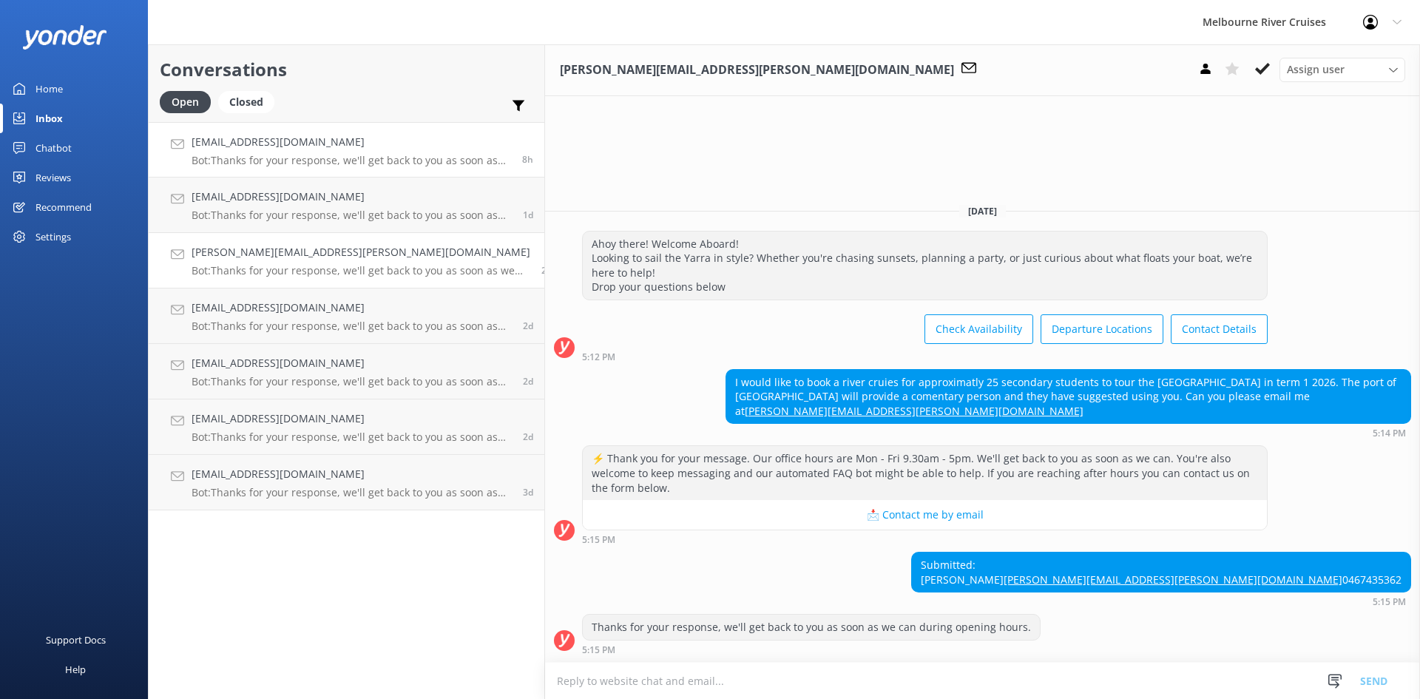
click at [225, 150] on h4 "[EMAIL_ADDRESS][DOMAIN_NAME]" at bounding box center [352, 142] width 320 height 16
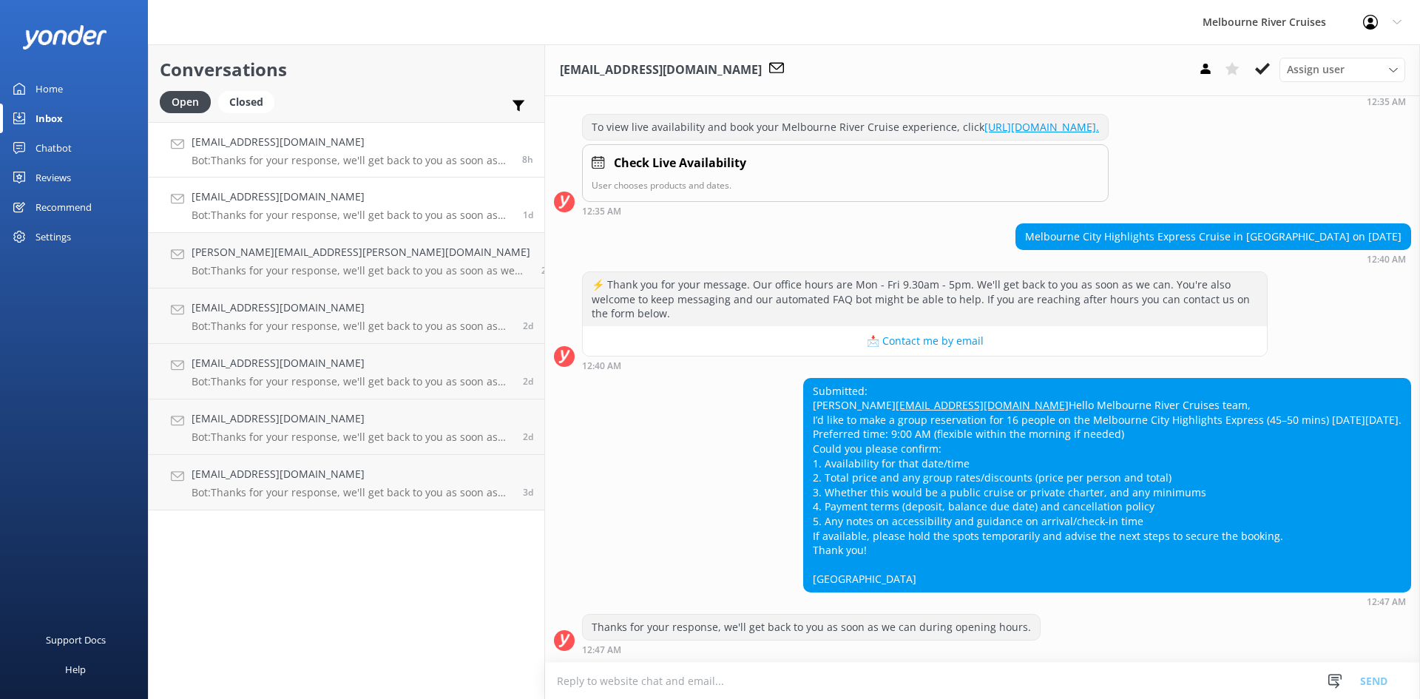
scroll to position [236, 0]
click at [257, 254] on h4 "[PERSON_NAME][EMAIL_ADDRESS][PERSON_NAME][DOMAIN_NAME]" at bounding box center [361, 252] width 339 height 16
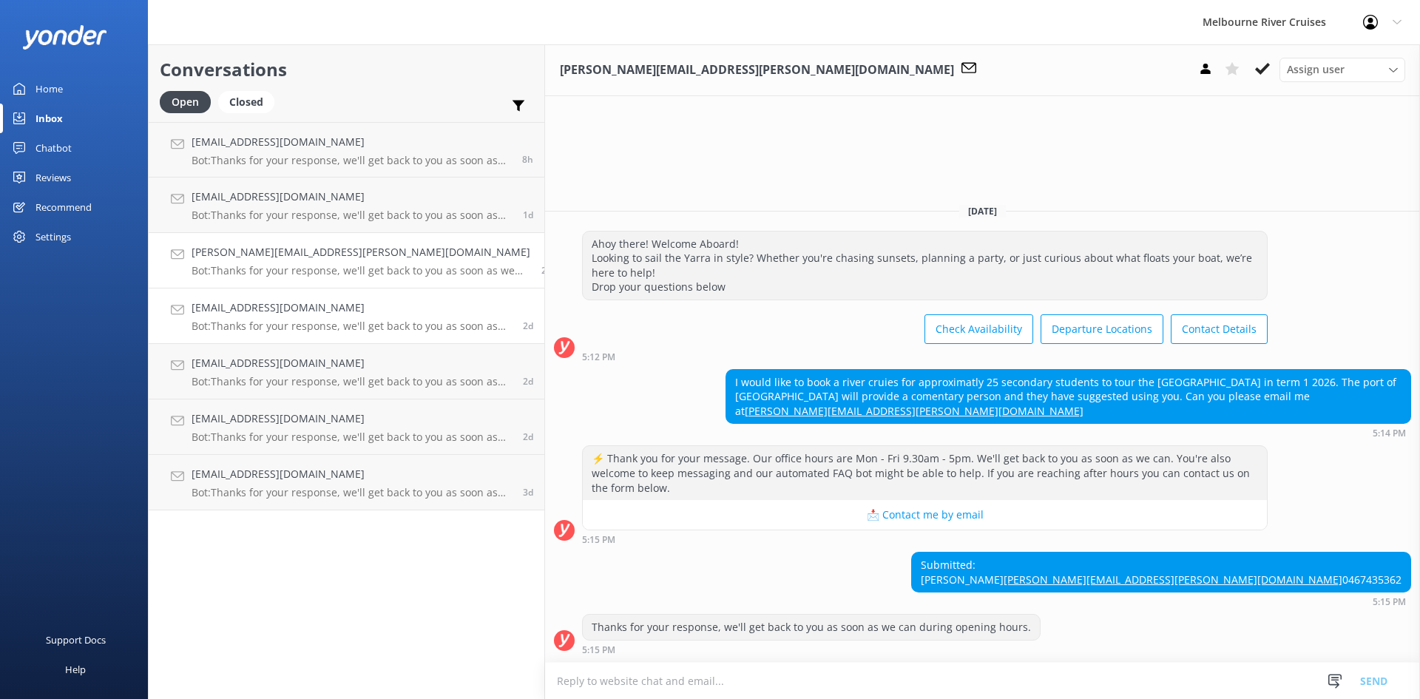
click at [271, 311] on h4 "[EMAIL_ADDRESS][DOMAIN_NAME]" at bounding box center [352, 308] width 320 height 16
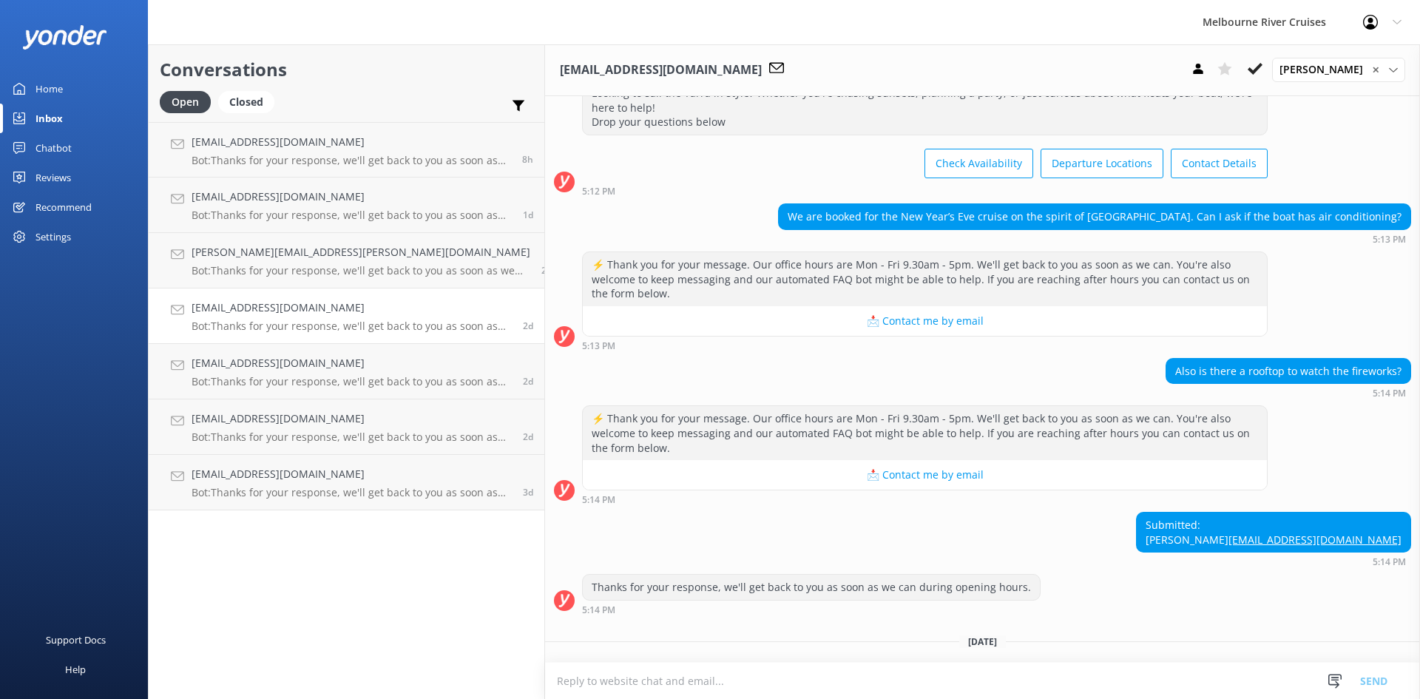
scroll to position [72, 0]
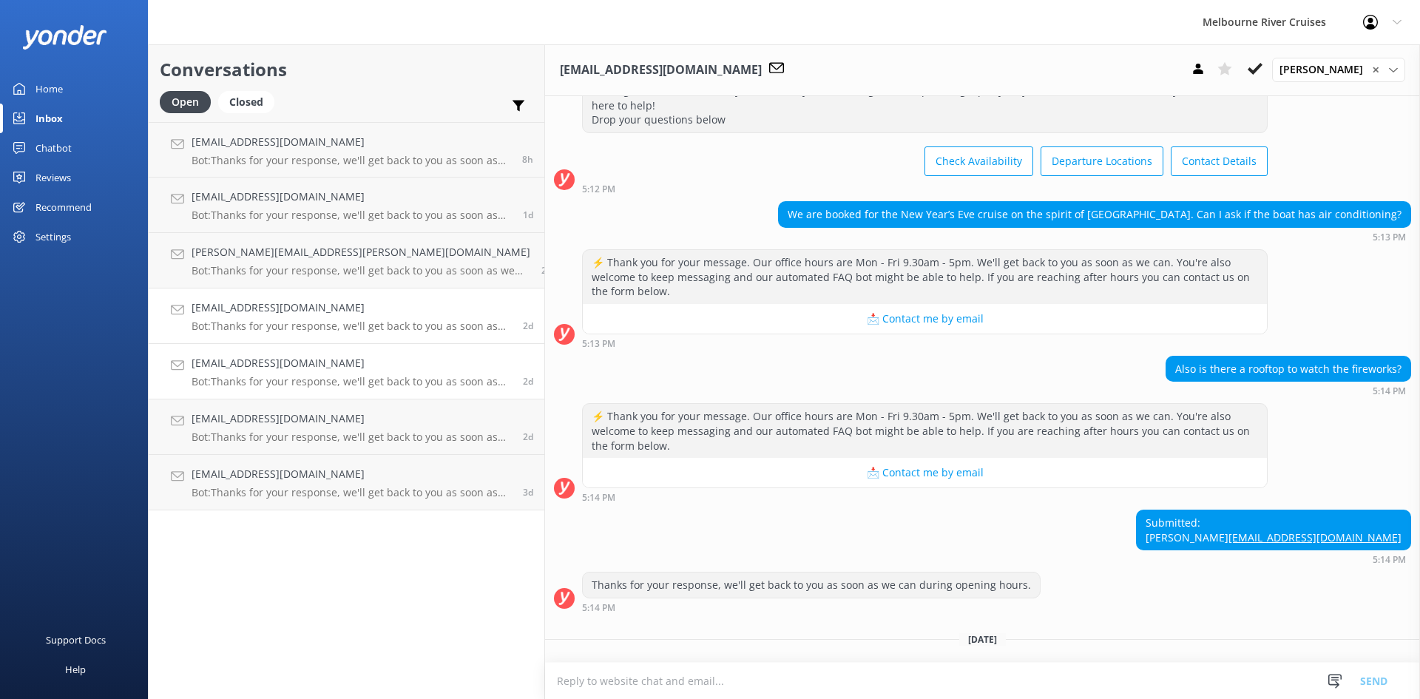
click at [265, 366] on h4 "[EMAIL_ADDRESS][DOMAIN_NAME]" at bounding box center [352, 363] width 320 height 16
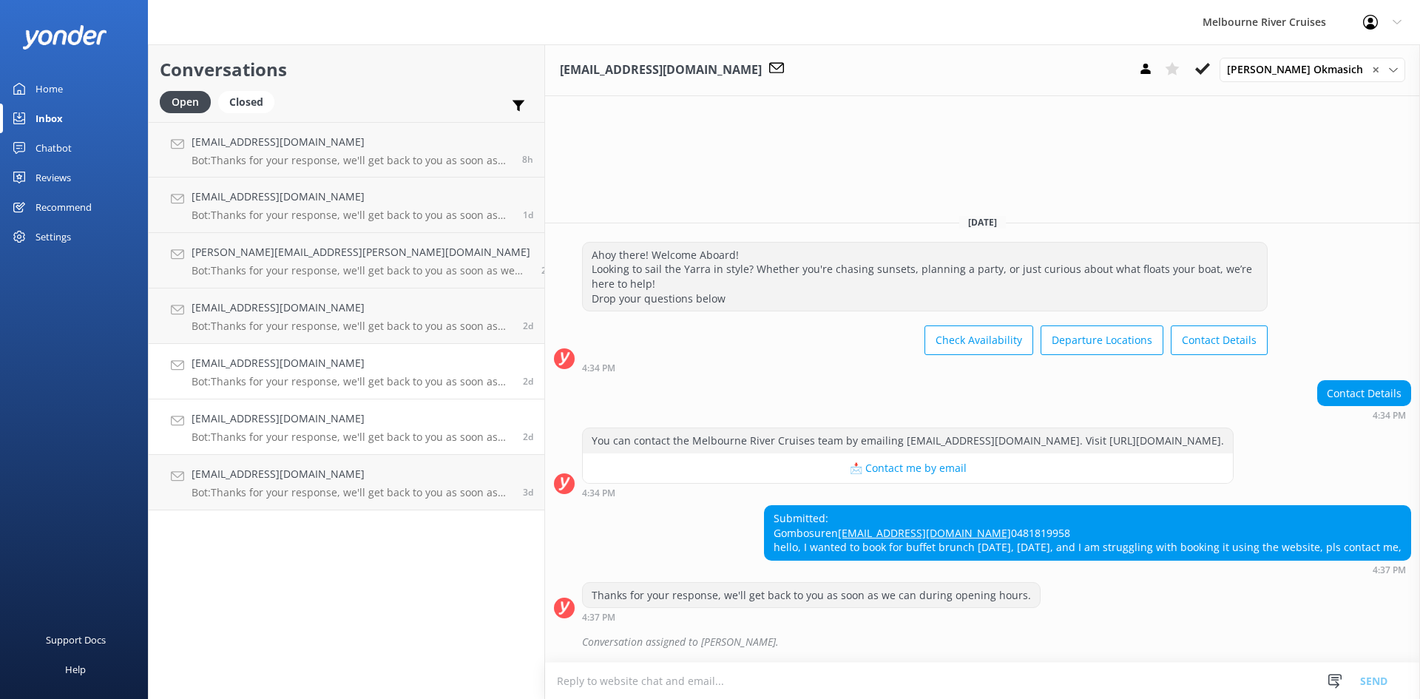
click at [279, 440] on p "Bot: Thanks for your response, we'll get back to you as soon as we can during o…" at bounding box center [352, 436] width 320 height 13
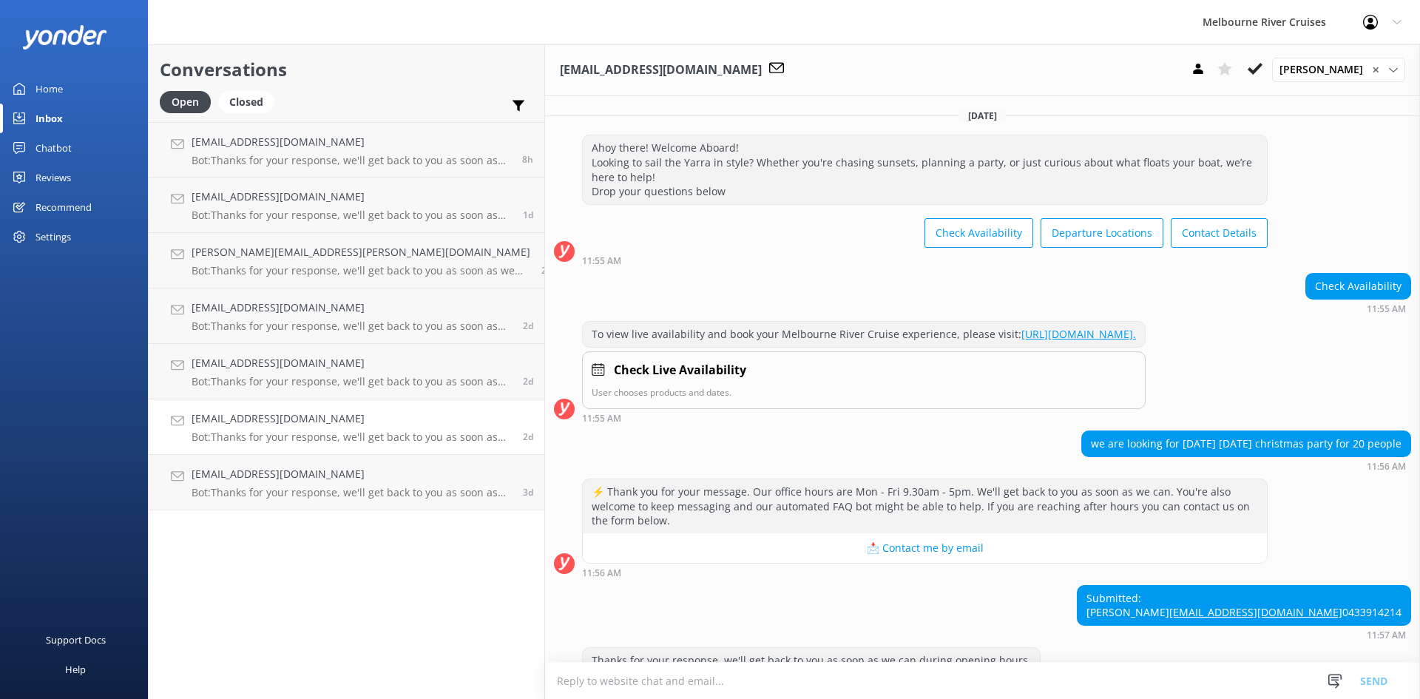
scroll to position [80, 0]
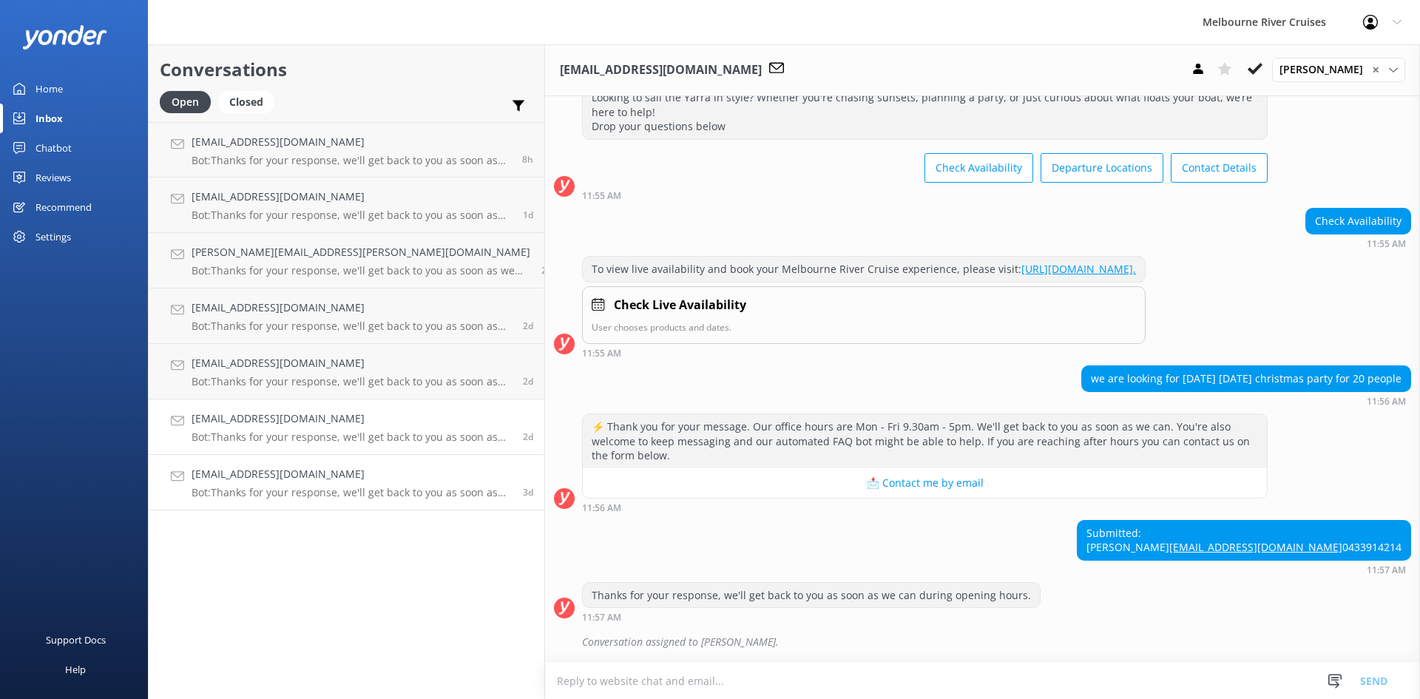
click at [284, 505] on link "[EMAIL_ADDRESS][DOMAIN_NAME] Bot: Thanks for your response, we'll get back to y…" at bounding box center [347, 482] width 396 height 55
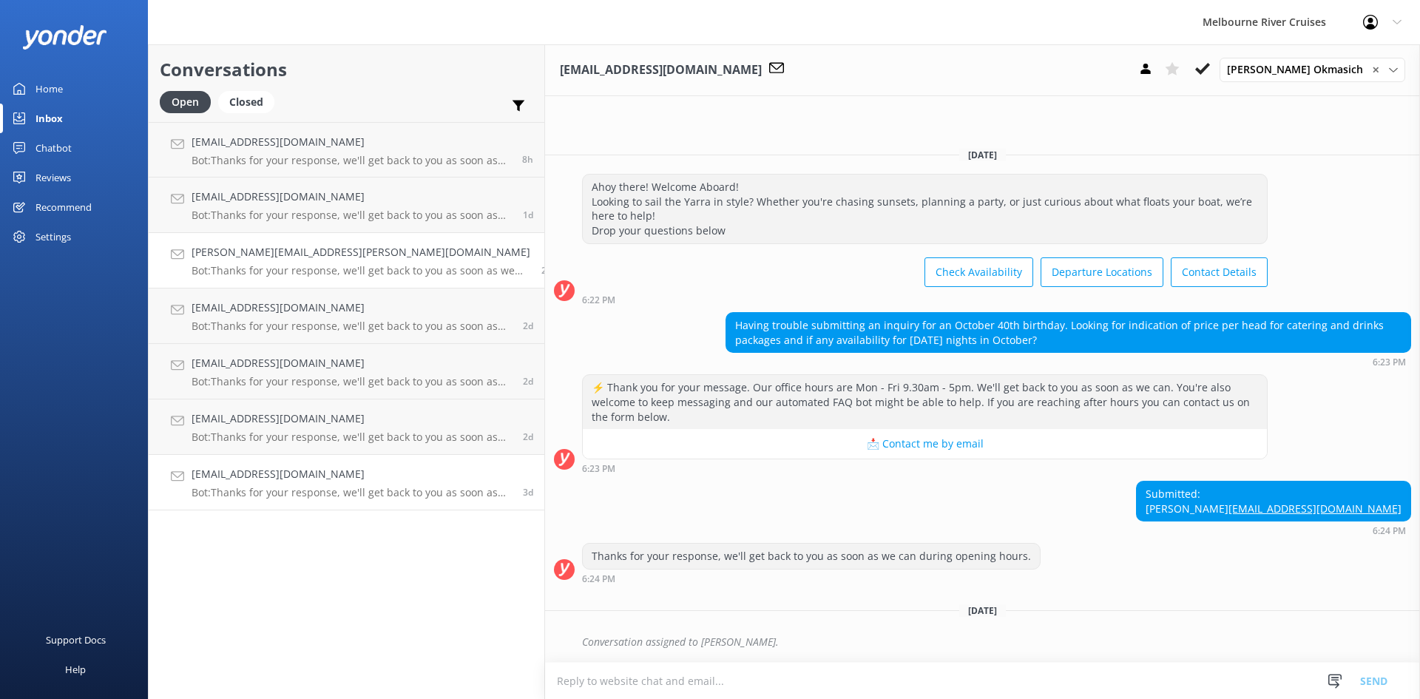
click at [254, 260] on h4 "[PERSON_NAME][EMAIL_ADDRESS][PERSON_NAME][DOMAIN_NAME]" at bounding box center [361, 252] width 339 height 16
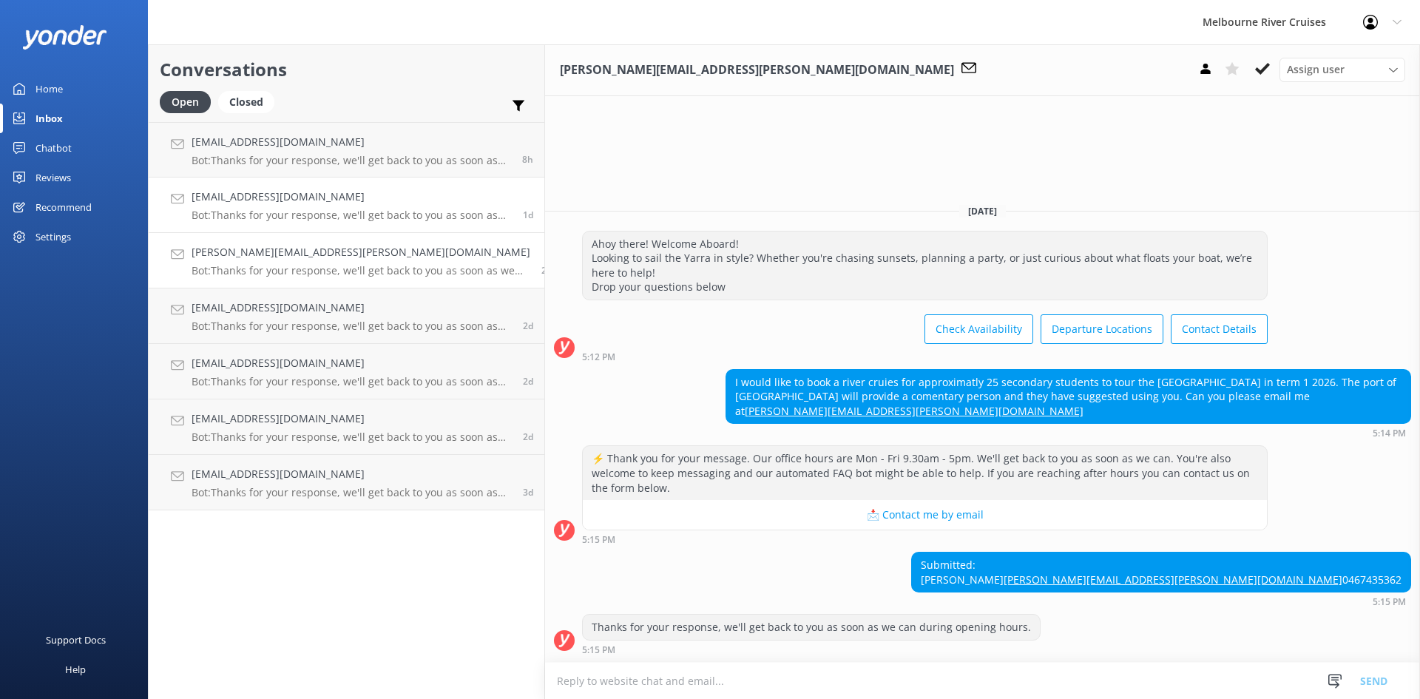
click at [255, 208] on div "[EMAIL_ADDRESS][DOMAIN_NAME] Bot: Thanks for your response, we'll get back to y…" at bounding box center [352, 205] width 320 height 33
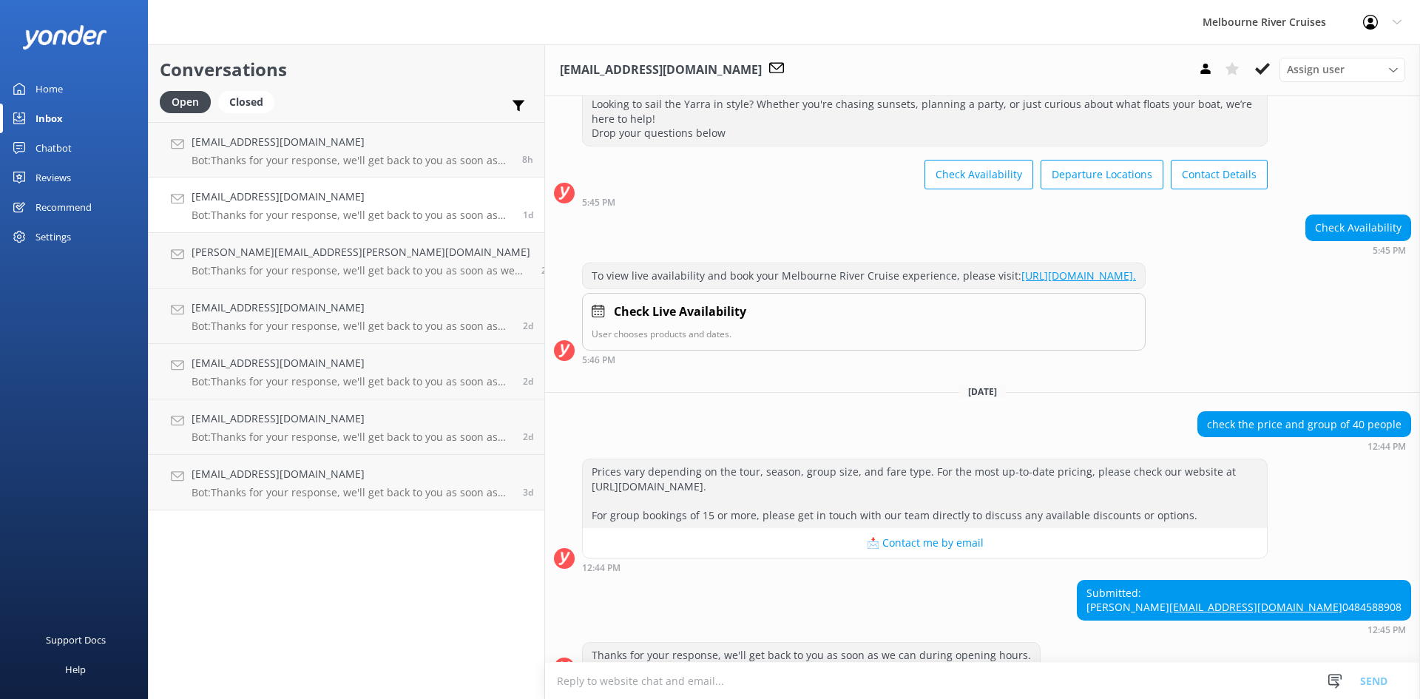
scroll to position [115, 0]
